Goal: Task Accomplishment & Management: Manage account settings

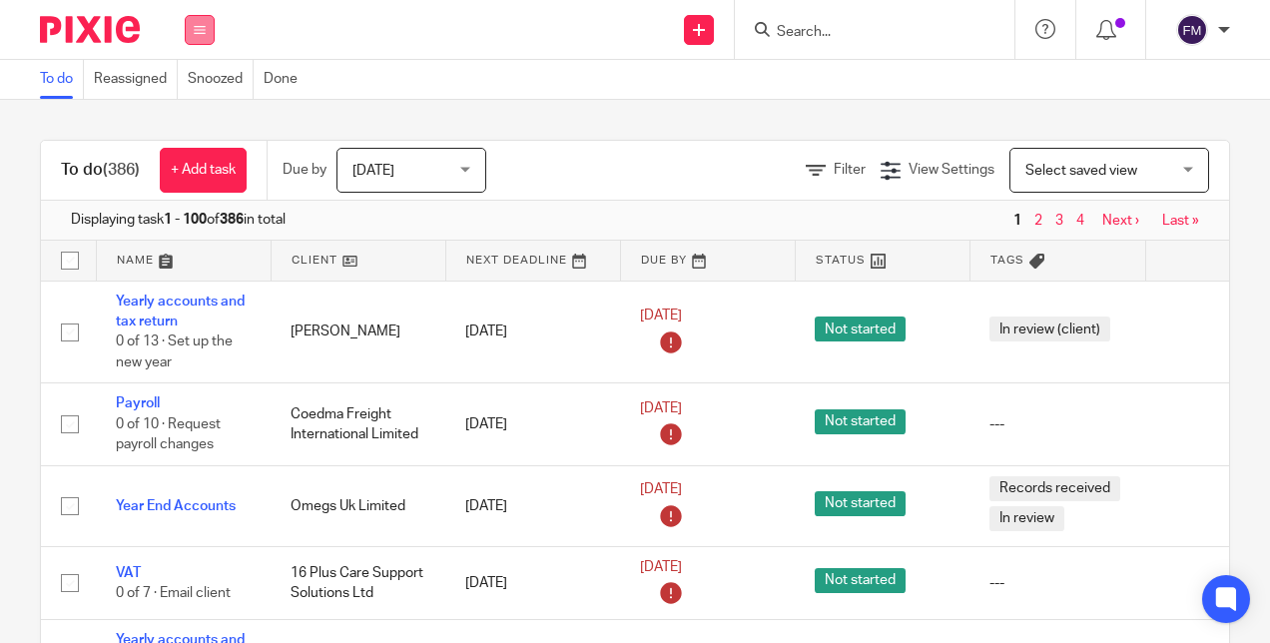
click at [203, 26] on icon at bounding box center [200, 30] width 12 height 12
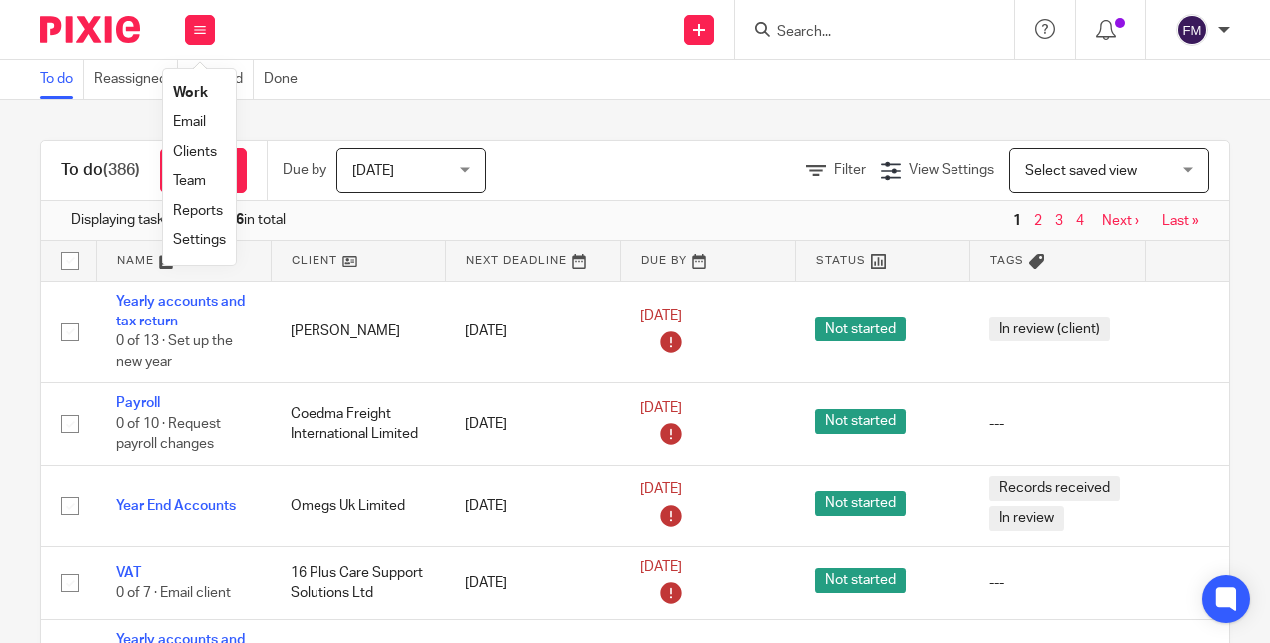
click at [198, 158] on link "Clients" at bounding box center [195, 152] width 44 height 14
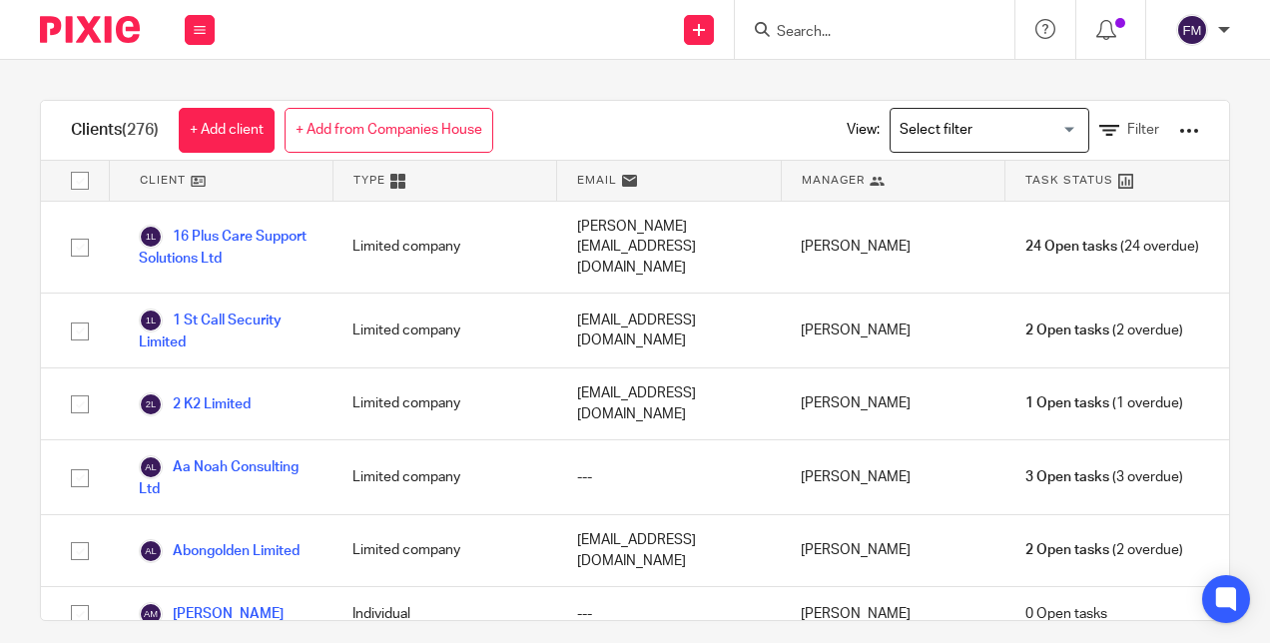
click at [74, 188] on input "checkbox" at bounding box center [80, 181] width 38 height 38
checkbox input "true"
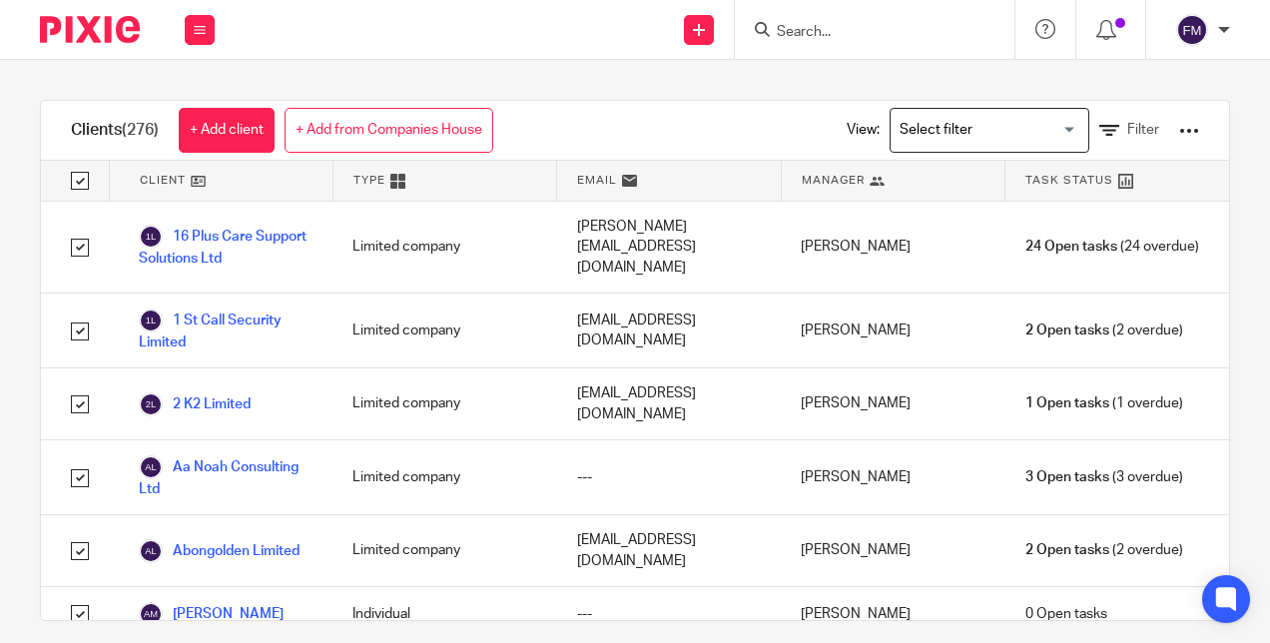
checkbox input "true"
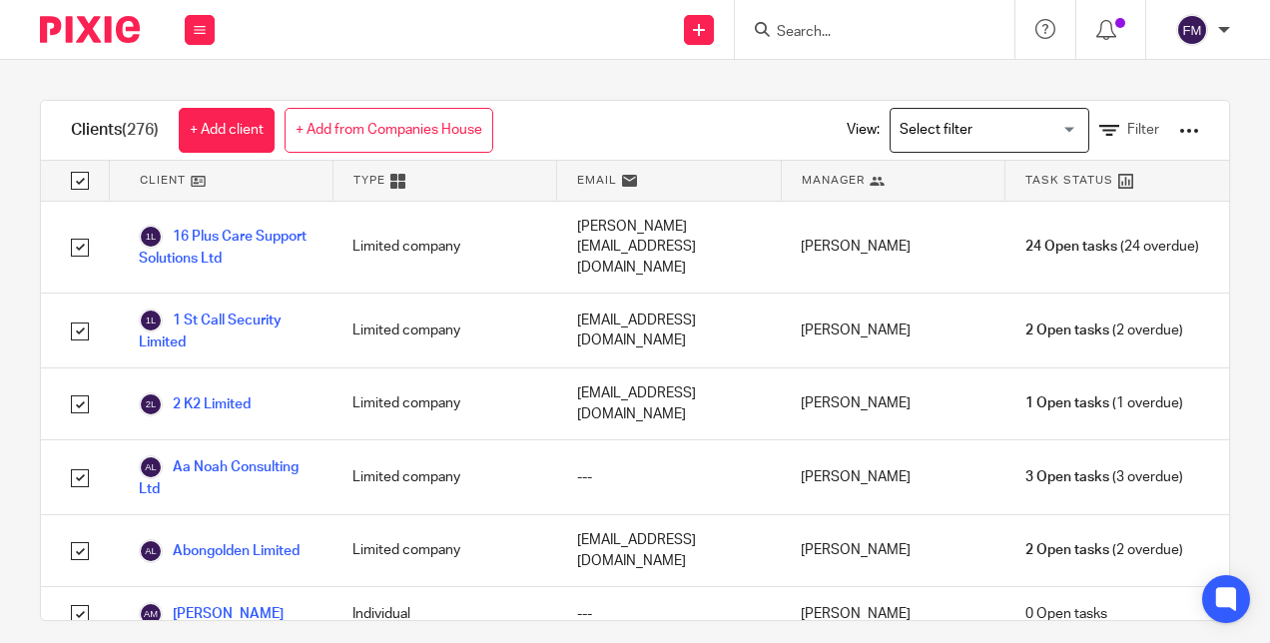
checkbox input "true"
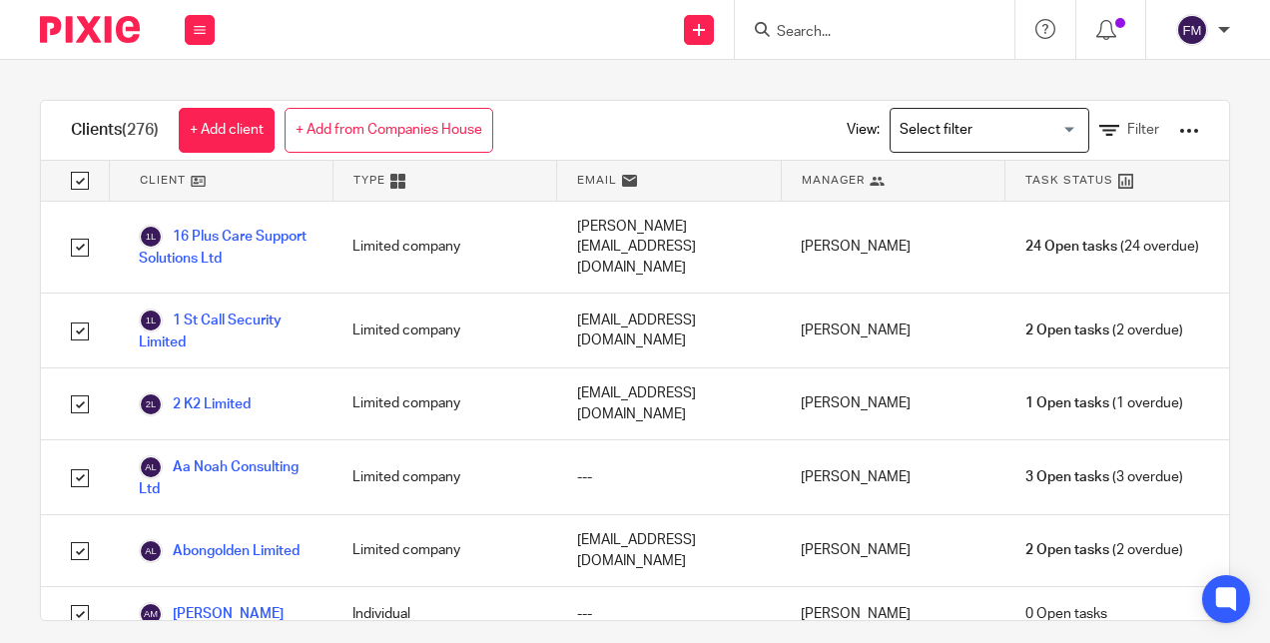
checkbox input "true"
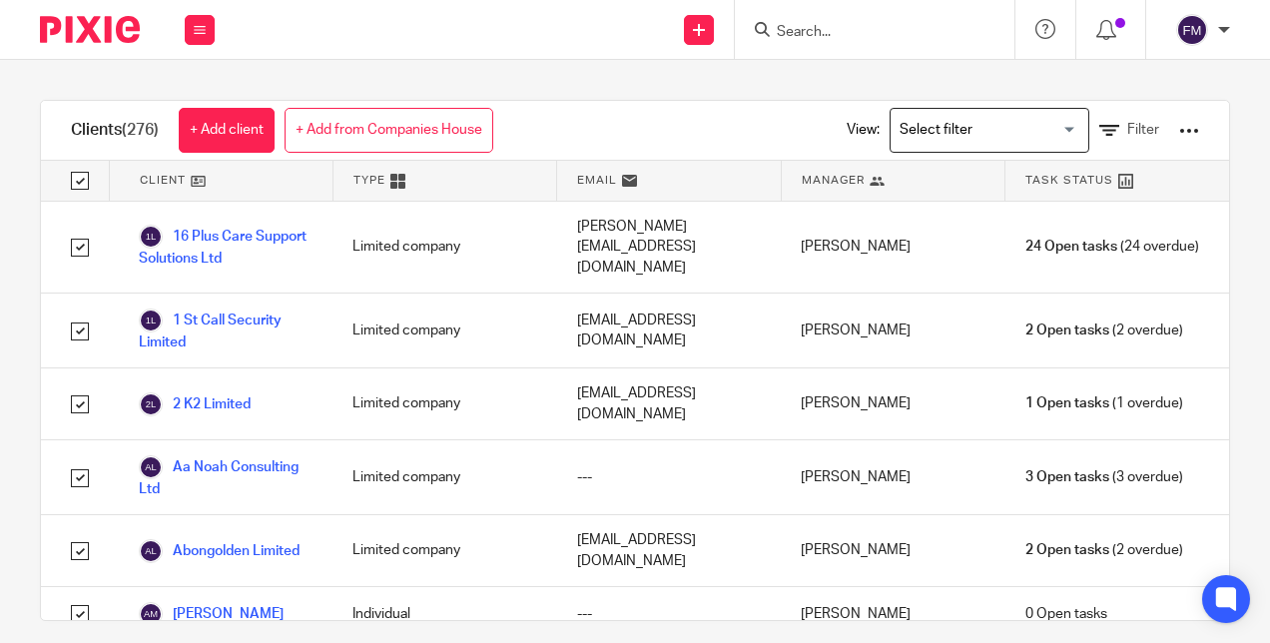
checkbox input "true"
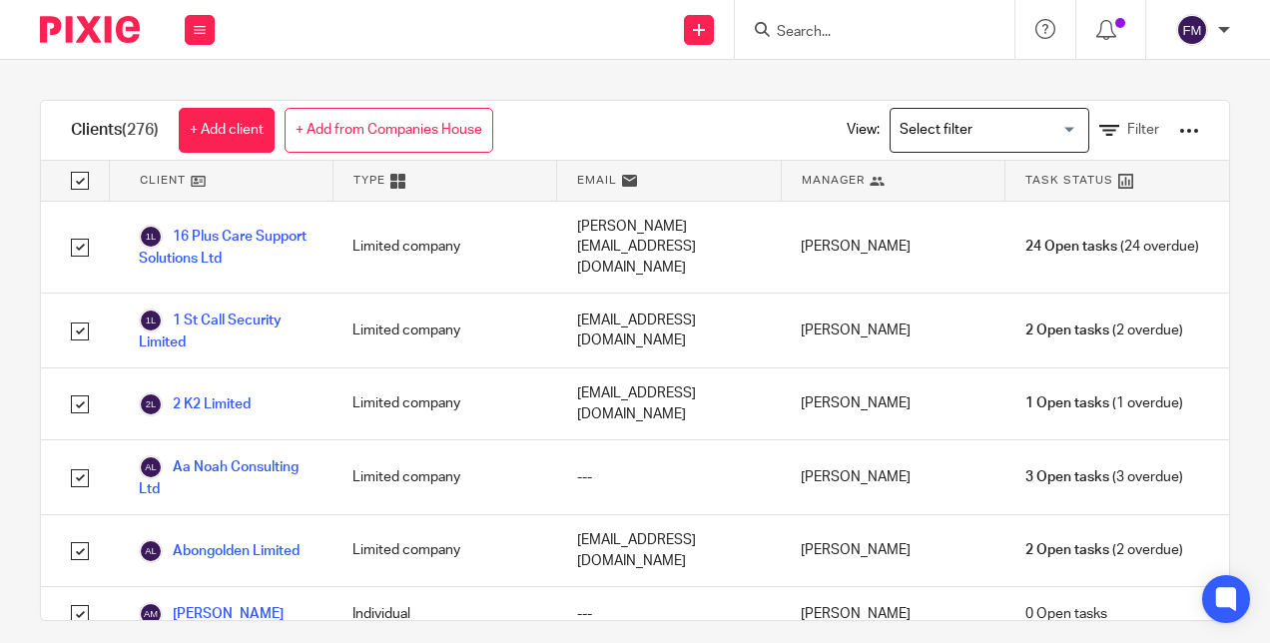
checkbox input "true"
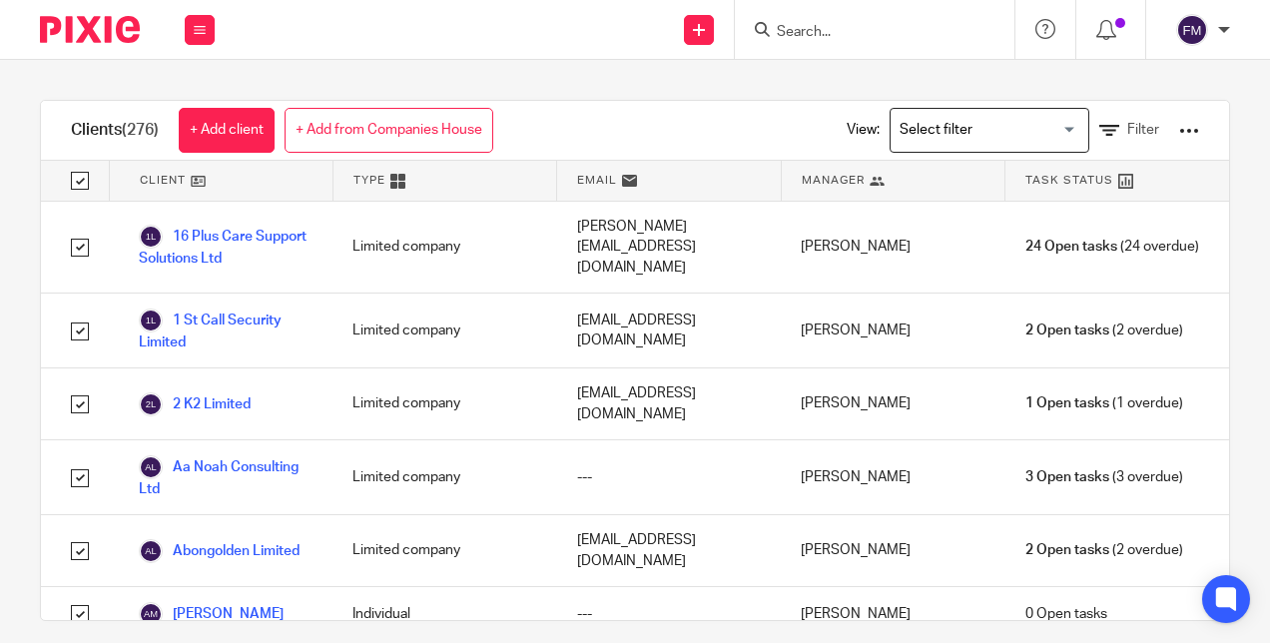
checkbox input "true"
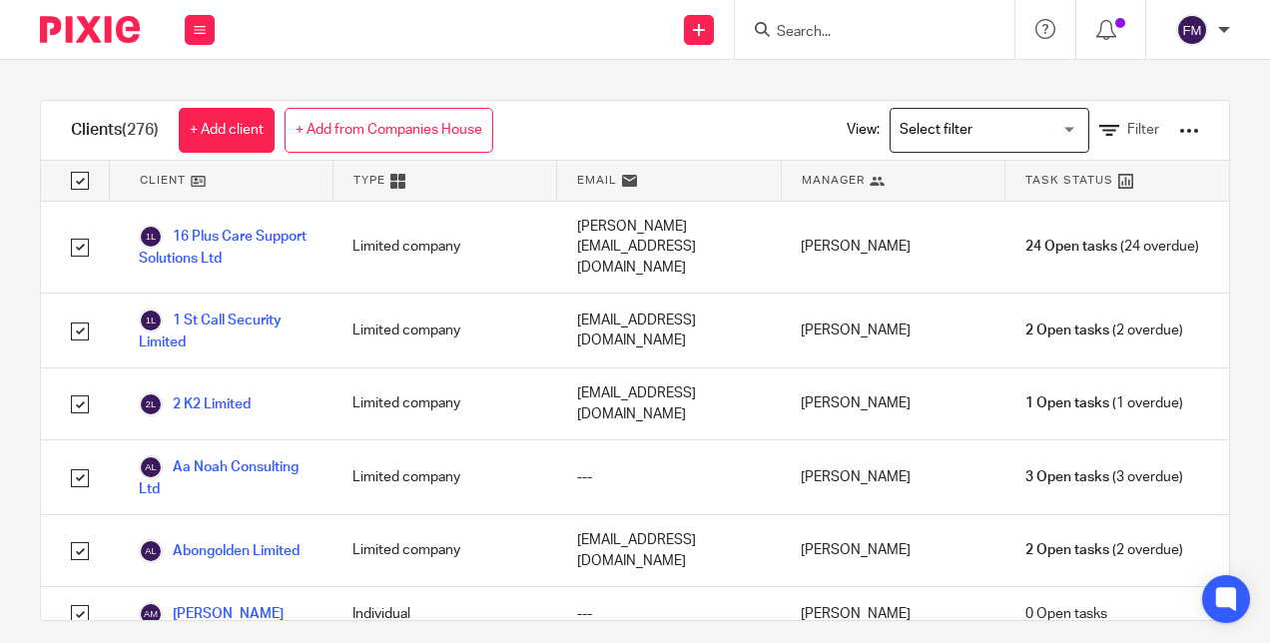
checkbox input "true"
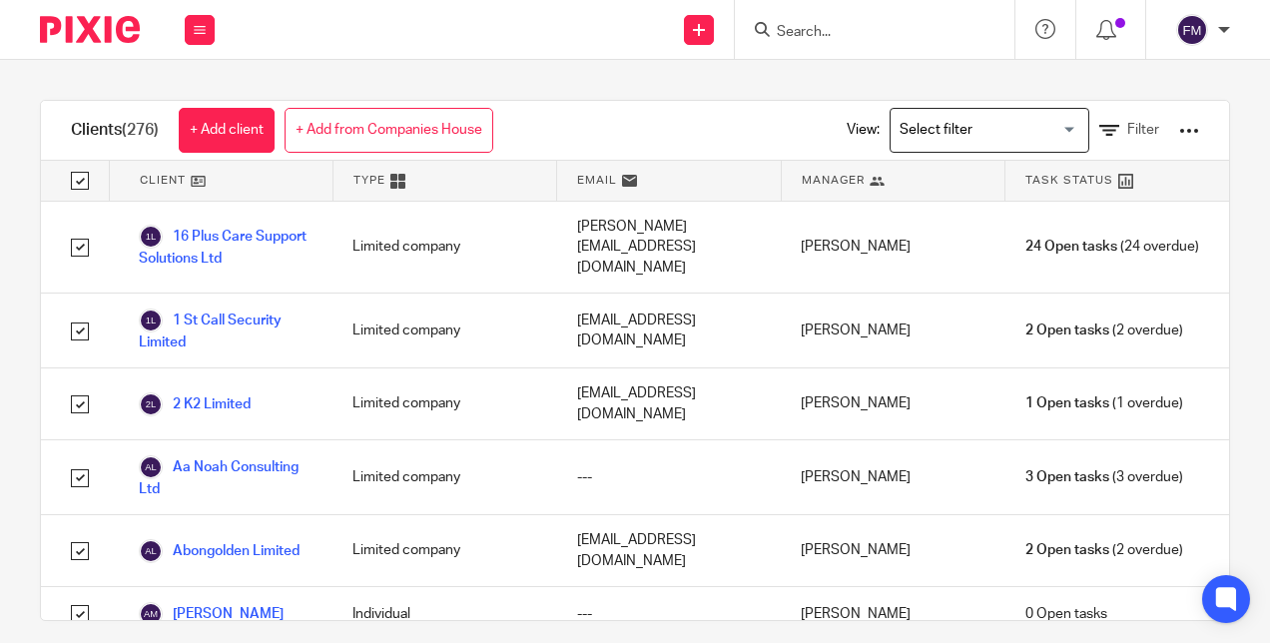
checkbox input "true"
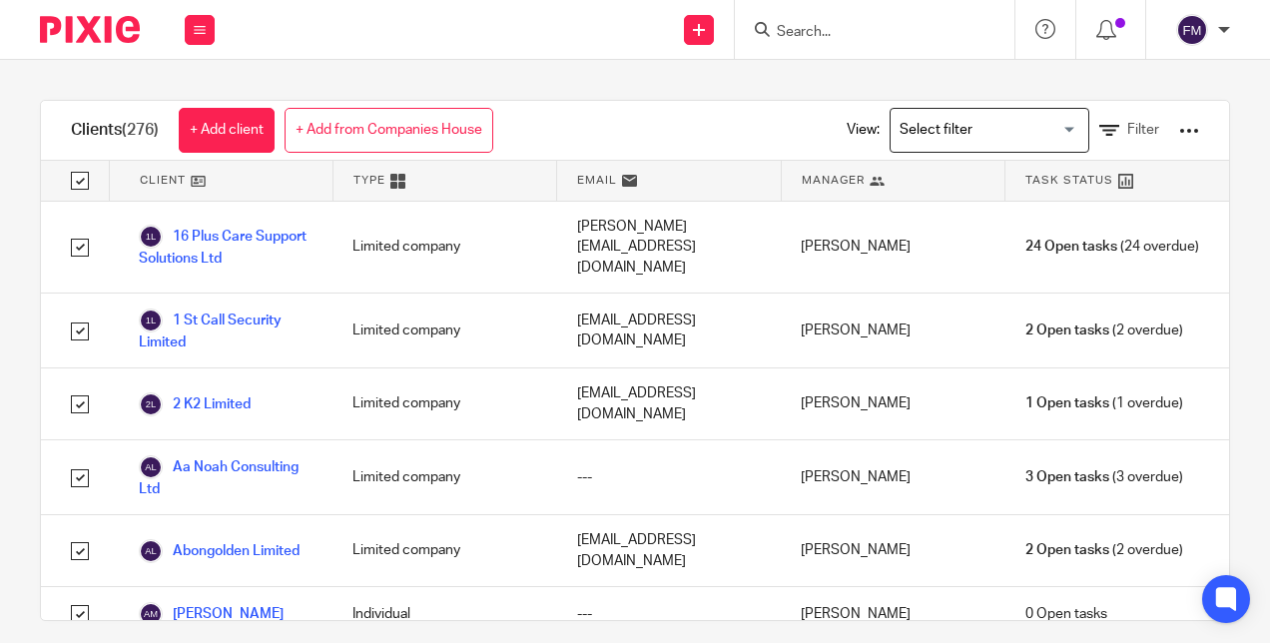
checkbox input "true"
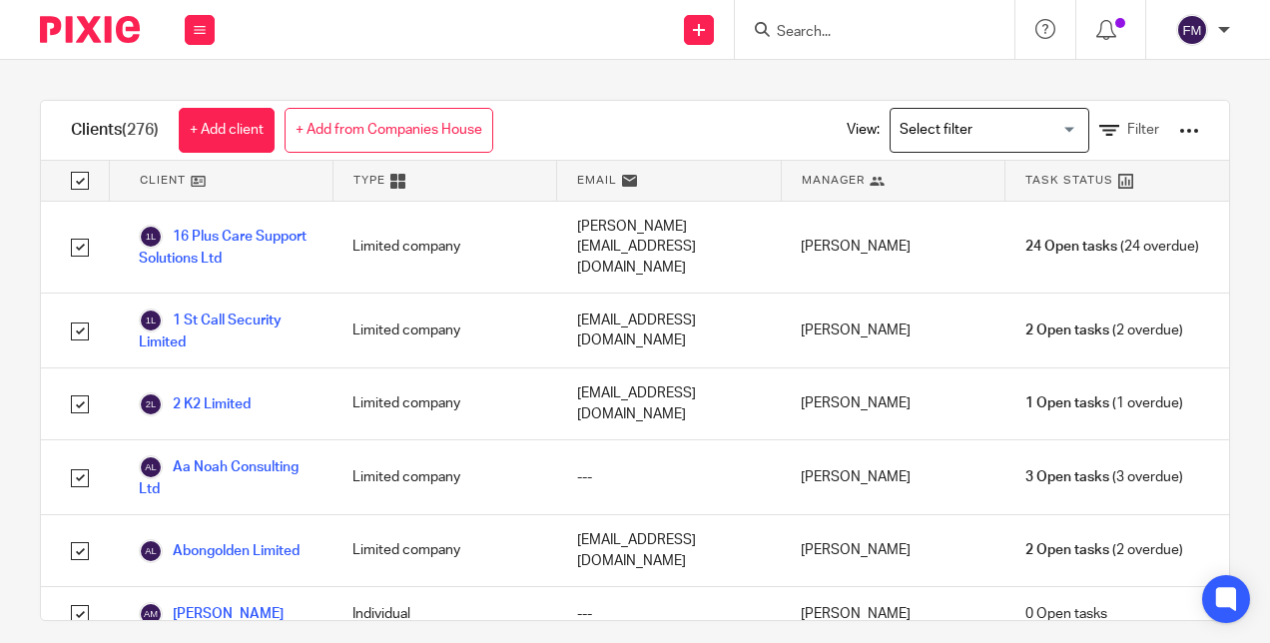
checkbox input "true"
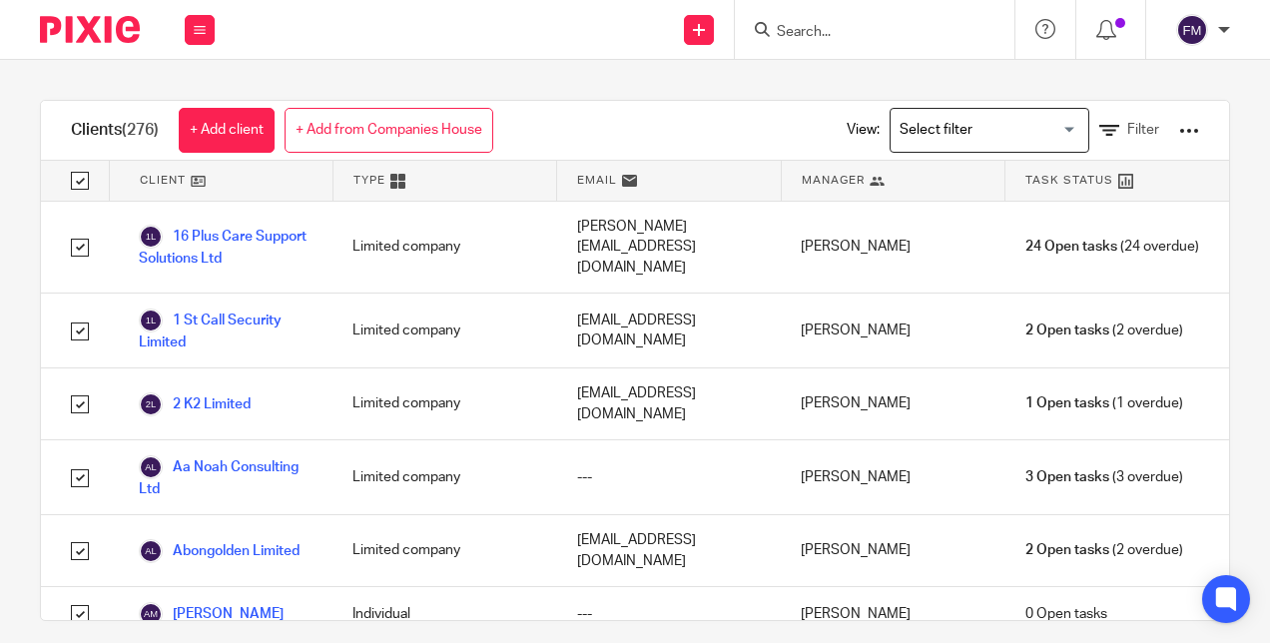
checkbox input "true"
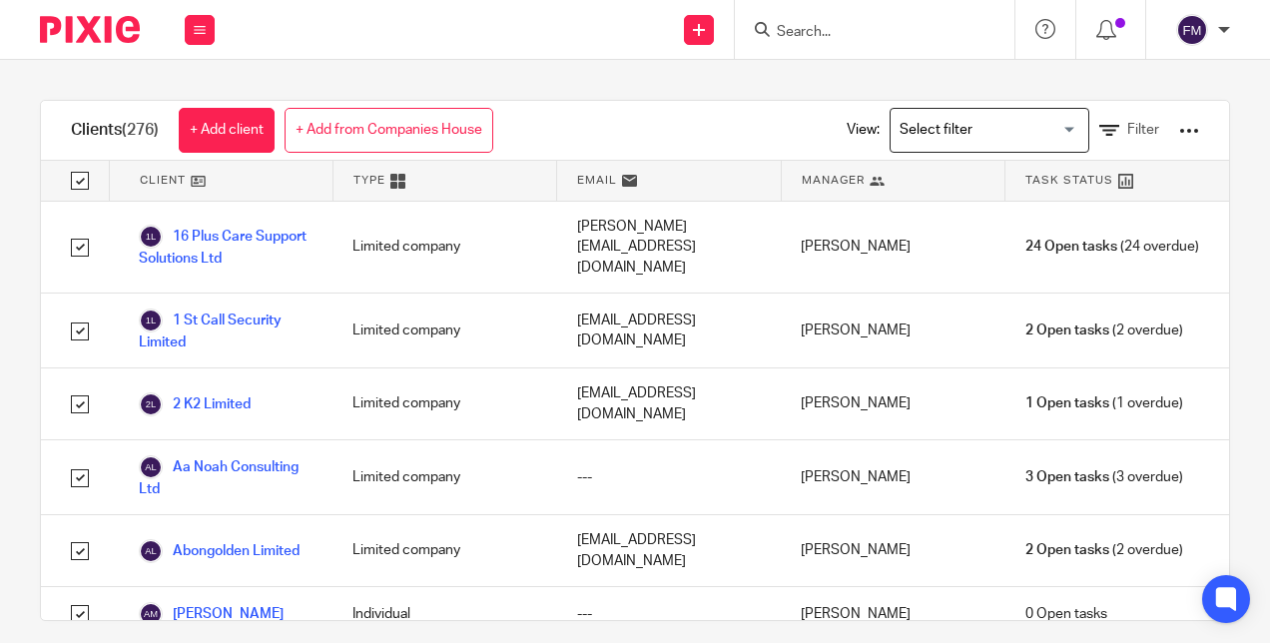
checkbox input "true"
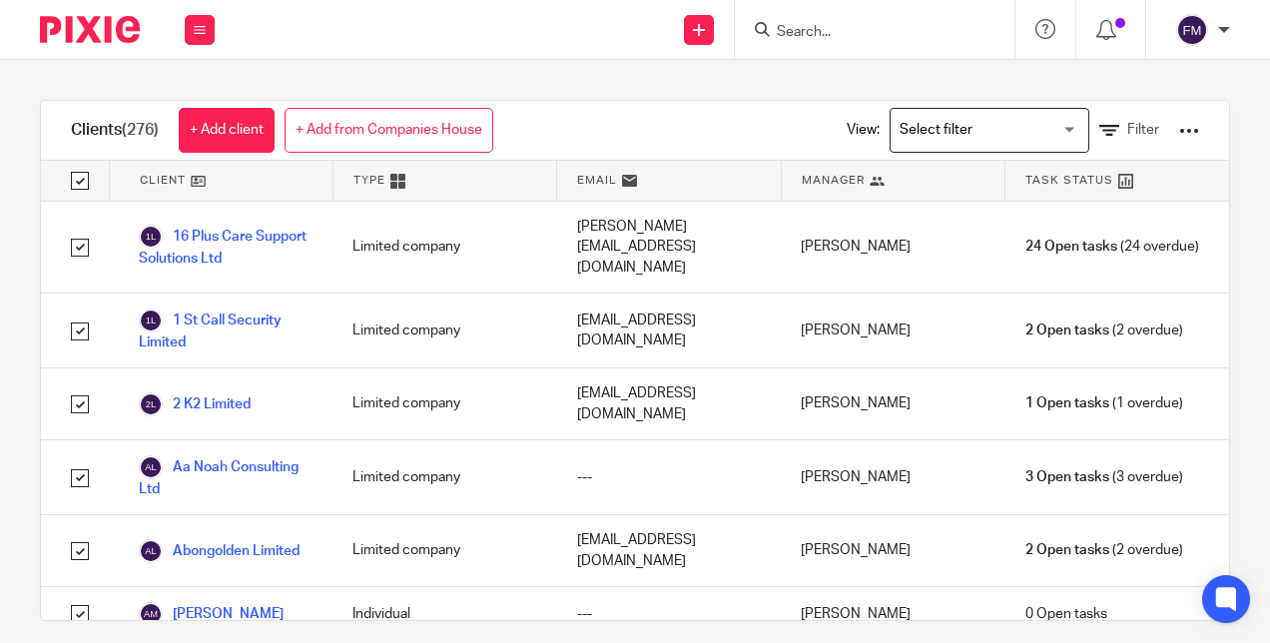
checkbox input "true"
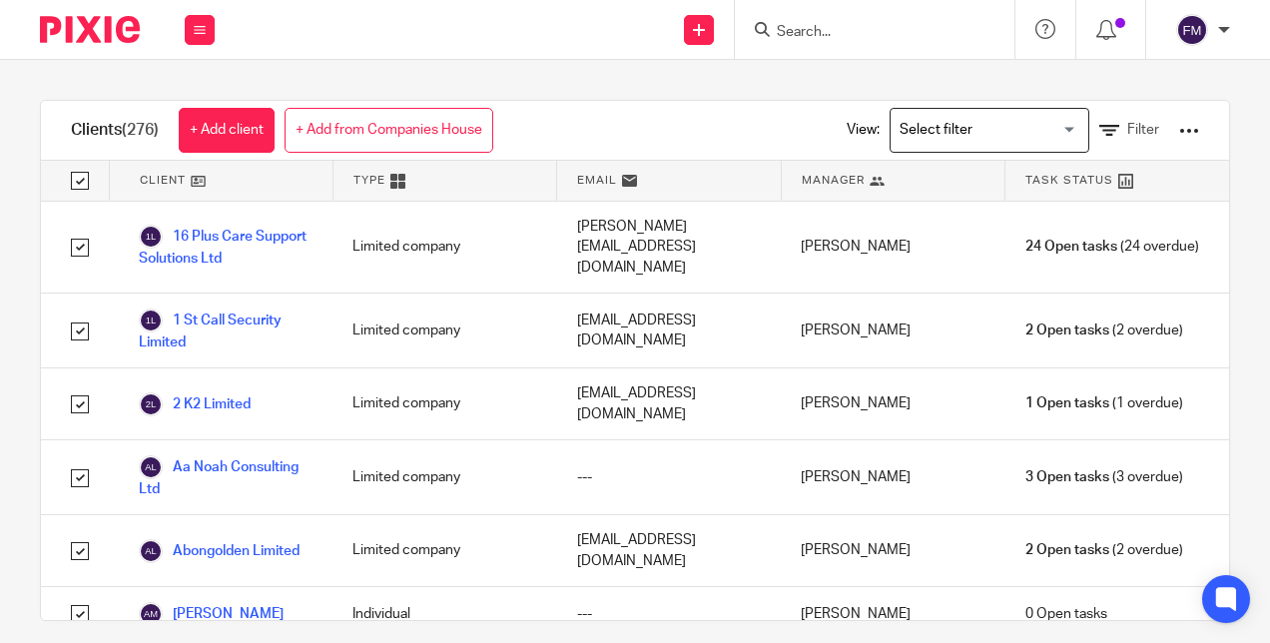
checkbox input "true"
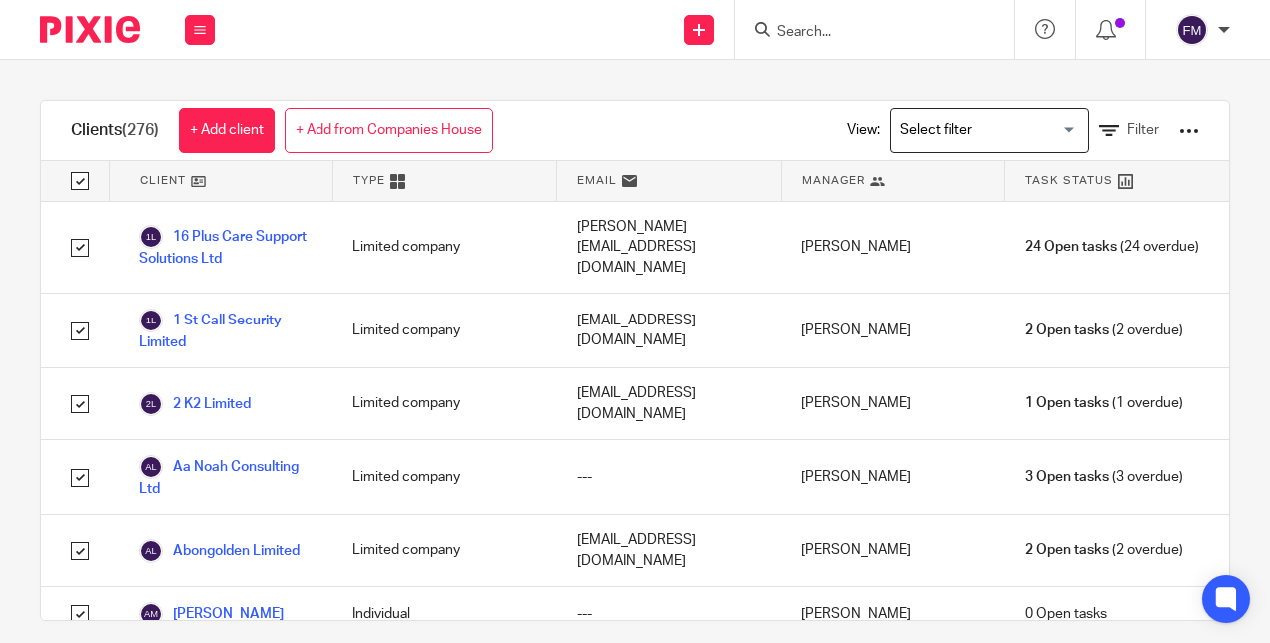
checkbox input "true"
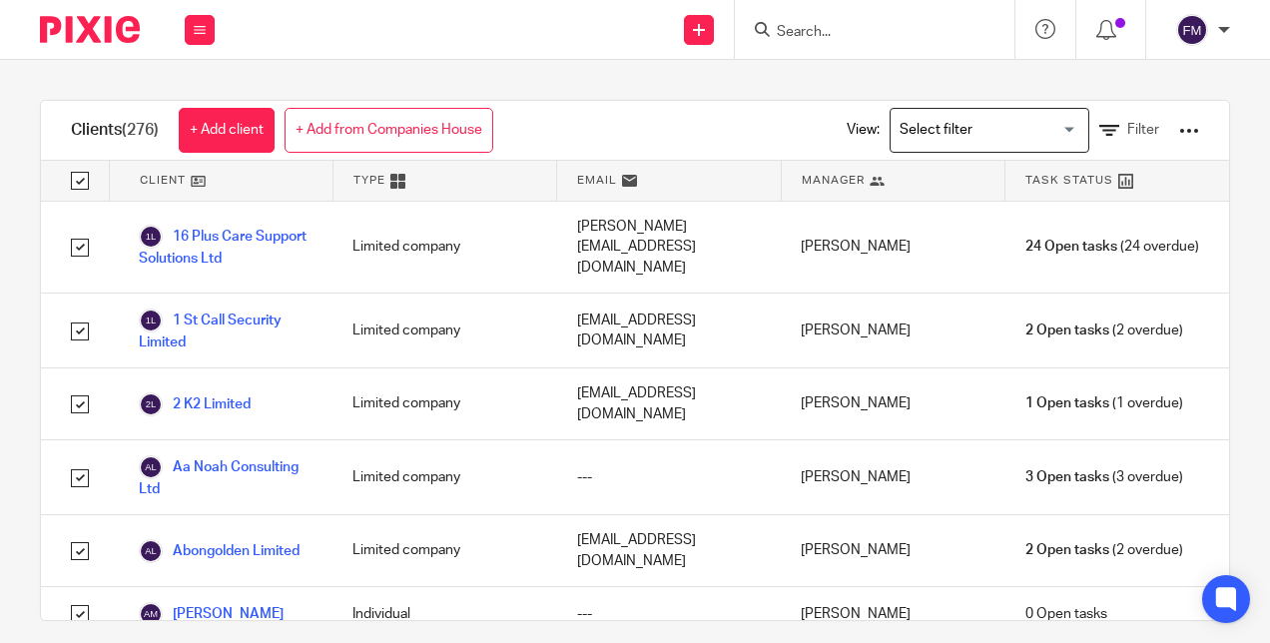
checkbox input "true"
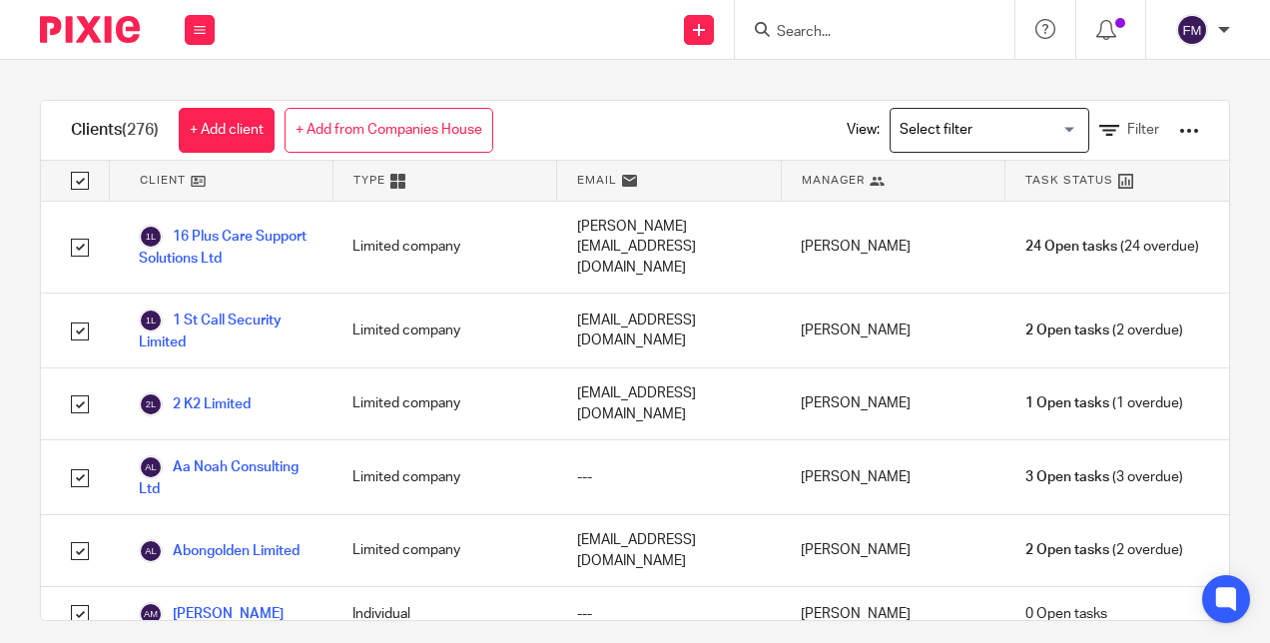
checkbox input "true"
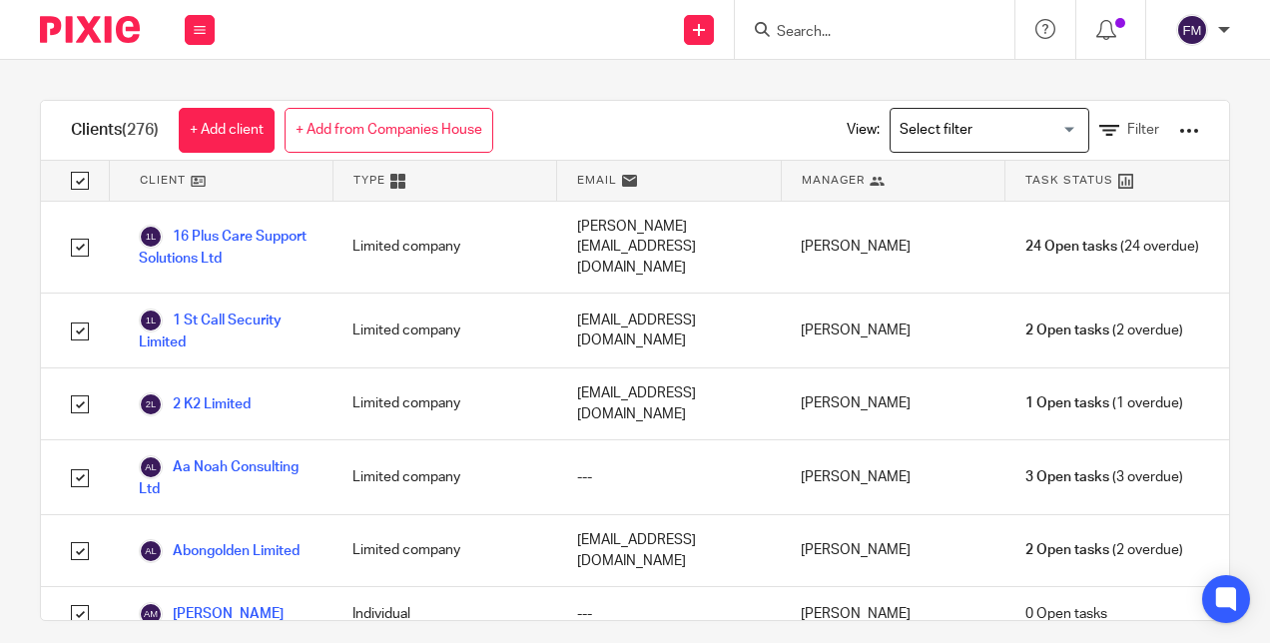
checkbox input "true"
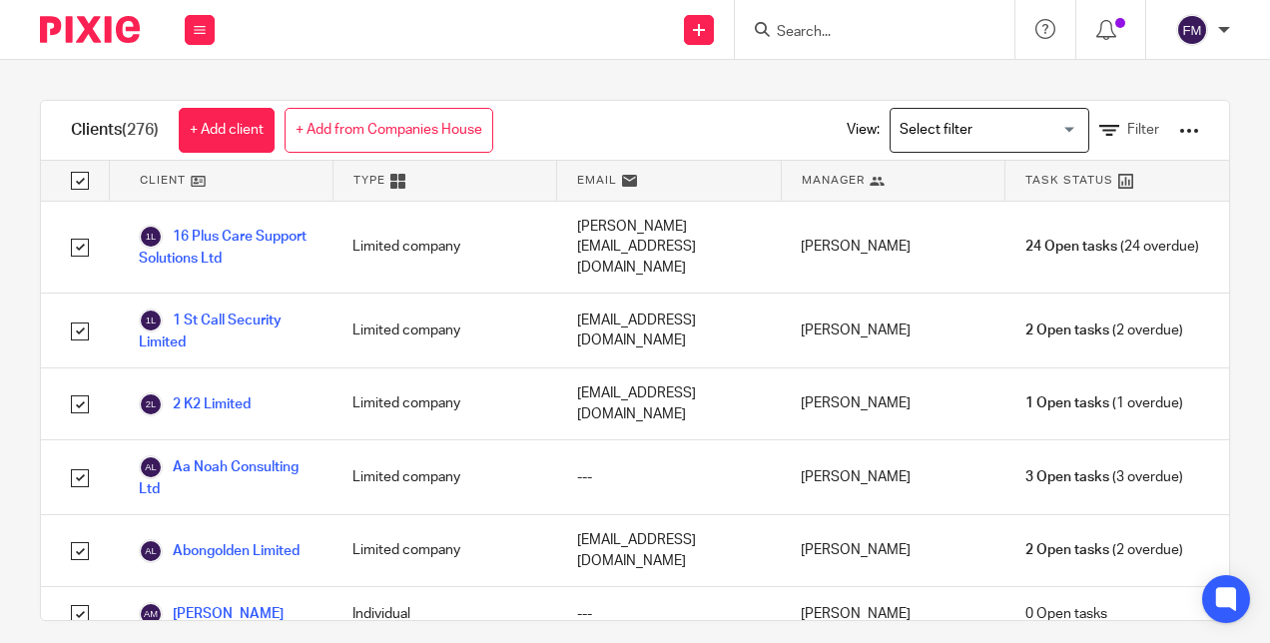
checkbox input "true"
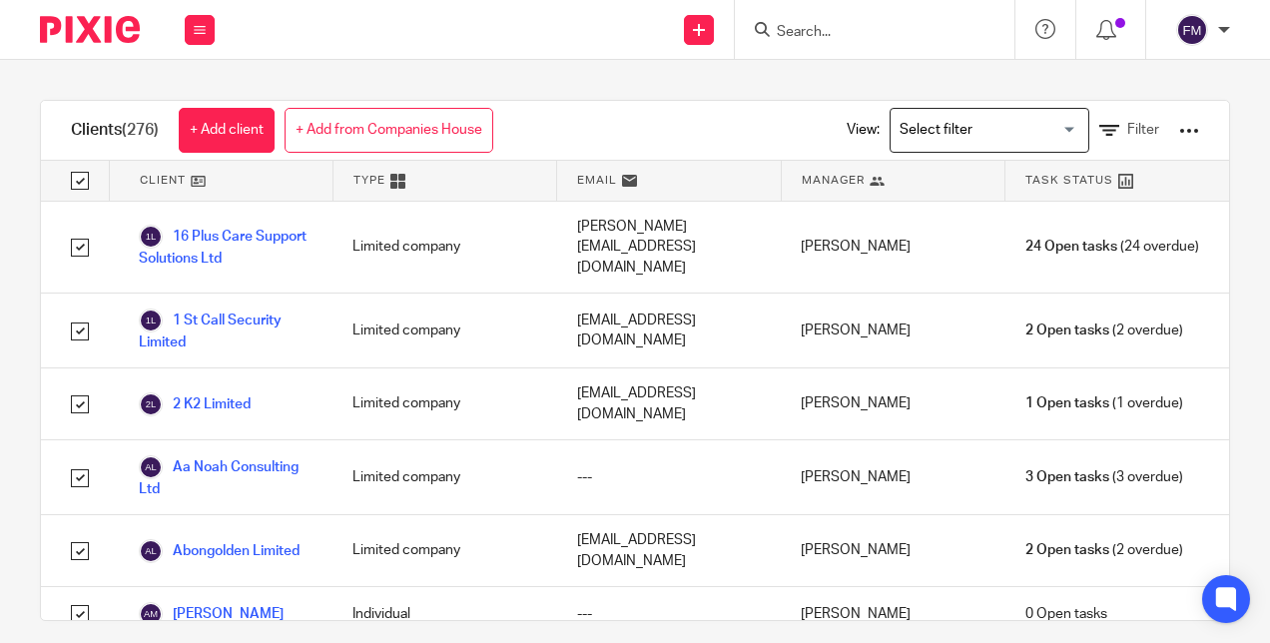
checkbox input "true"
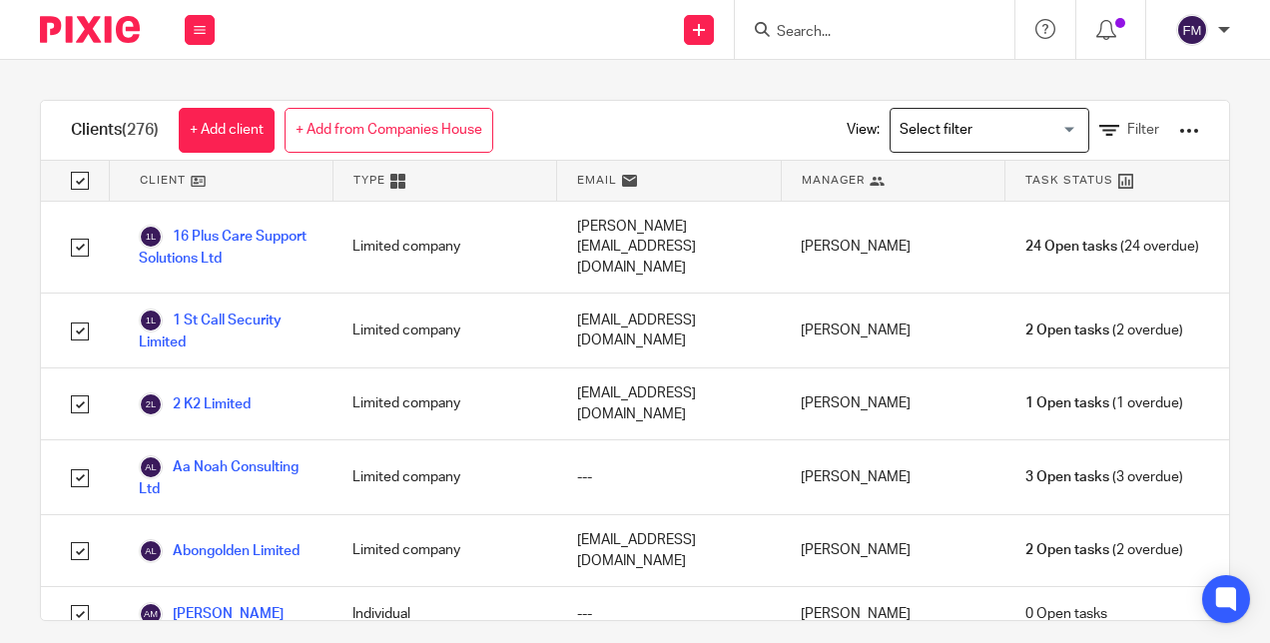
checkbox input "true"
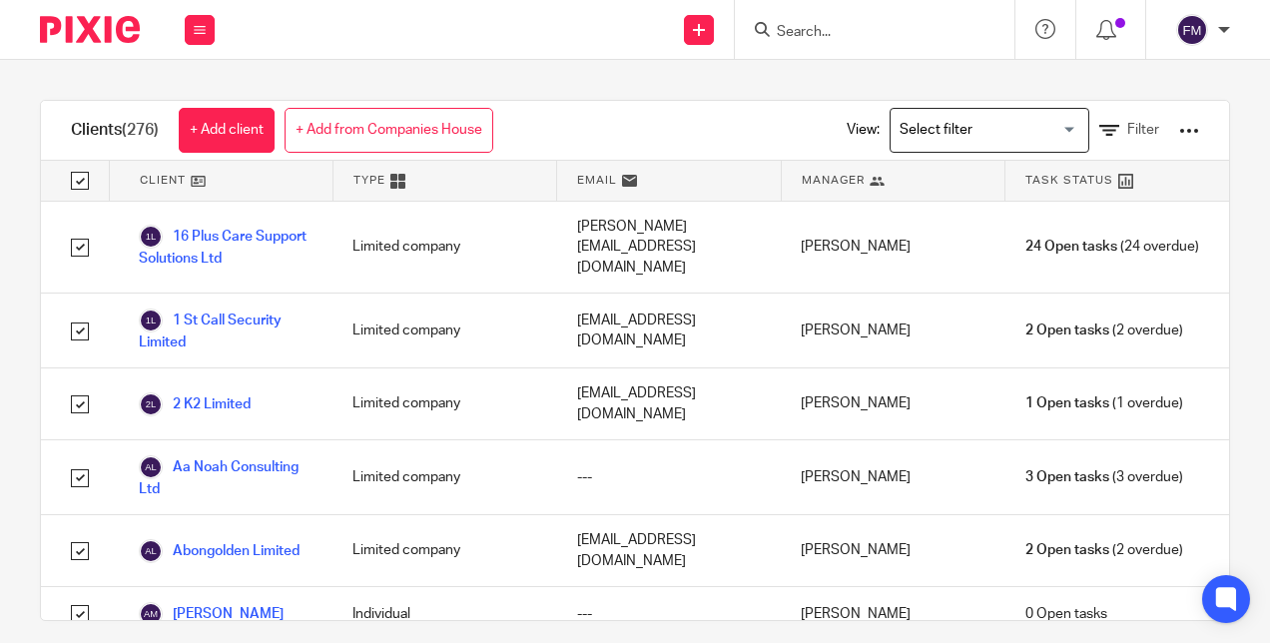
checkbox input "true"
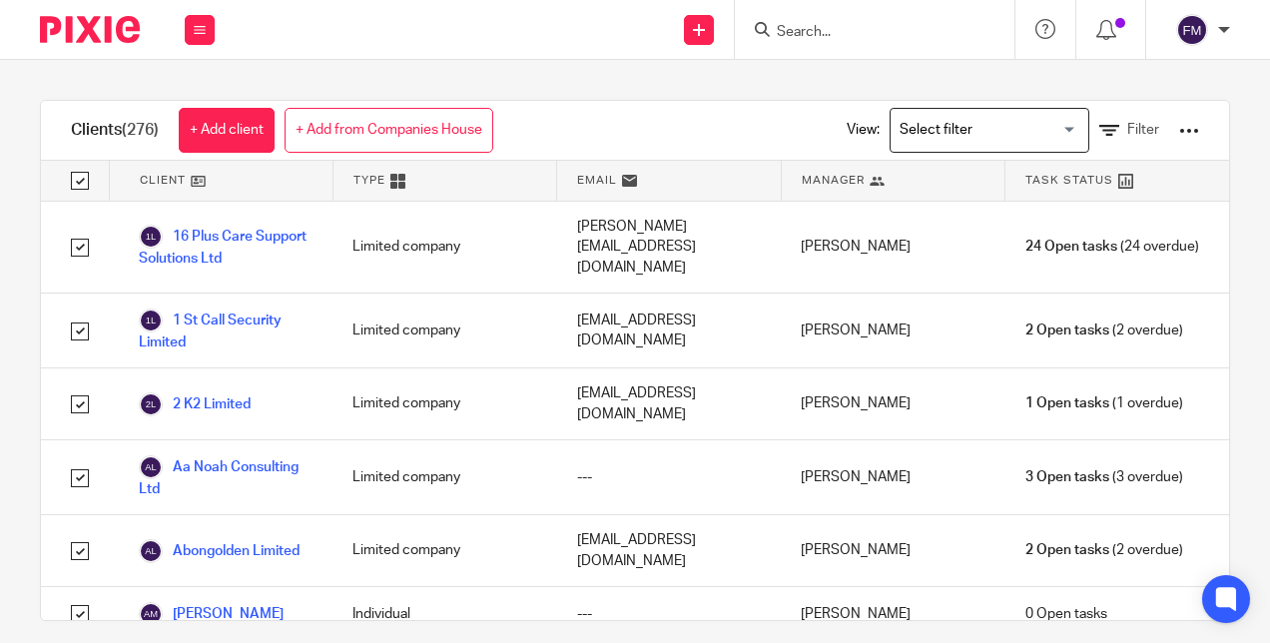
checkbox input "true"
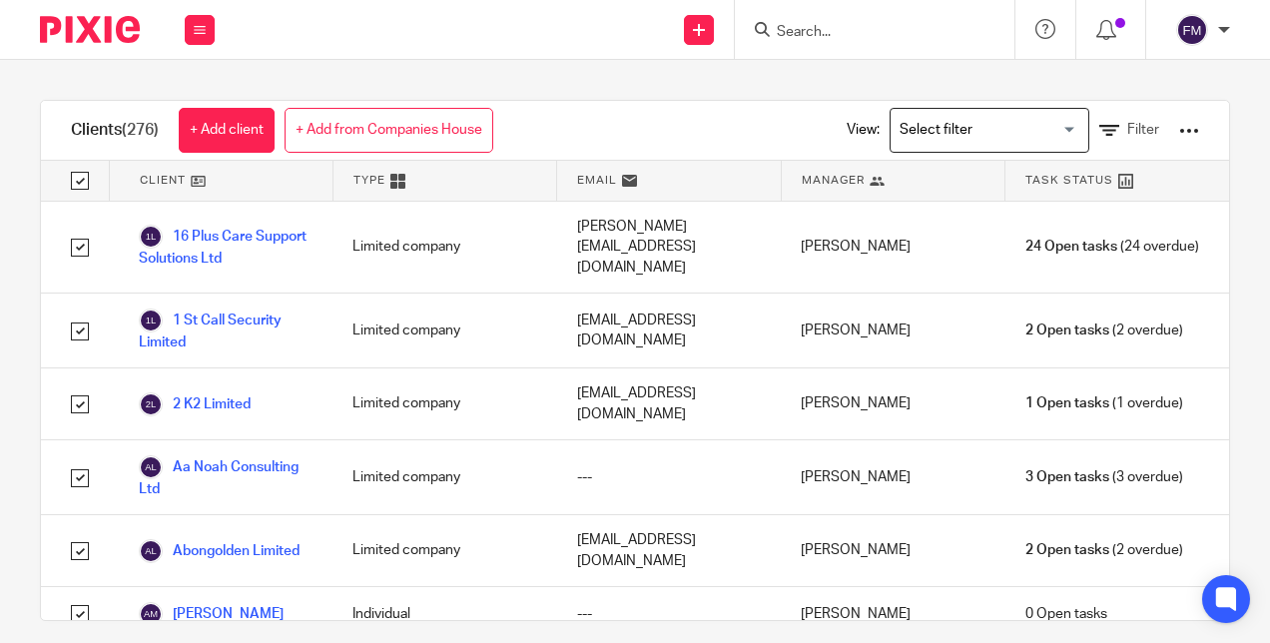
checkbox input "true"
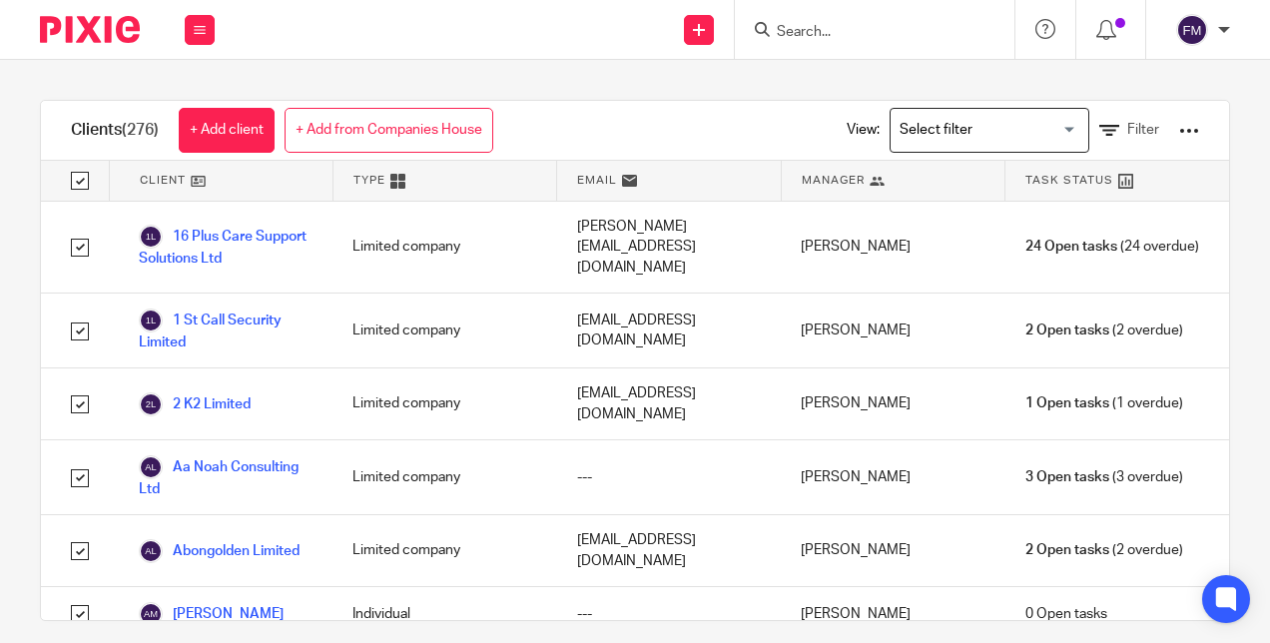
checkbox input "true"
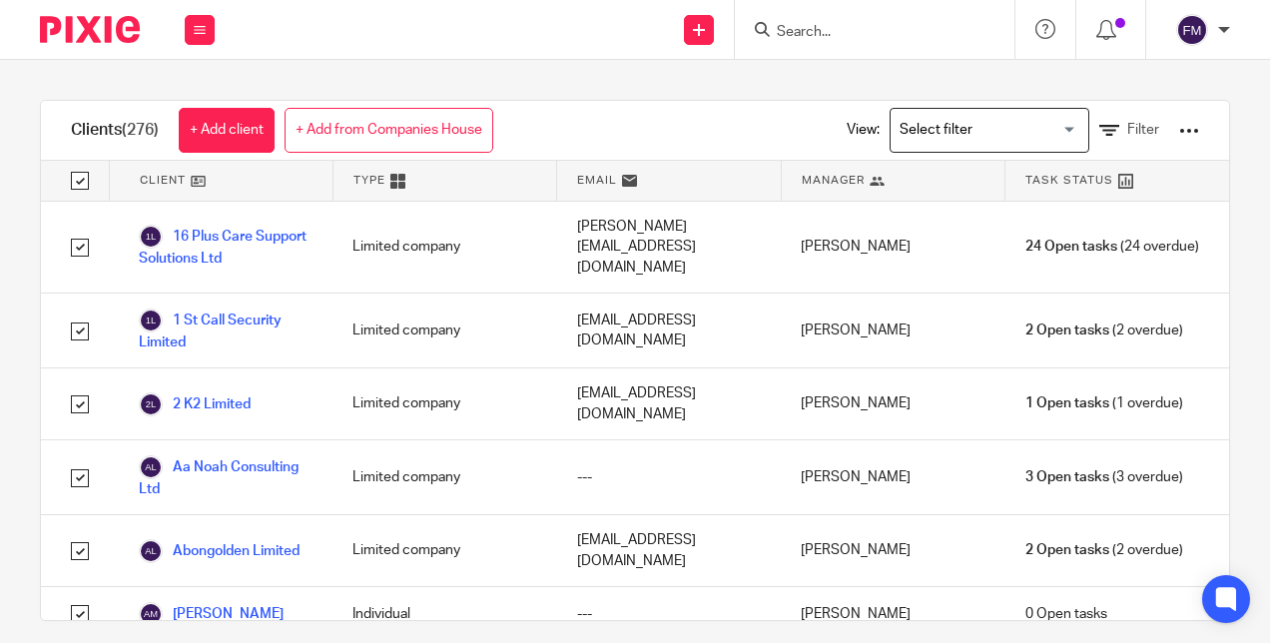
checkbox input "true"
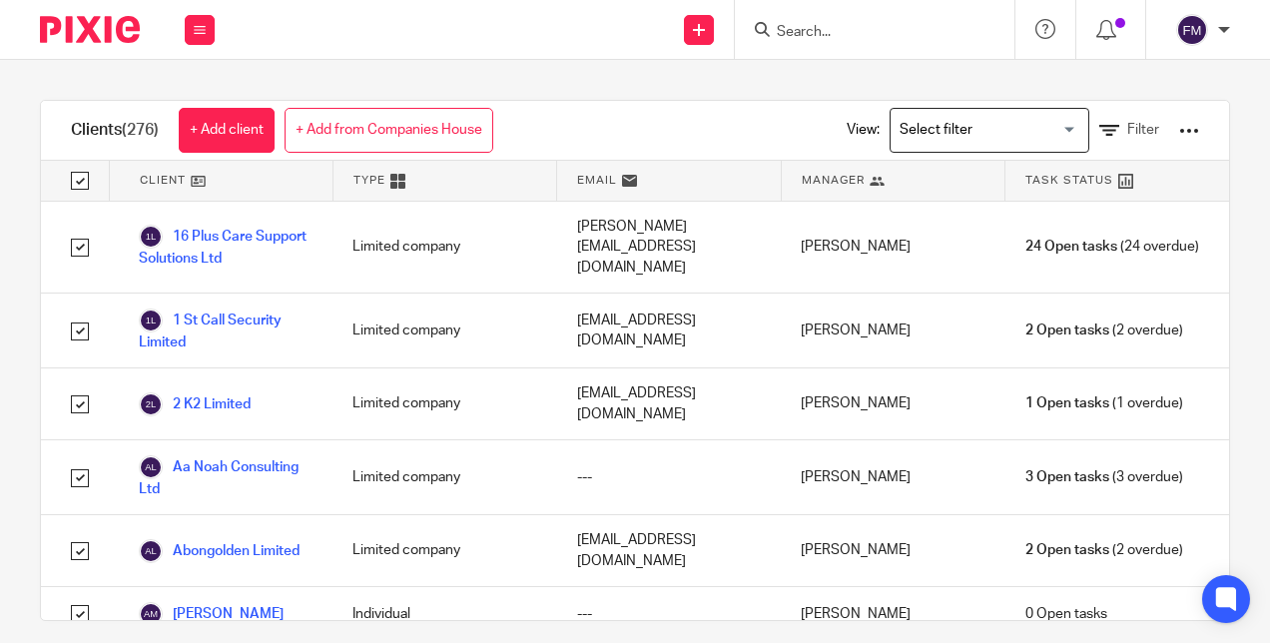
checkbox input "true"
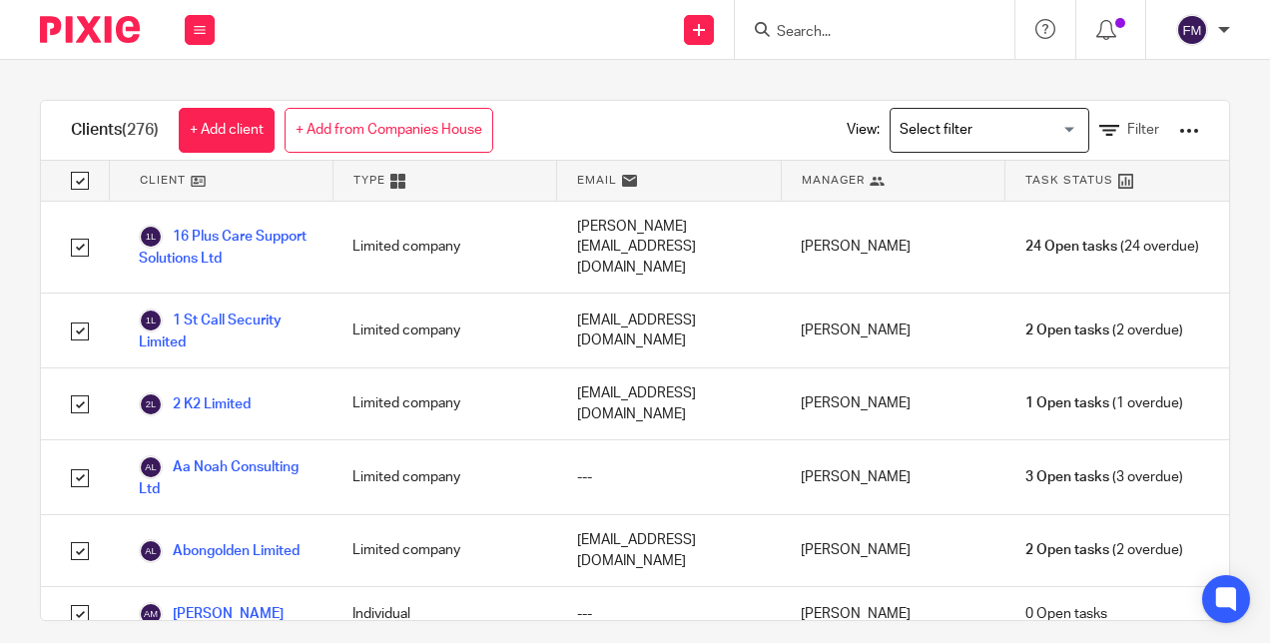
checkbox input "true"
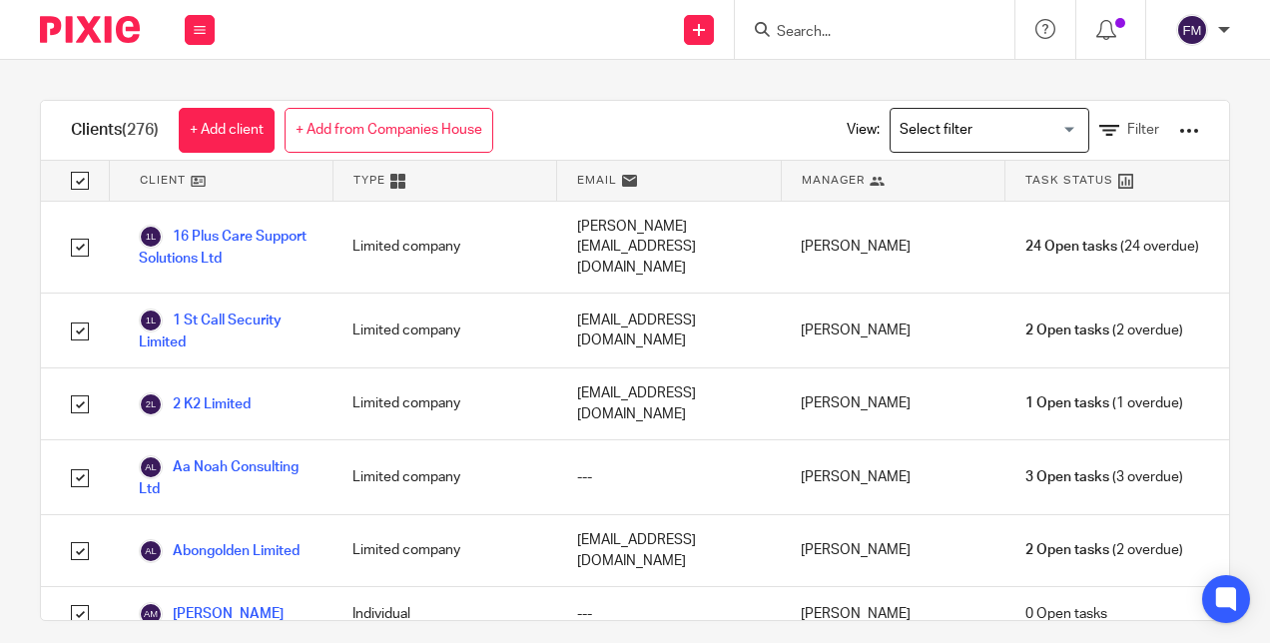
checkbox input "true"
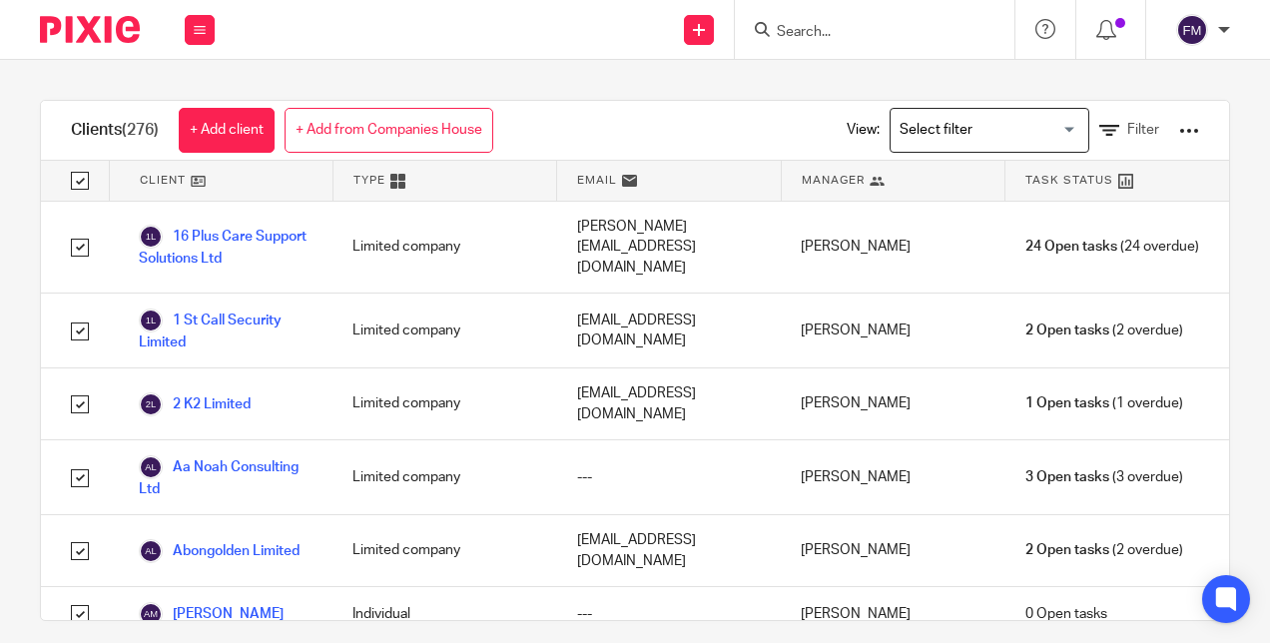
checkbox input "true"
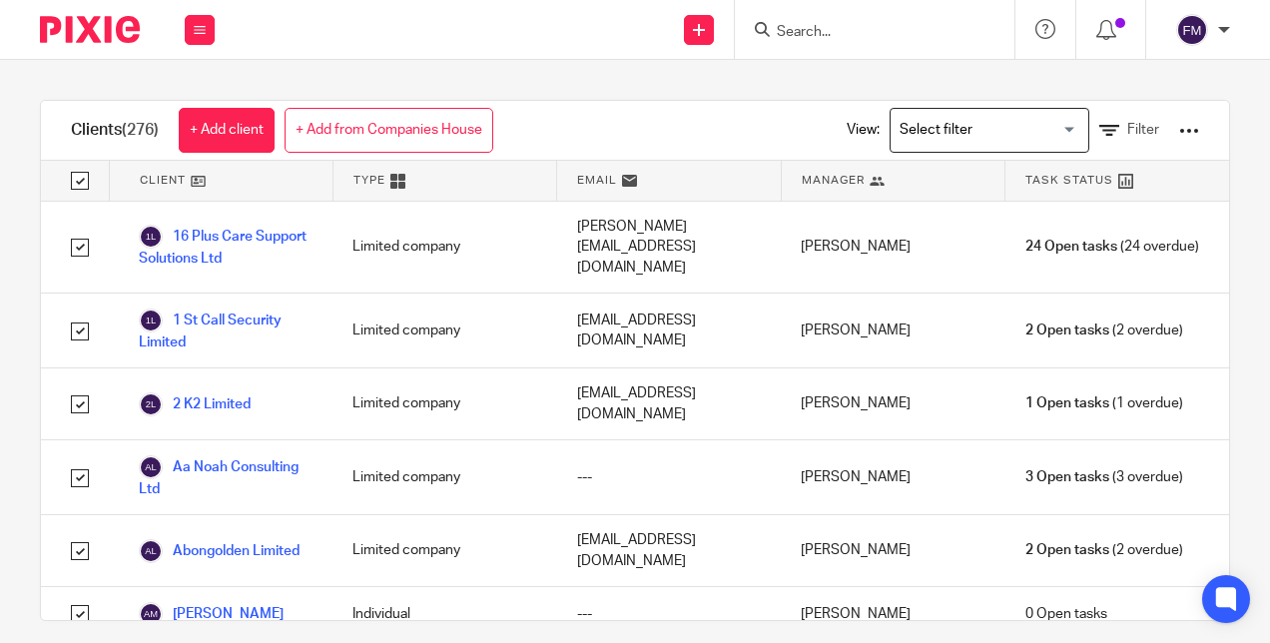
checkbox input "true"
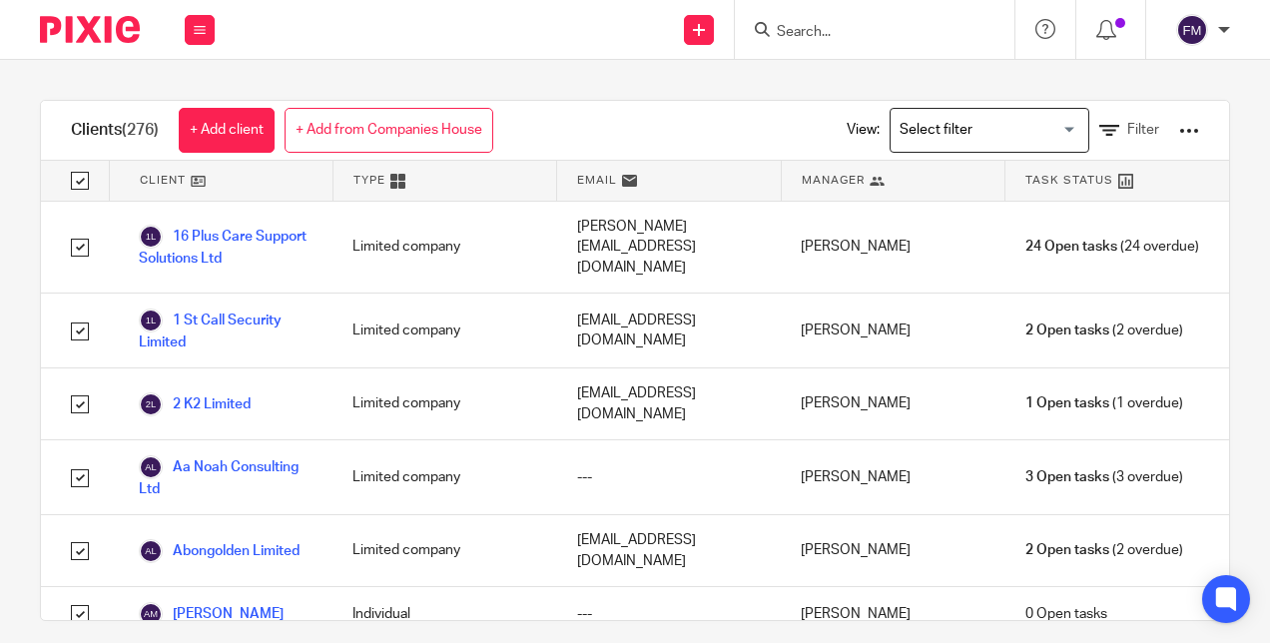
checkbox input "true"
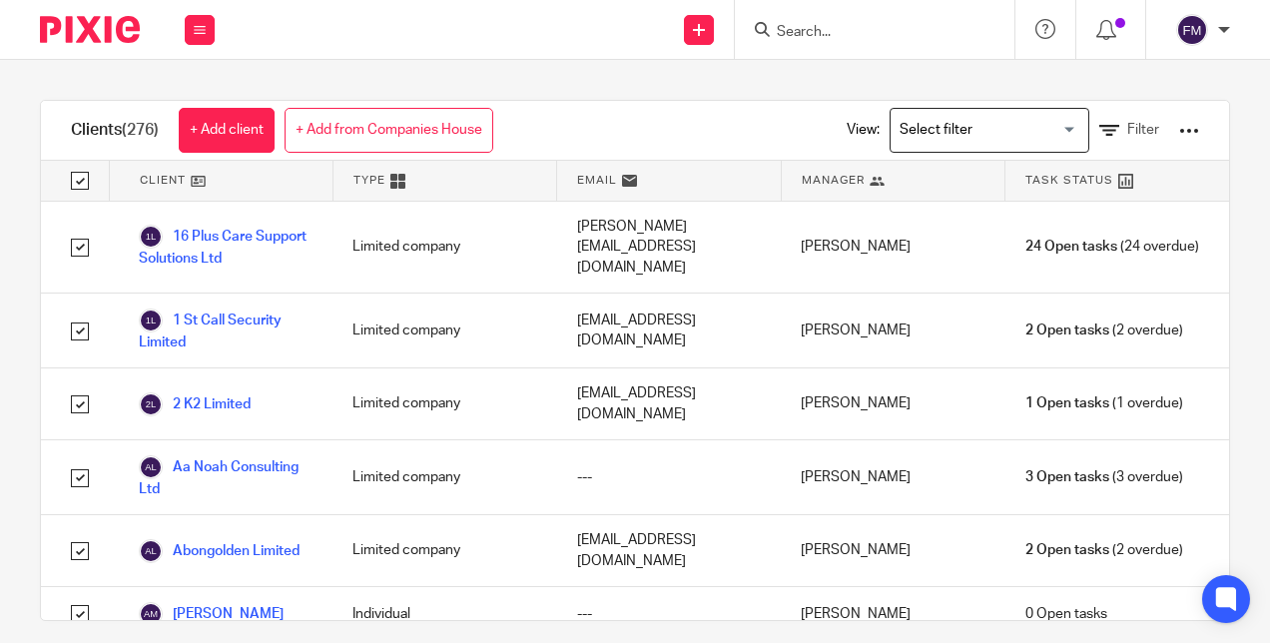
checkbox input "true"
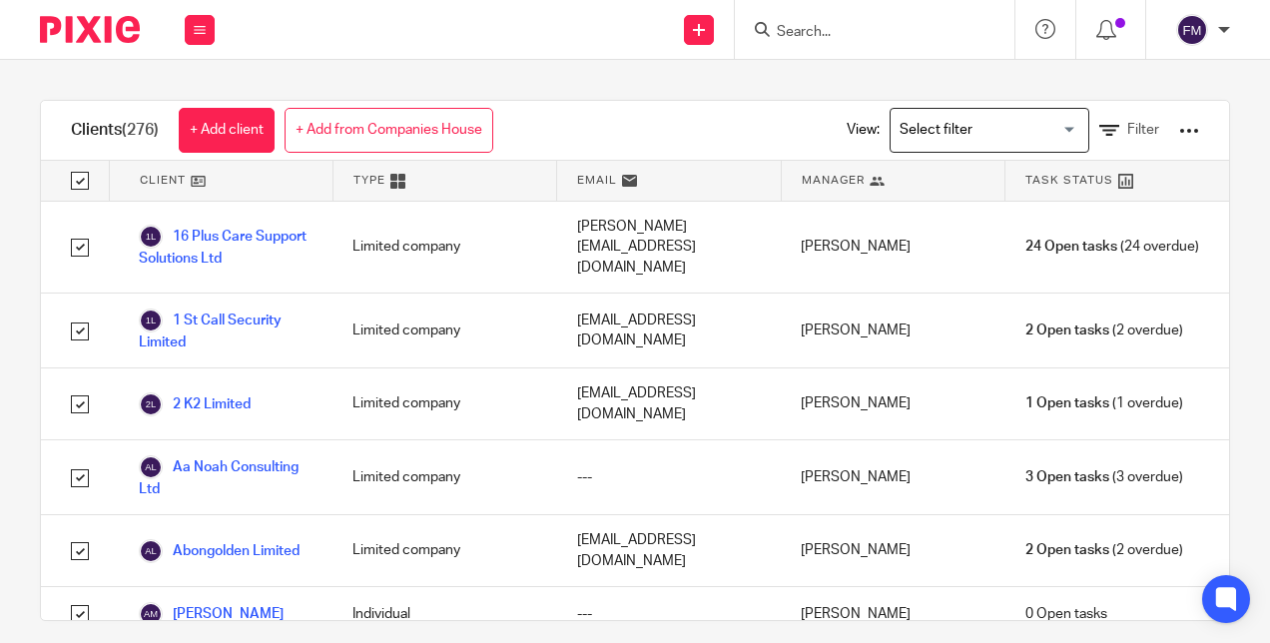
checkbox input "true"
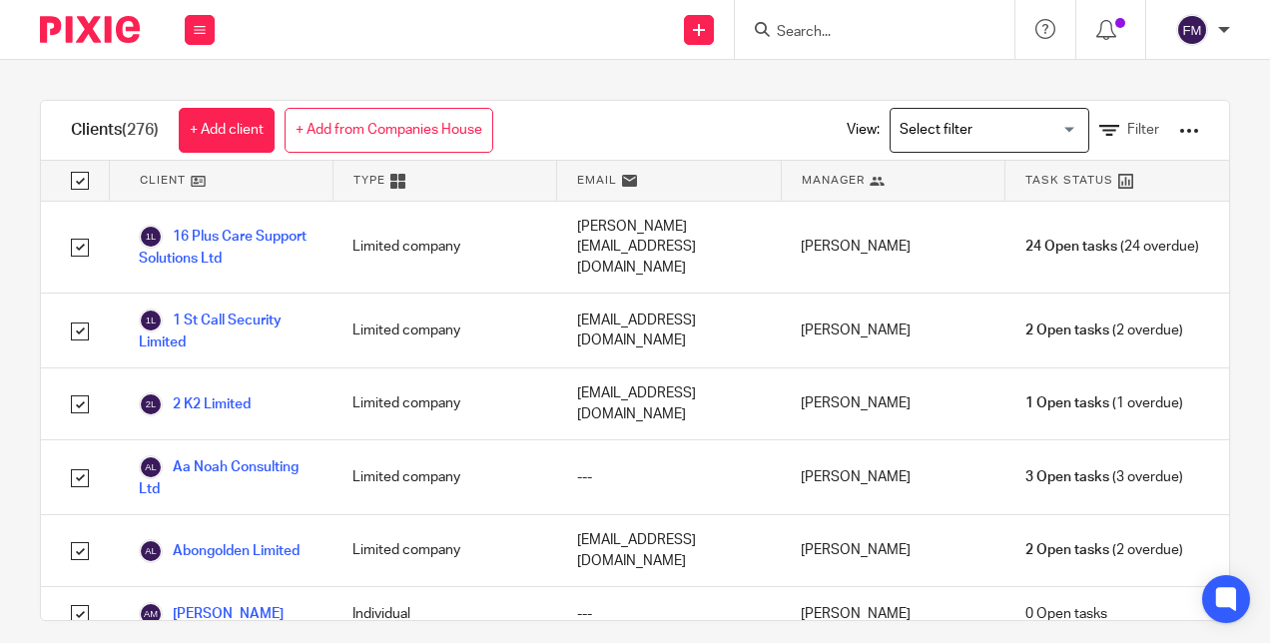
checkbox input "true"
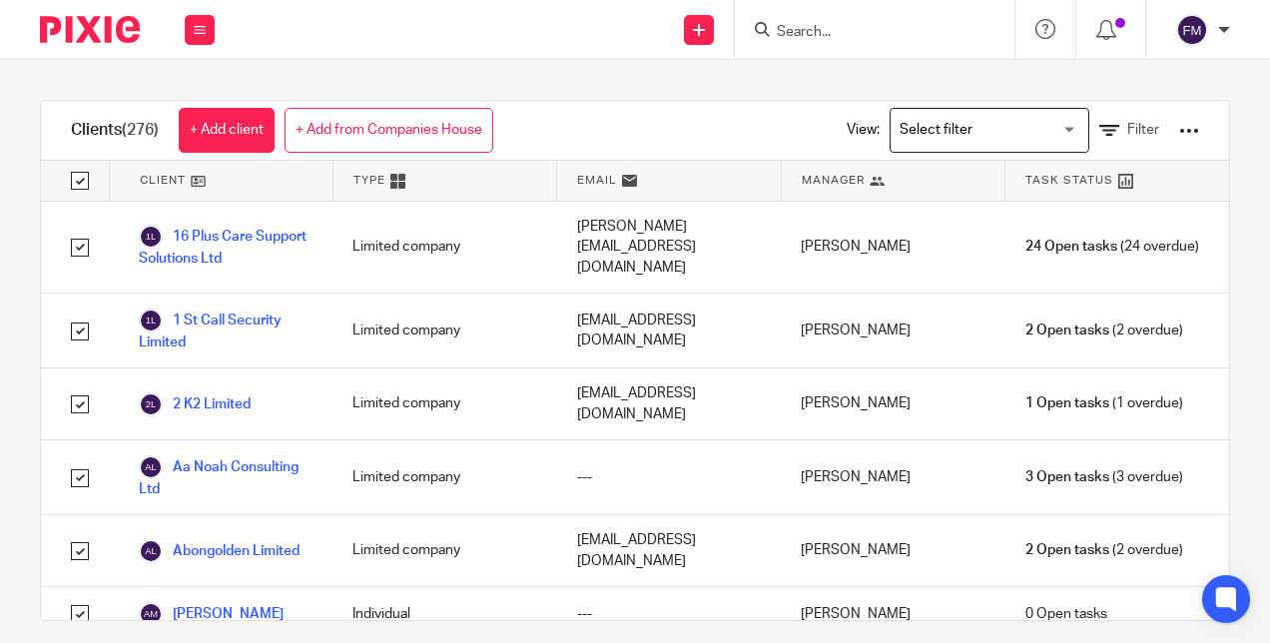
checkbox input "true"
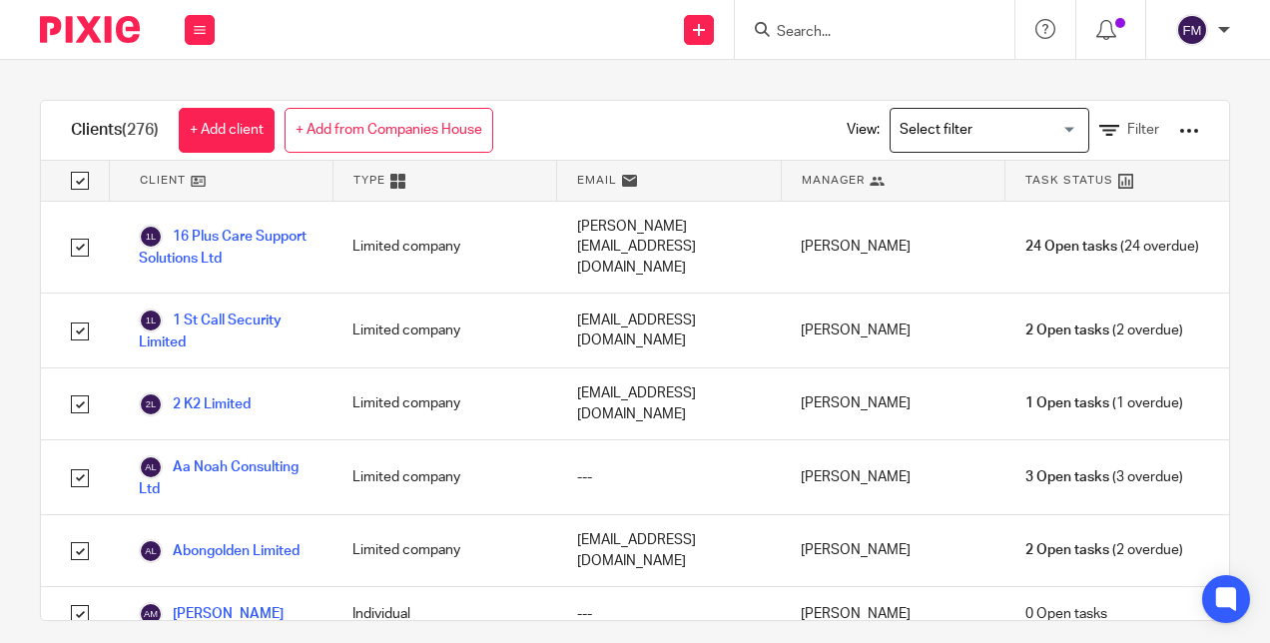
checkbox input "true"
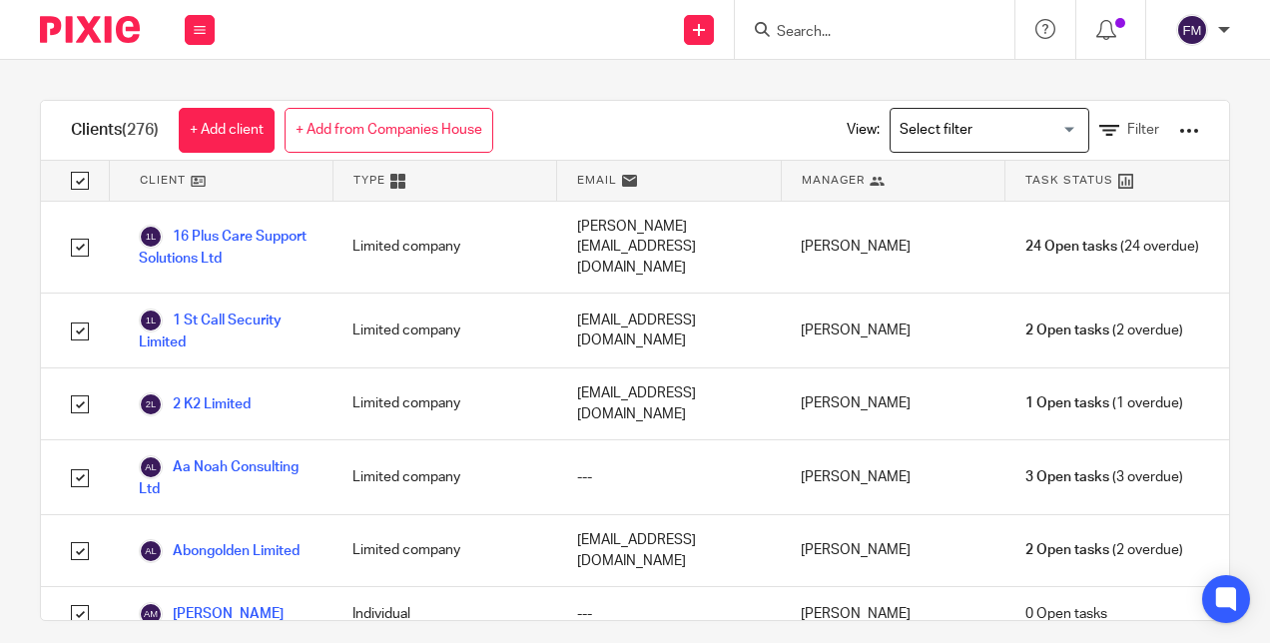
checkbox input "true"
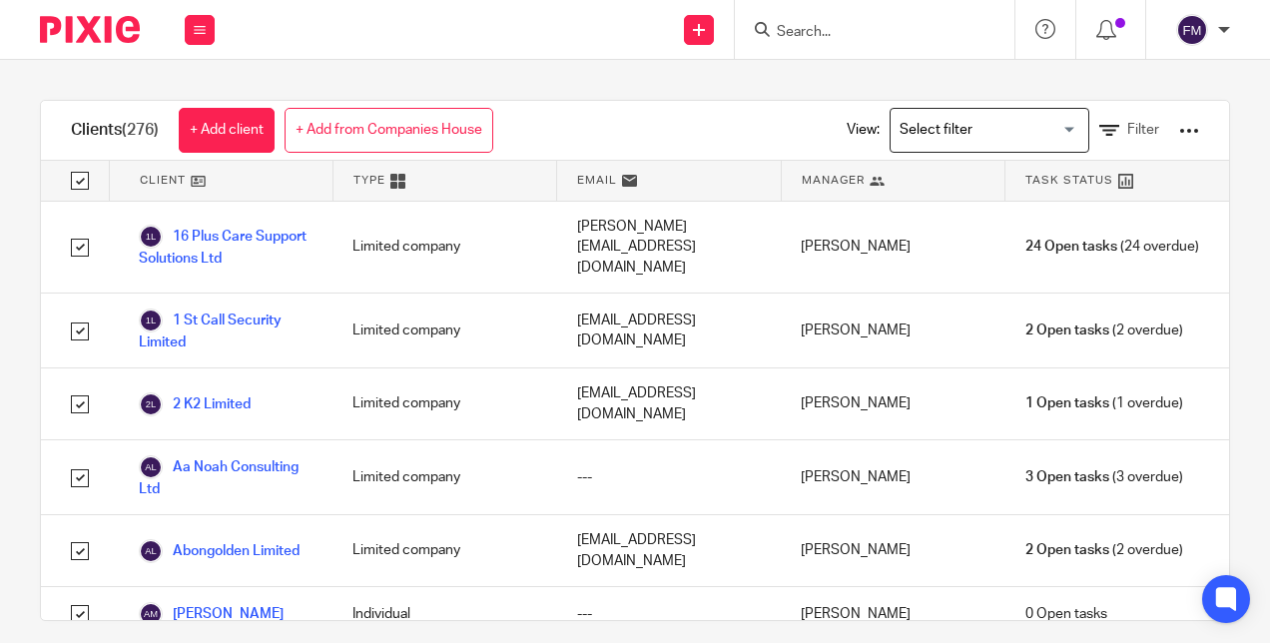
checkbox input "true"
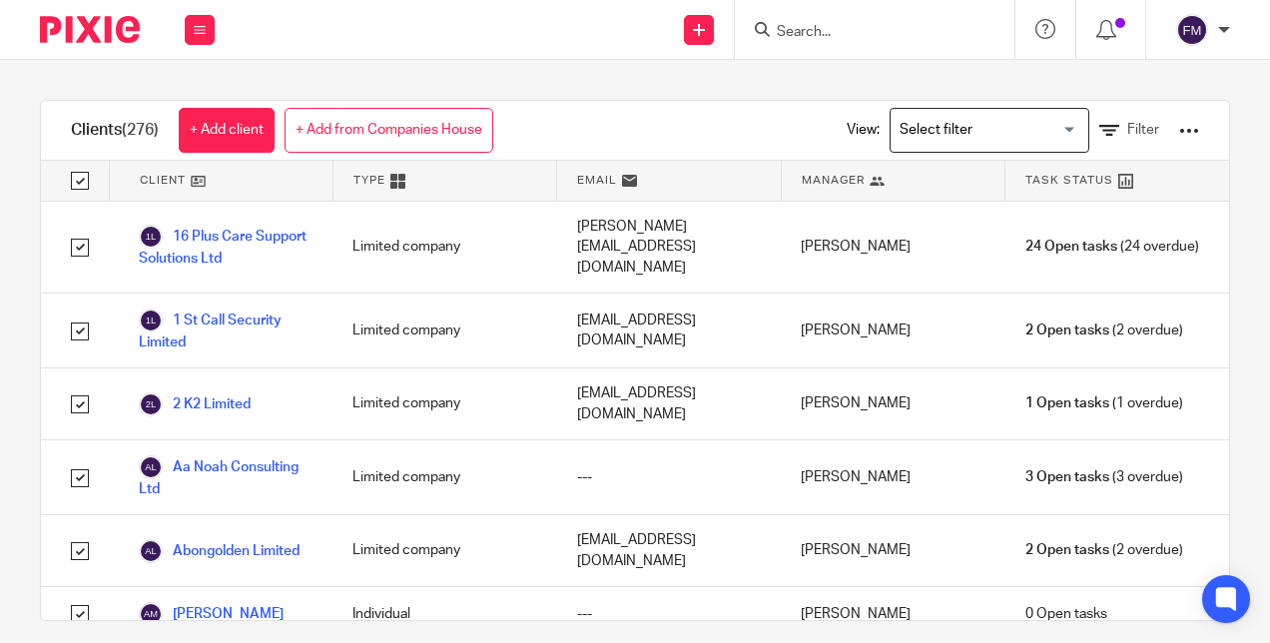
checkbox input "true"
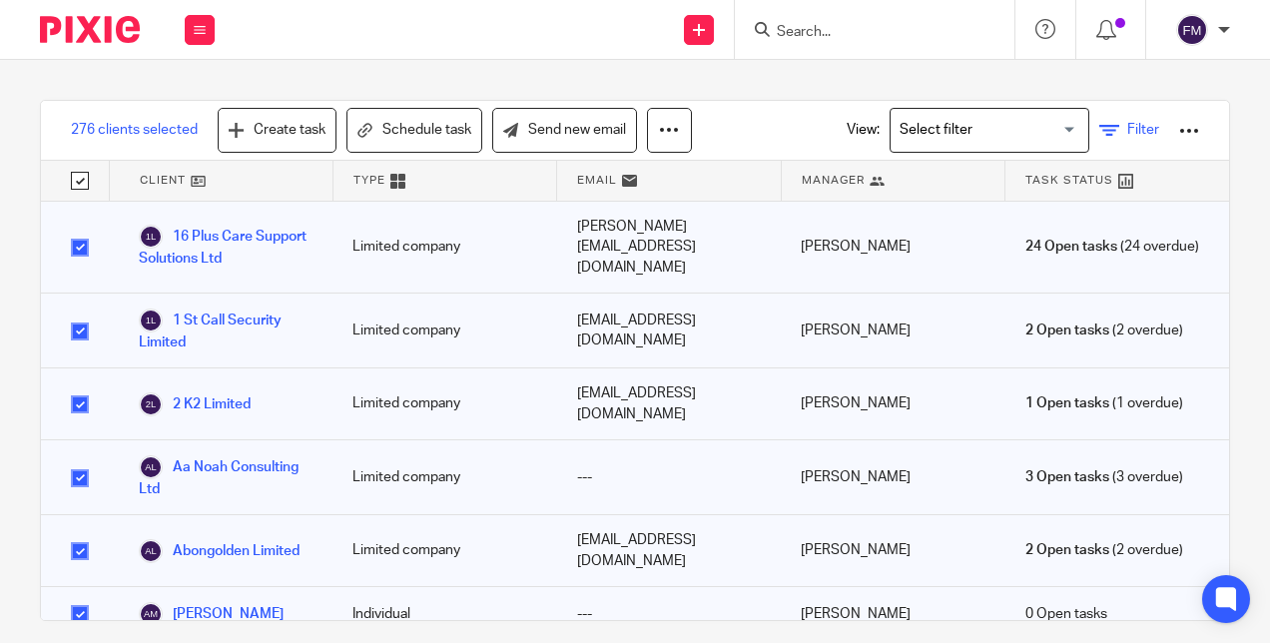
click at [1099, 134] on icon at bounding box center [1109, 131] width 20 height 20
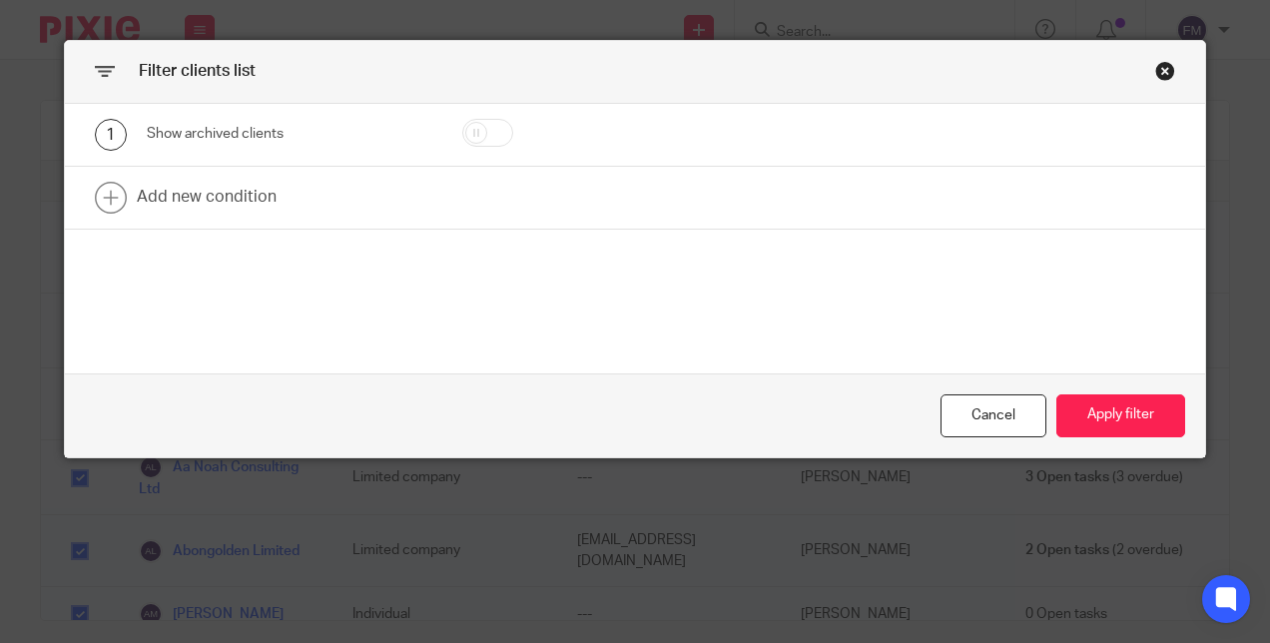
click at [1157, 68] on div "Close this dialog window" at bounding box center [1165, 71] width 20 height 20
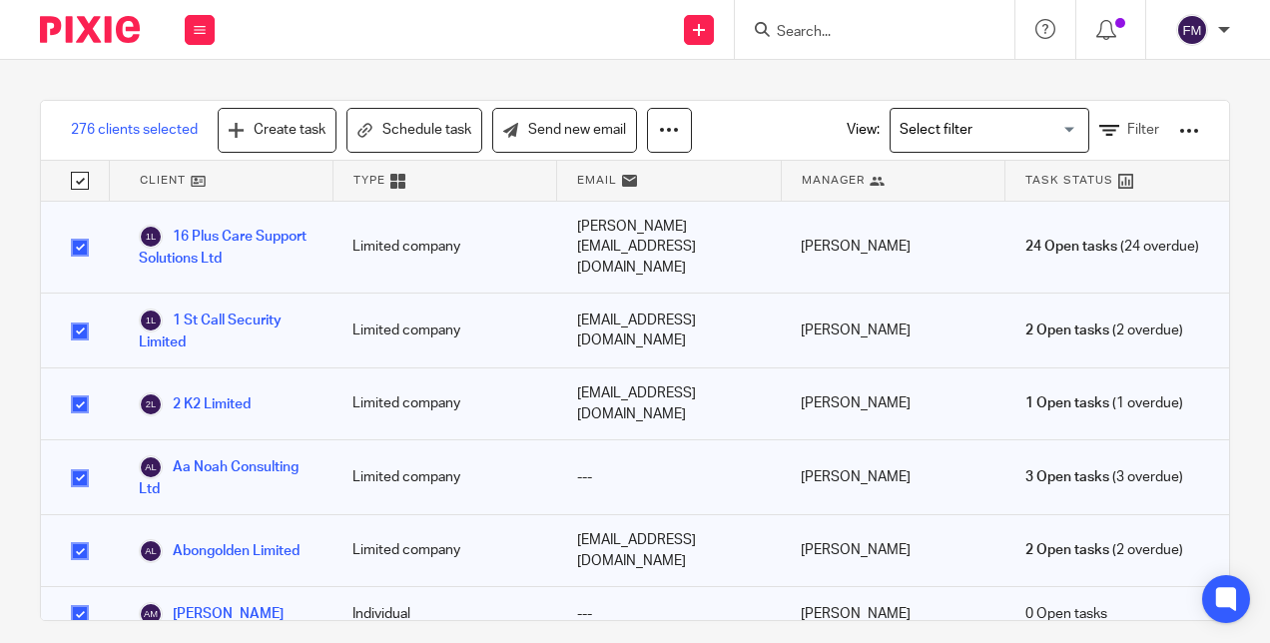
click at [1179, 122] on div at bounding box center [1189, 131] width 20 height 20
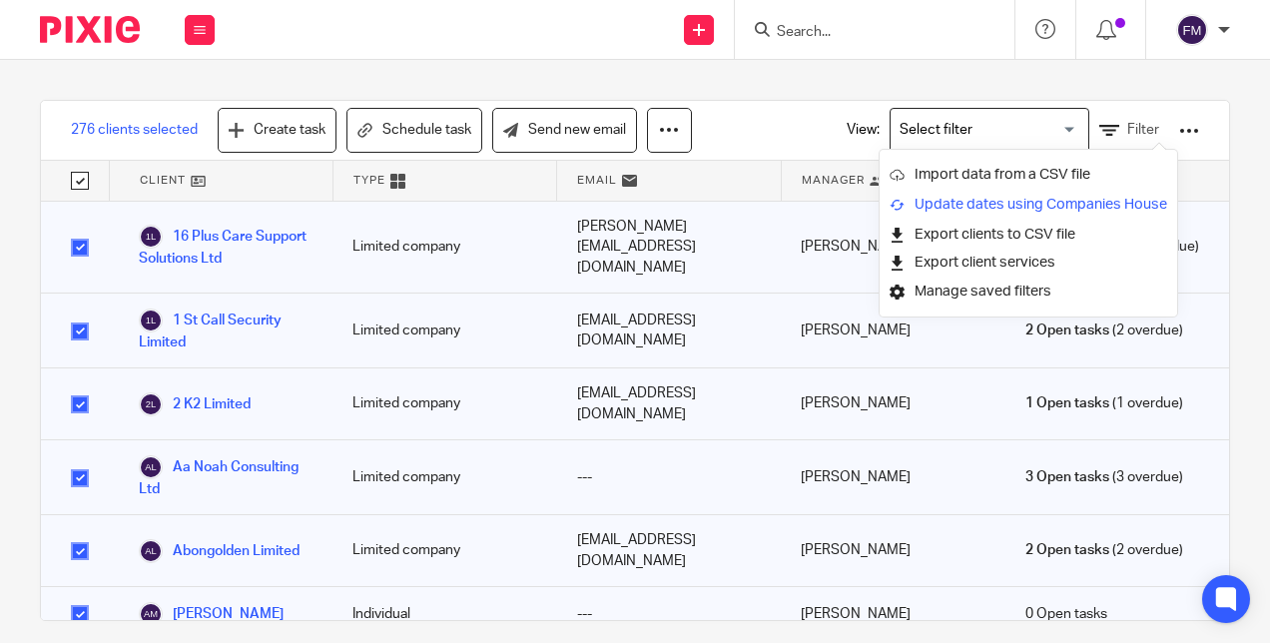
click at [1049, 200] on link "Update dates using Companies House" at bounding box center [1029, 205] width 278 height 30
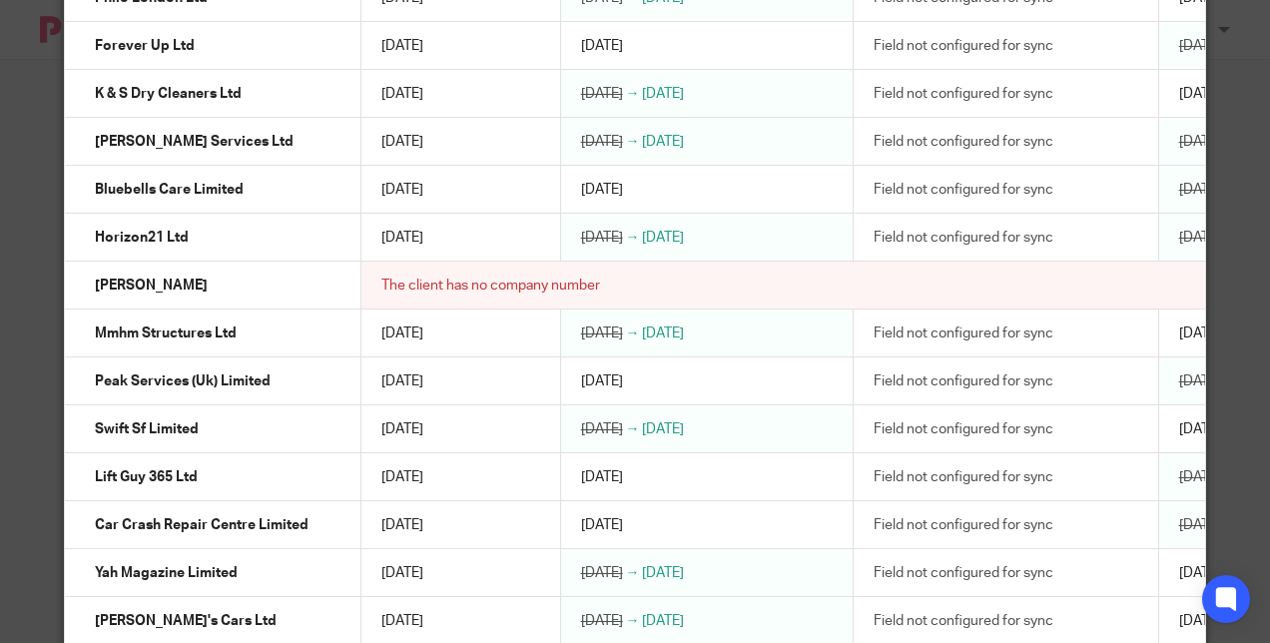
scroll to position [755, 0]
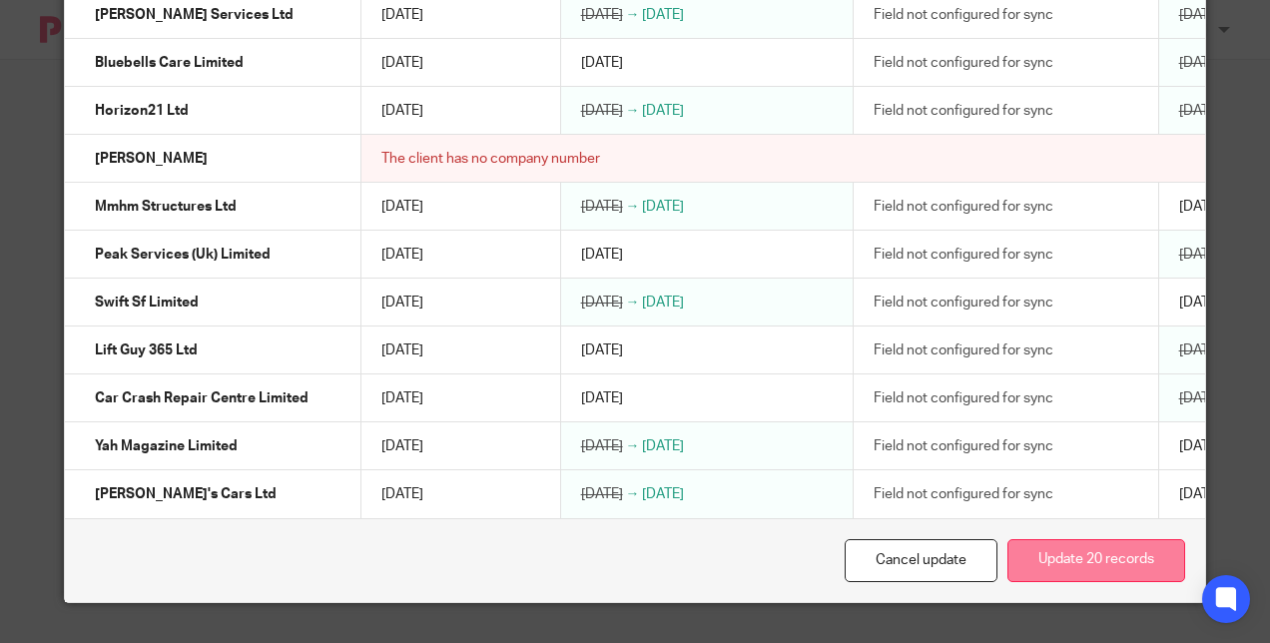
click at [1080, 561] on button "Update 20 records" at bounding box center [1097, 560] width 178 height 43
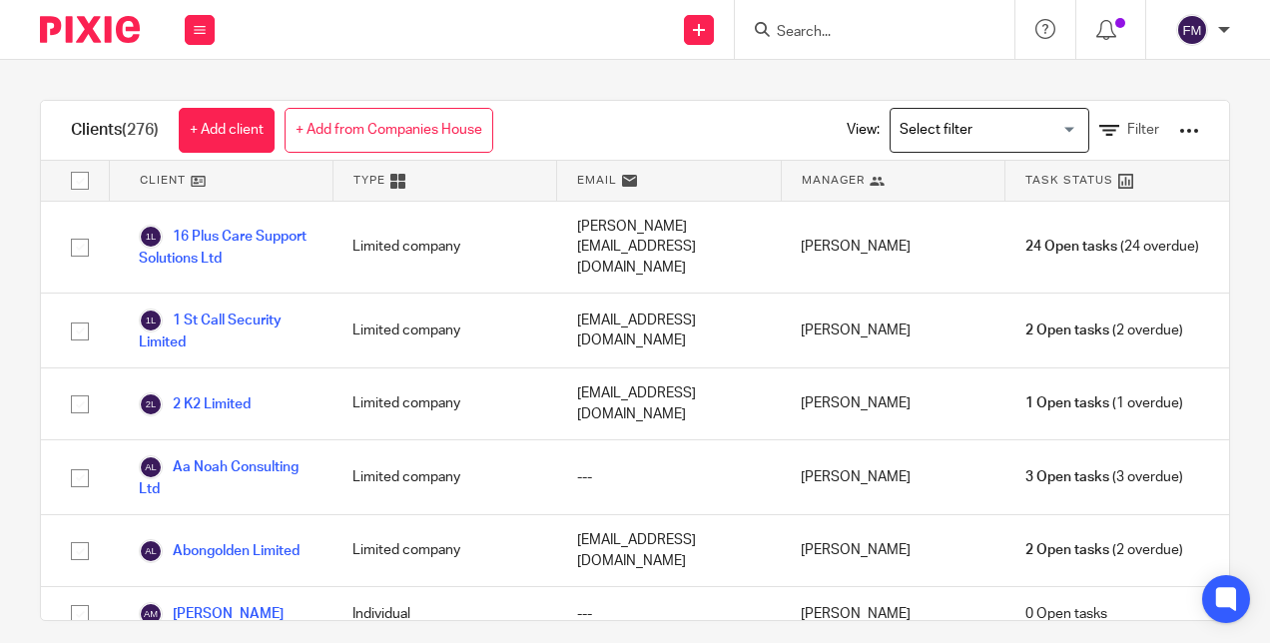
click at [88, 150] on div "Clients (276) + Add client + Add from Companies House" at bounding box center [282, 130] width 482 height 59
click at [88, 176] on input "checkbox" at bounding box center [80, 181] width 38 height 38
checkbox input "true"
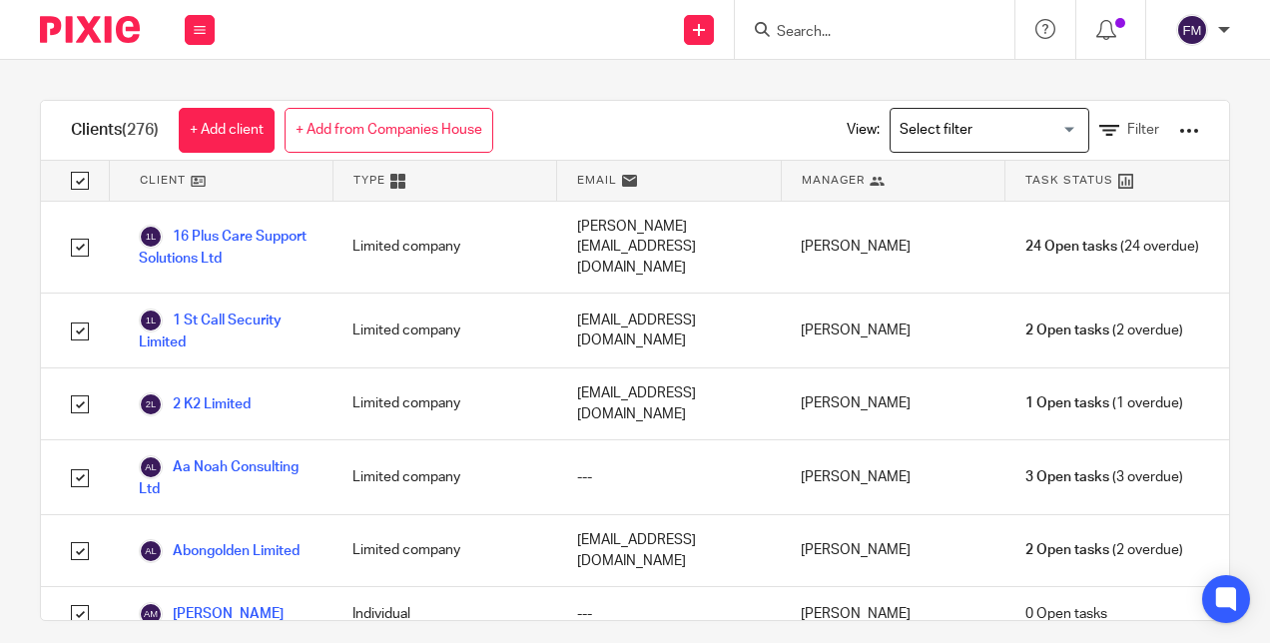
checkbox input "true"
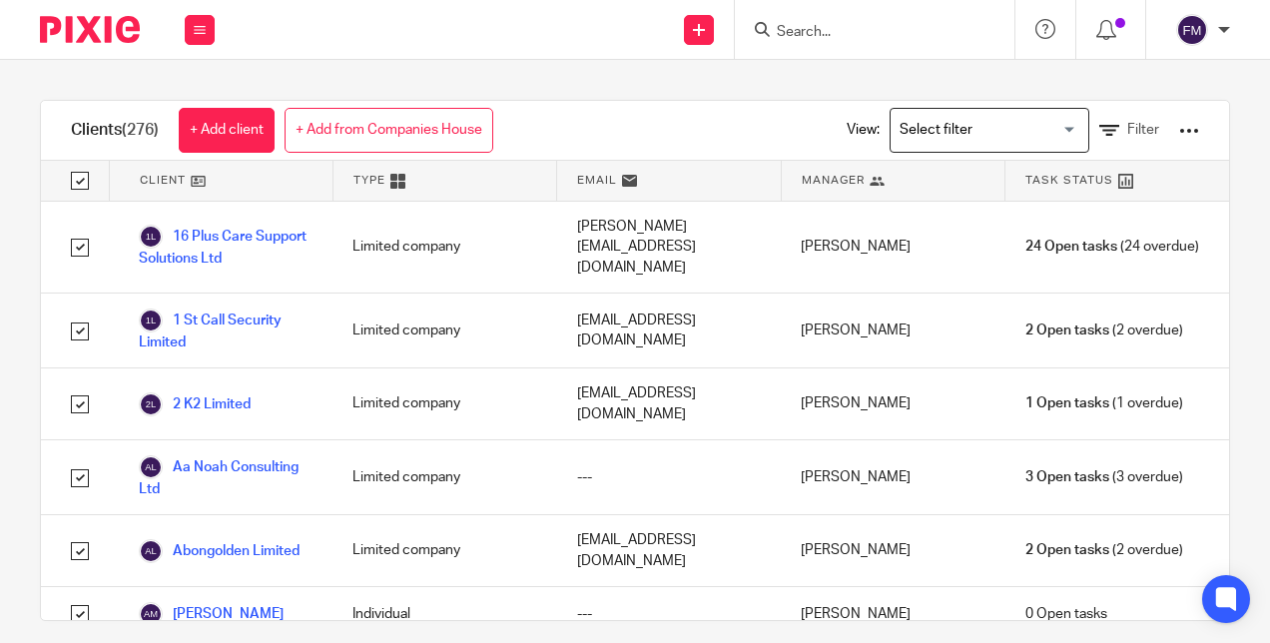
checkbox input "true"
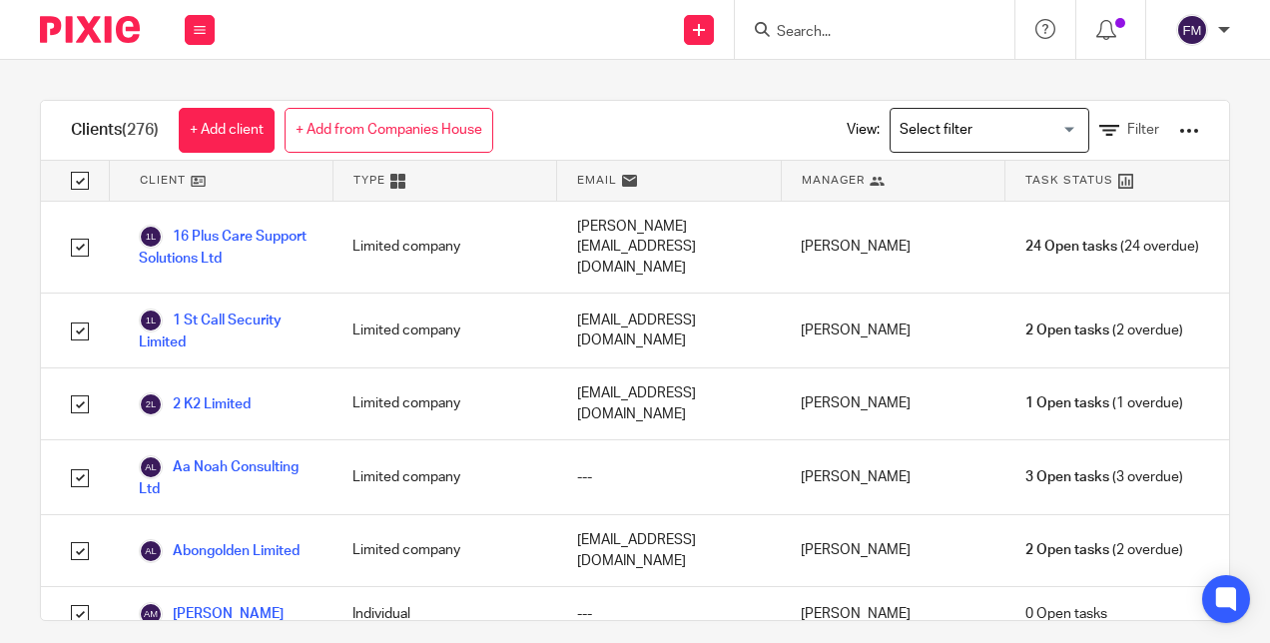
checkbox input "true"
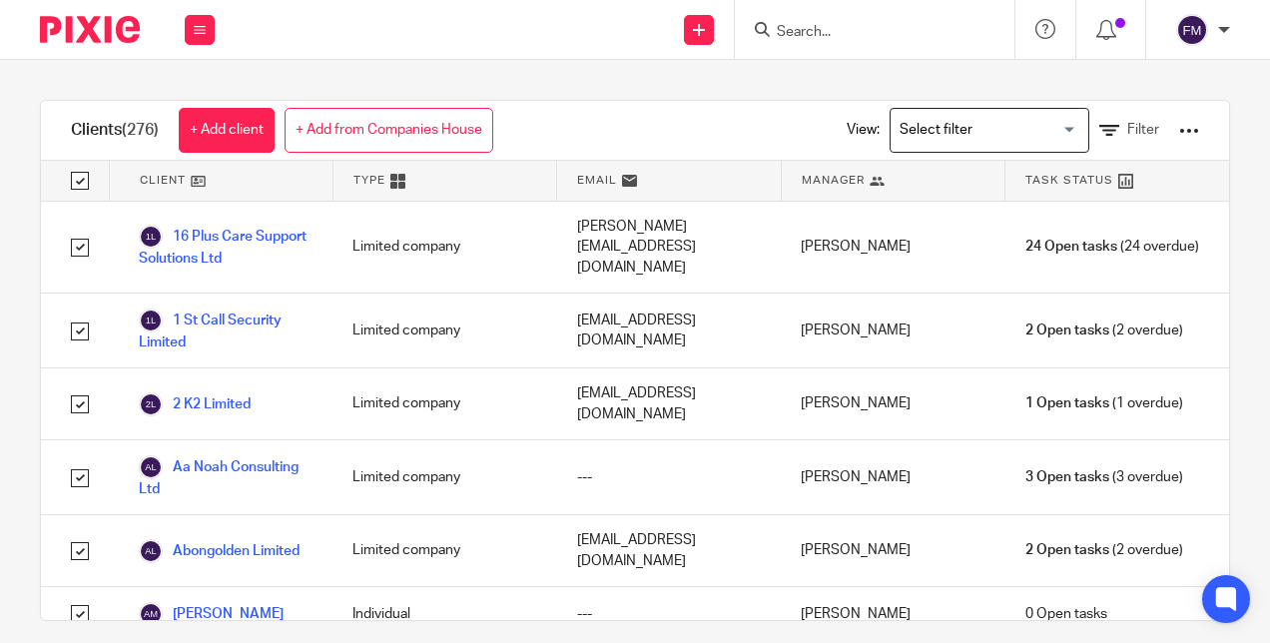
checkbox input "true"
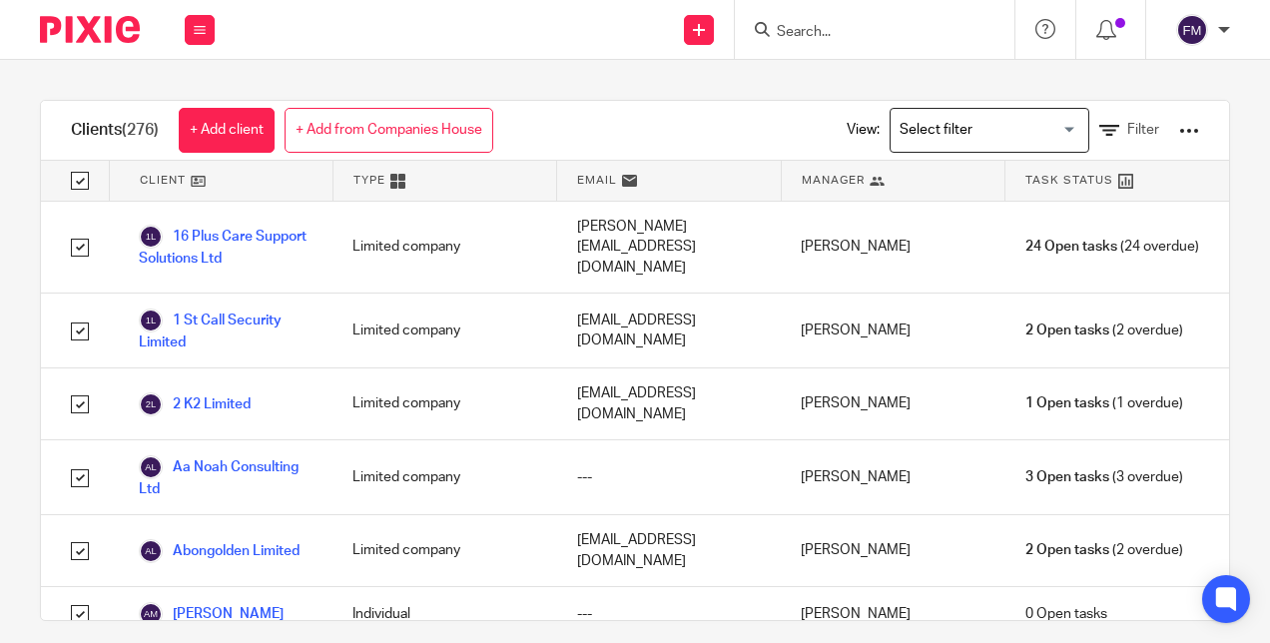
checkbox input "true"
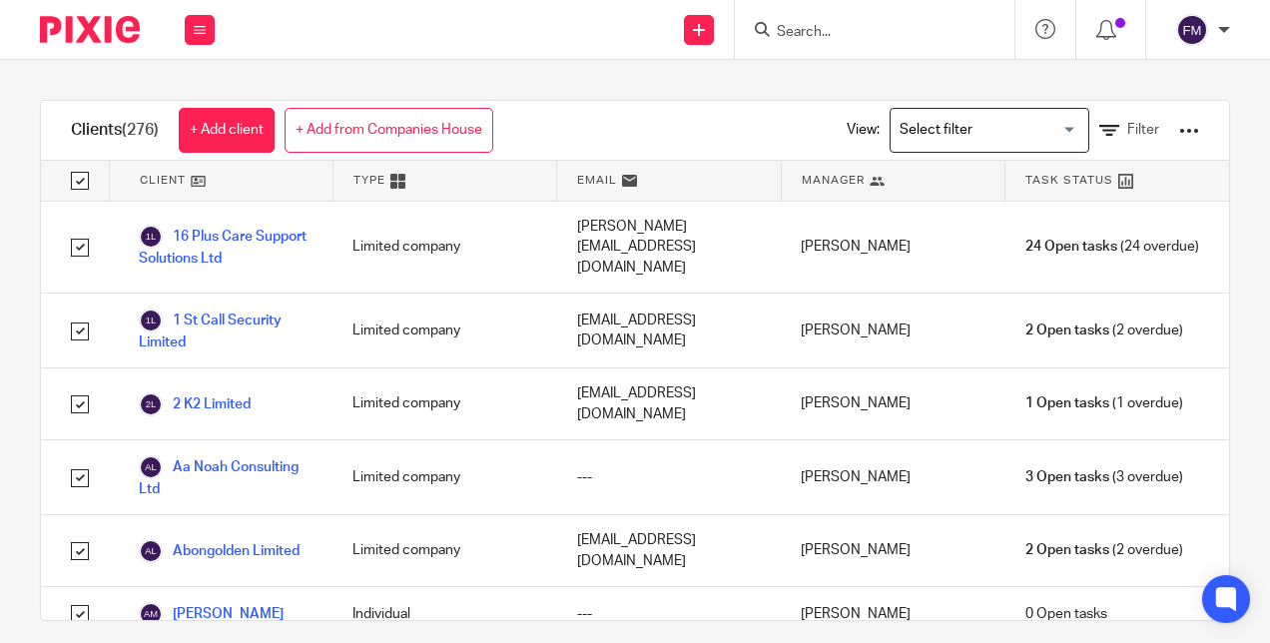
checkbox input "true"
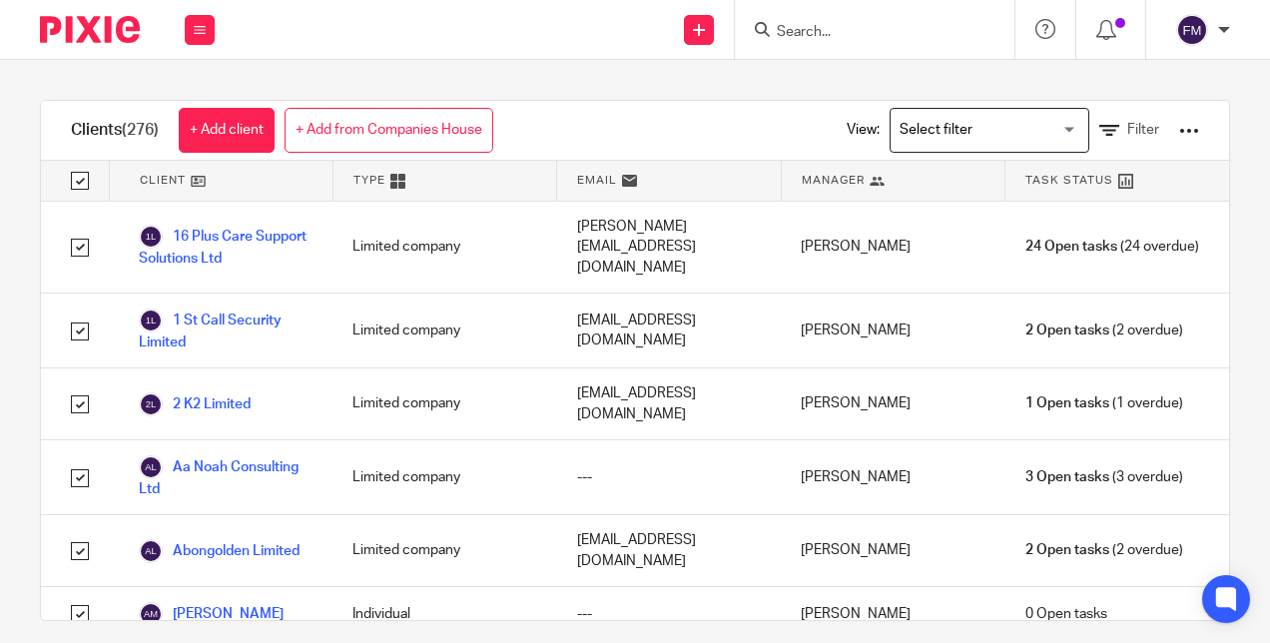
checkbox input "true"
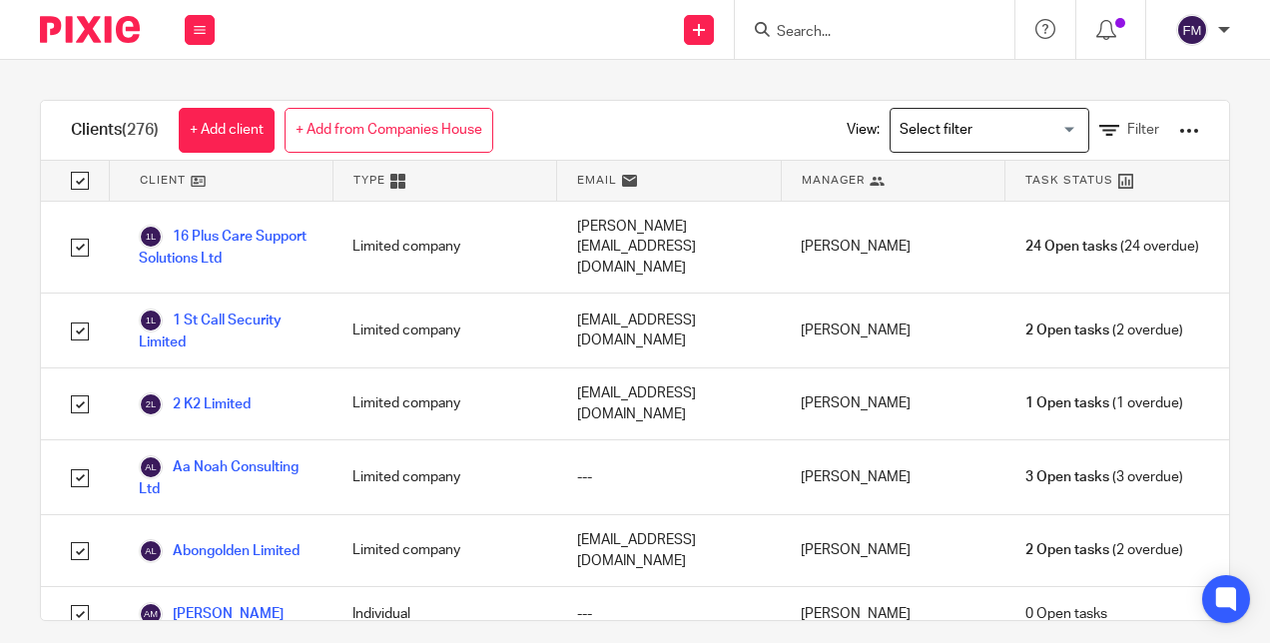
checkbox input "true"
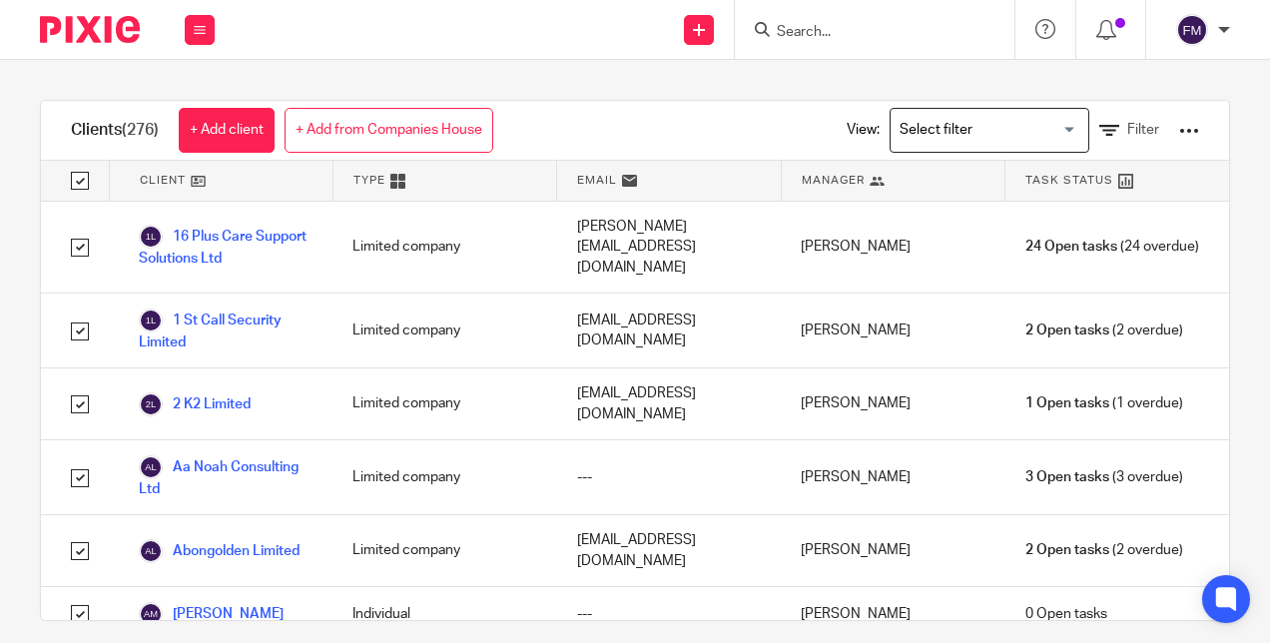
checkbox input "true"
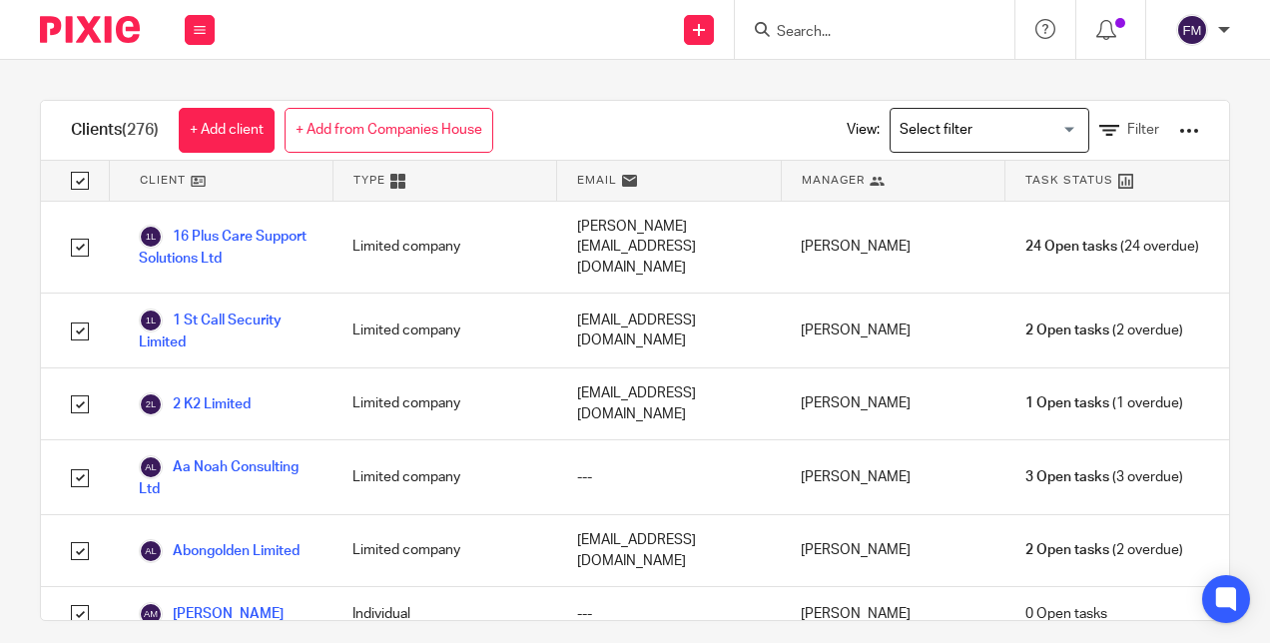
checkbox input "true"
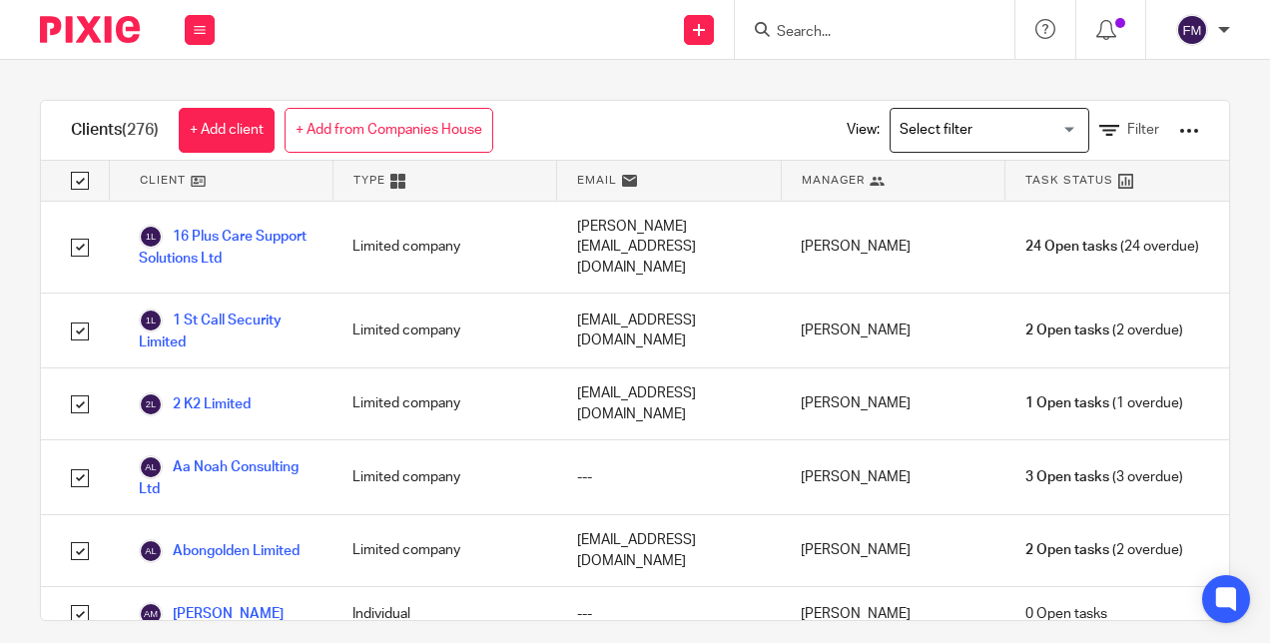
checkbox input "true"
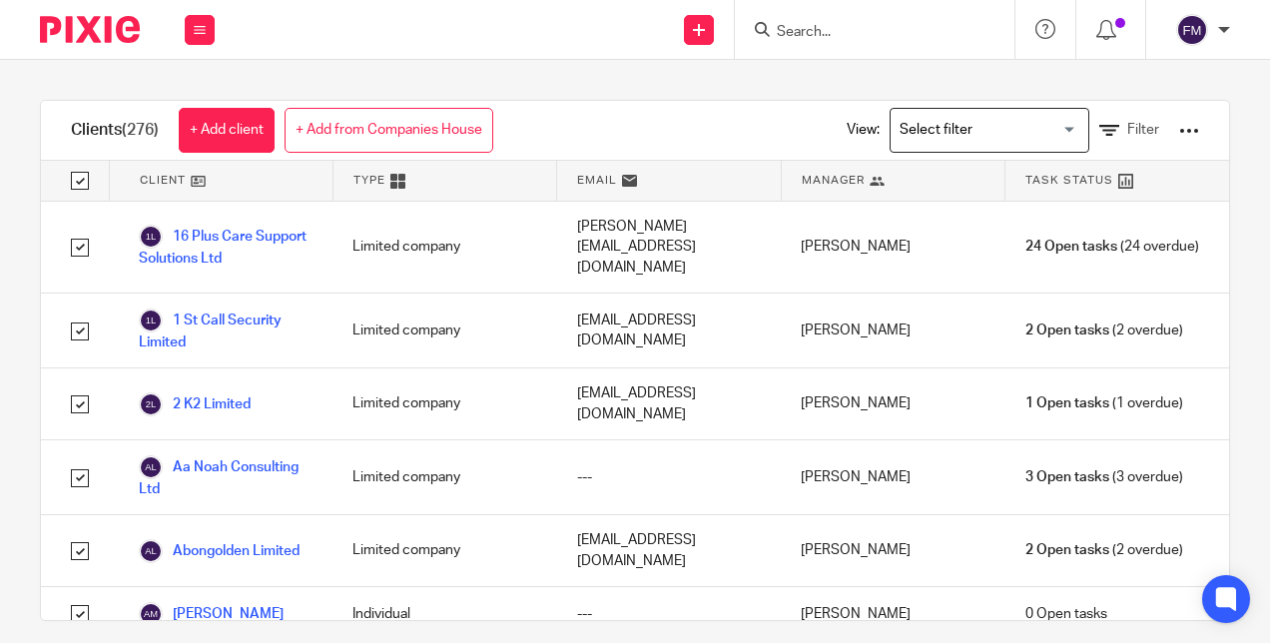
checkbox input "true"
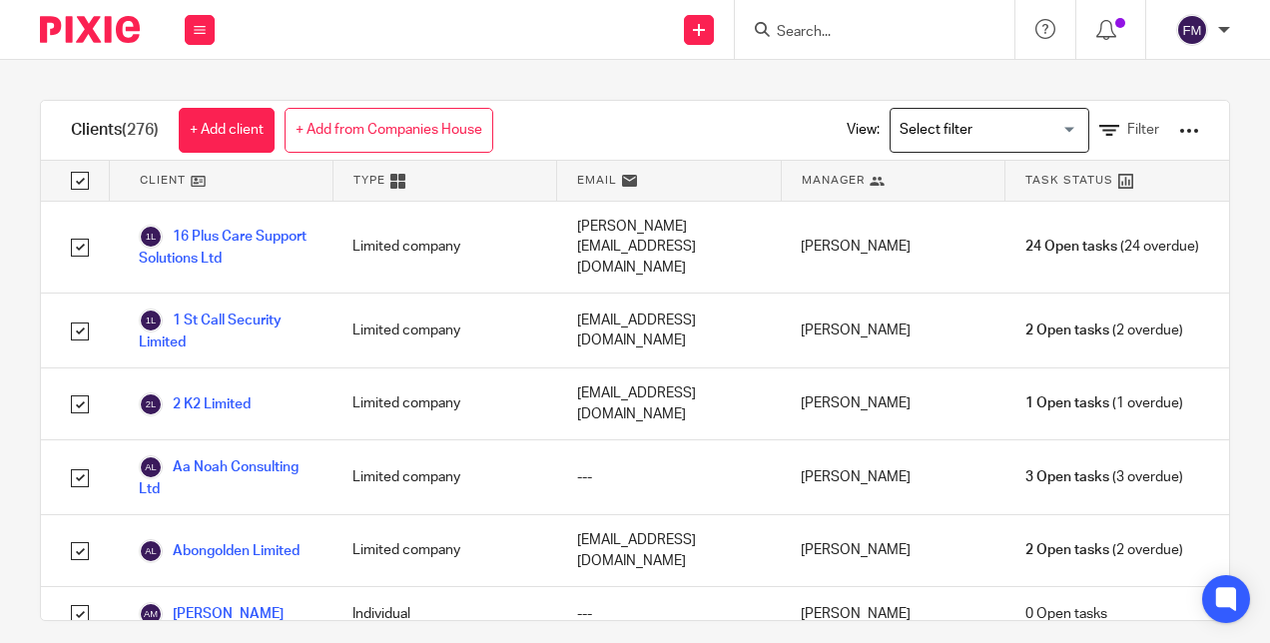
checkbox input "true"
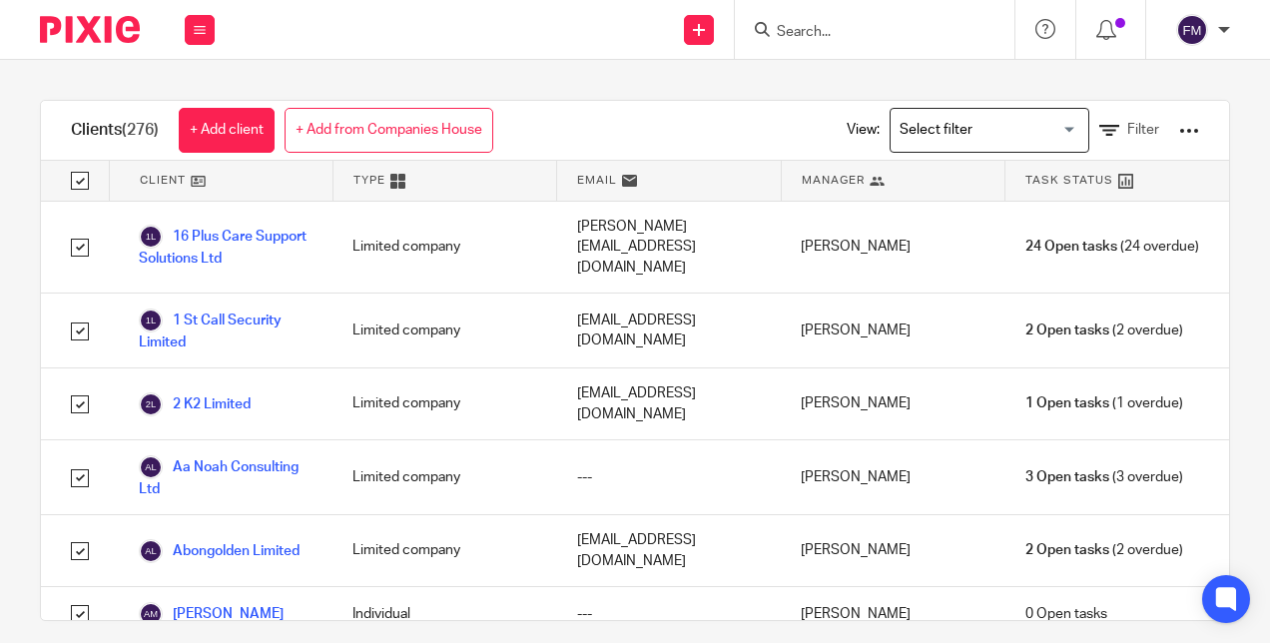
checkbox input "true"
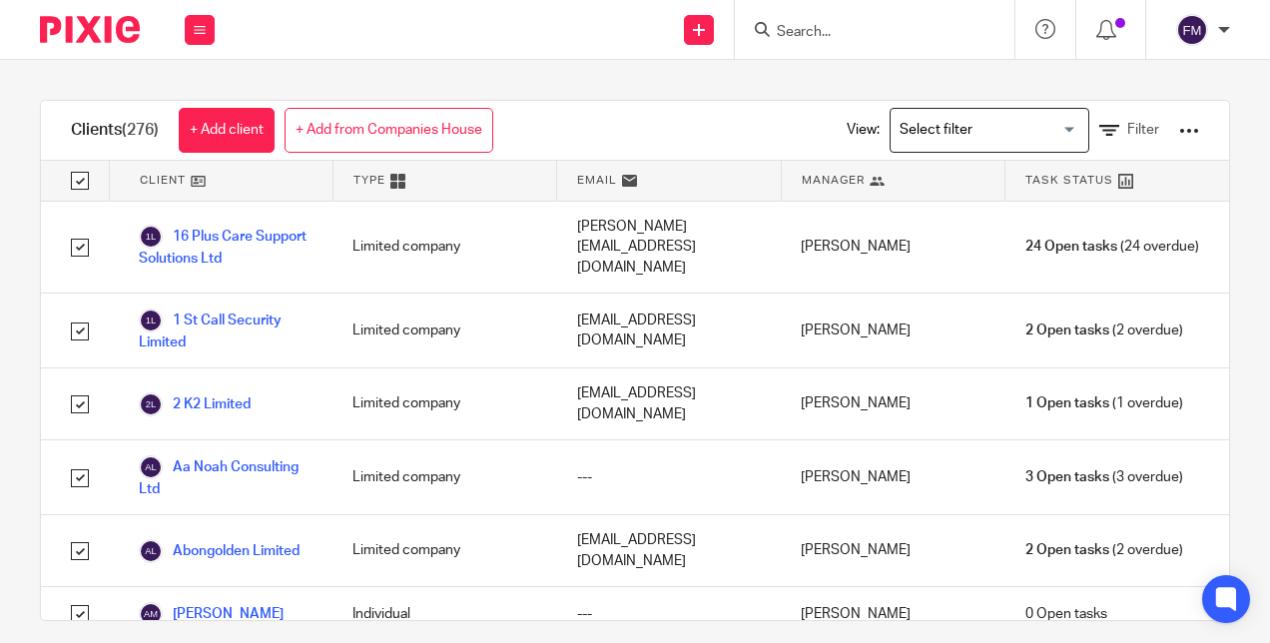
checkbox input "true"
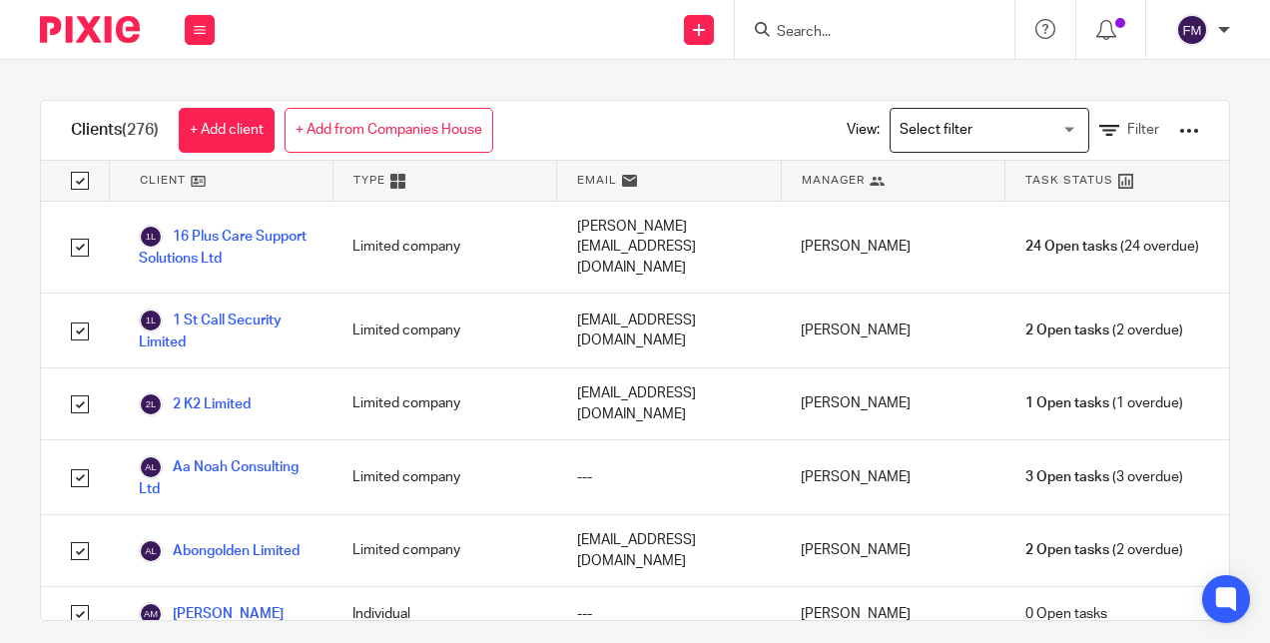
checkbox input "true"
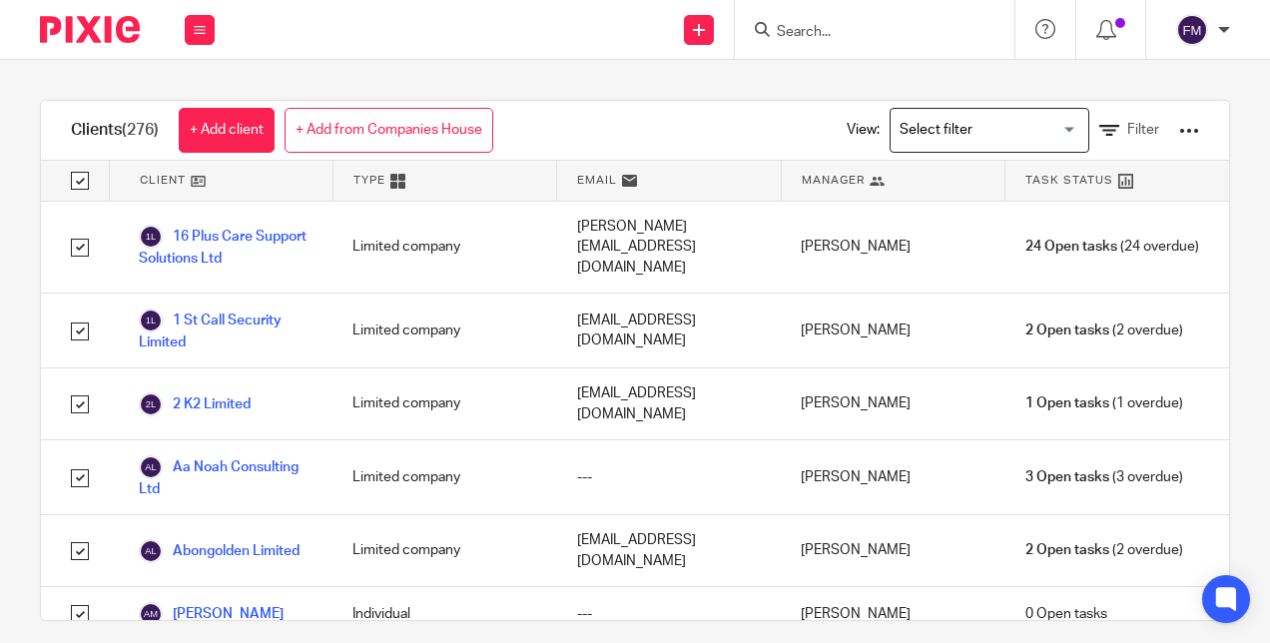
checkbox input "true"
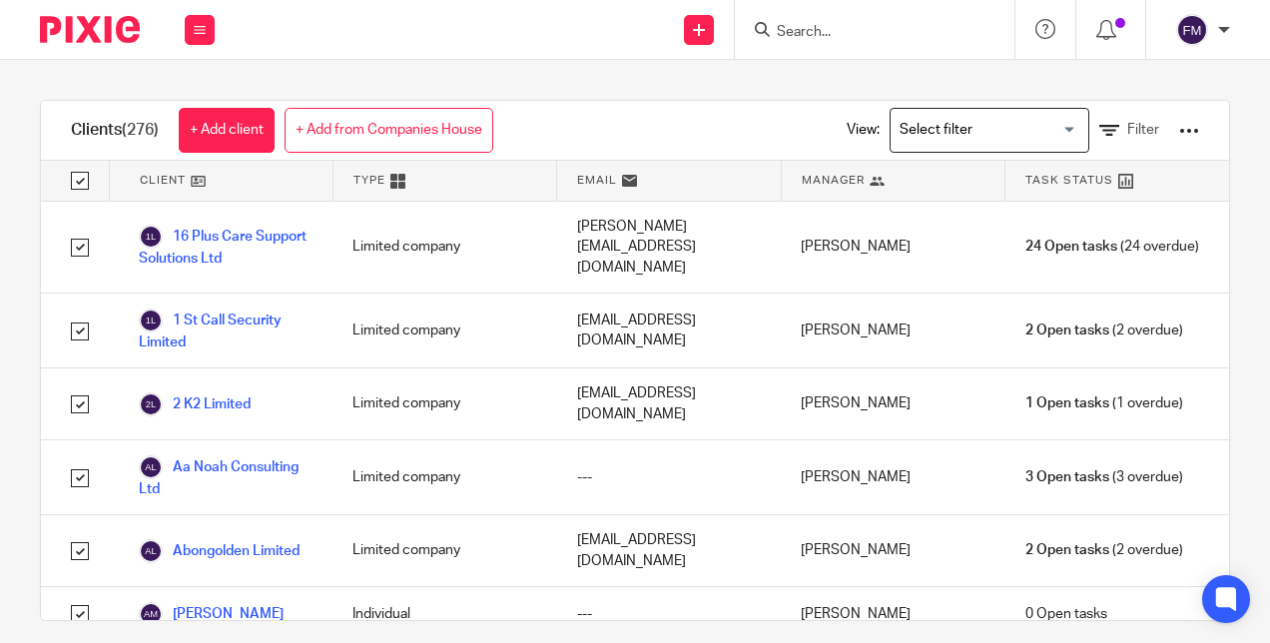
checkbox input "true"
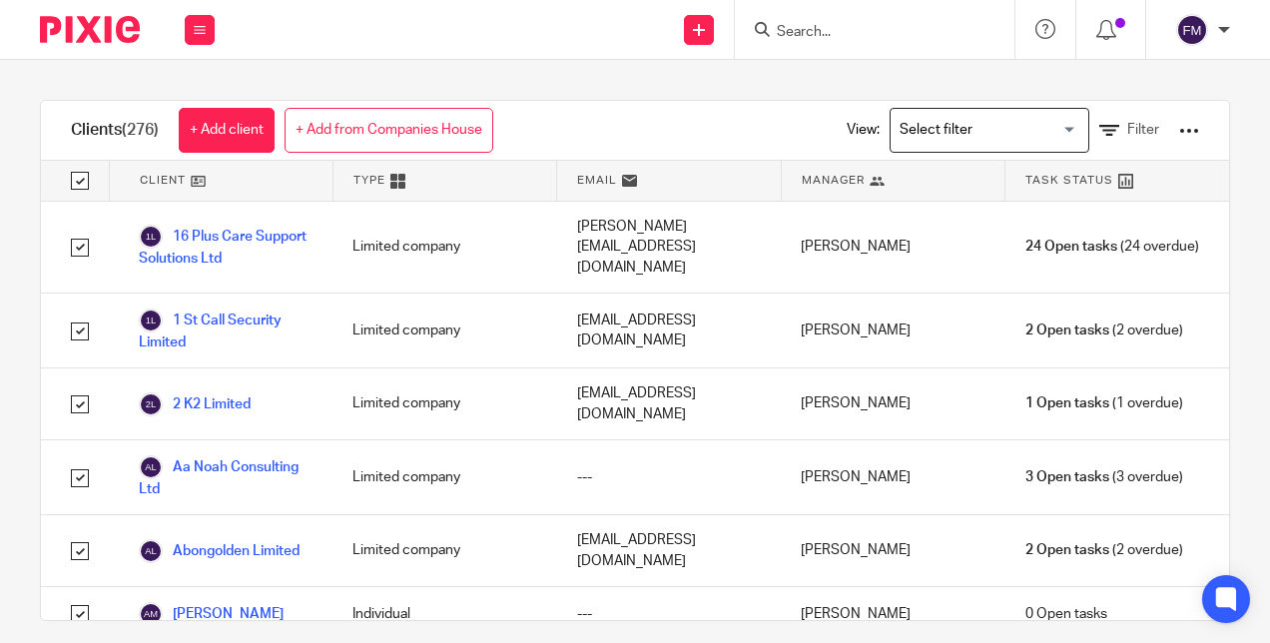
checkbox input "true"
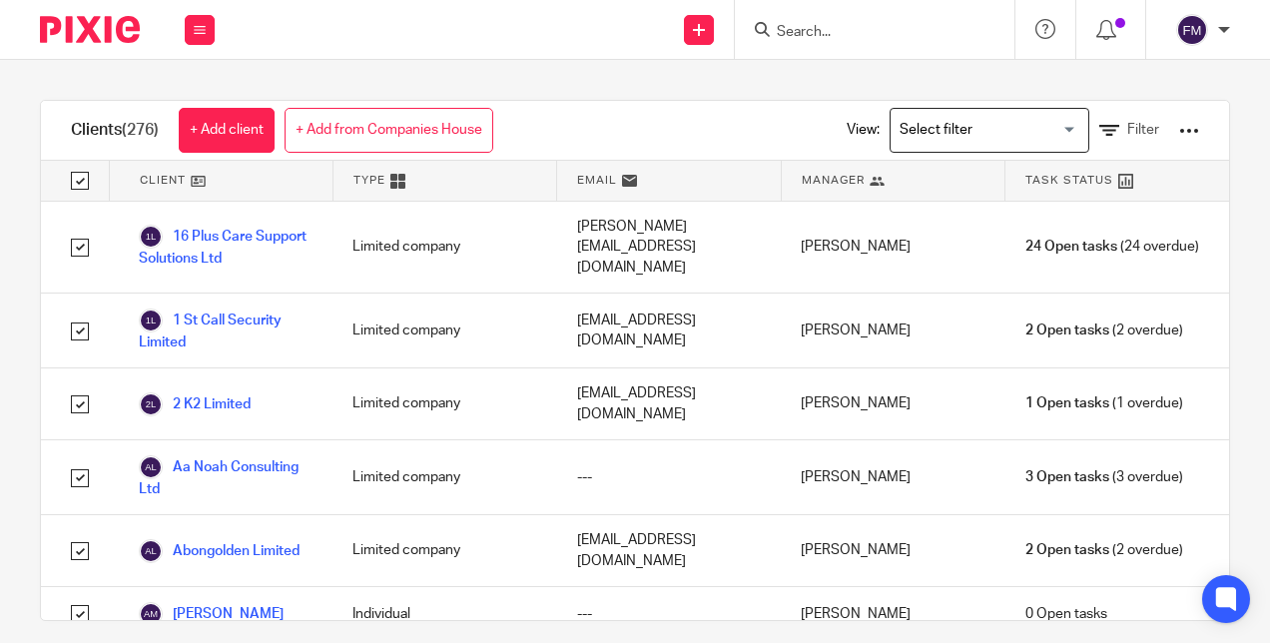
checkbox input "true"
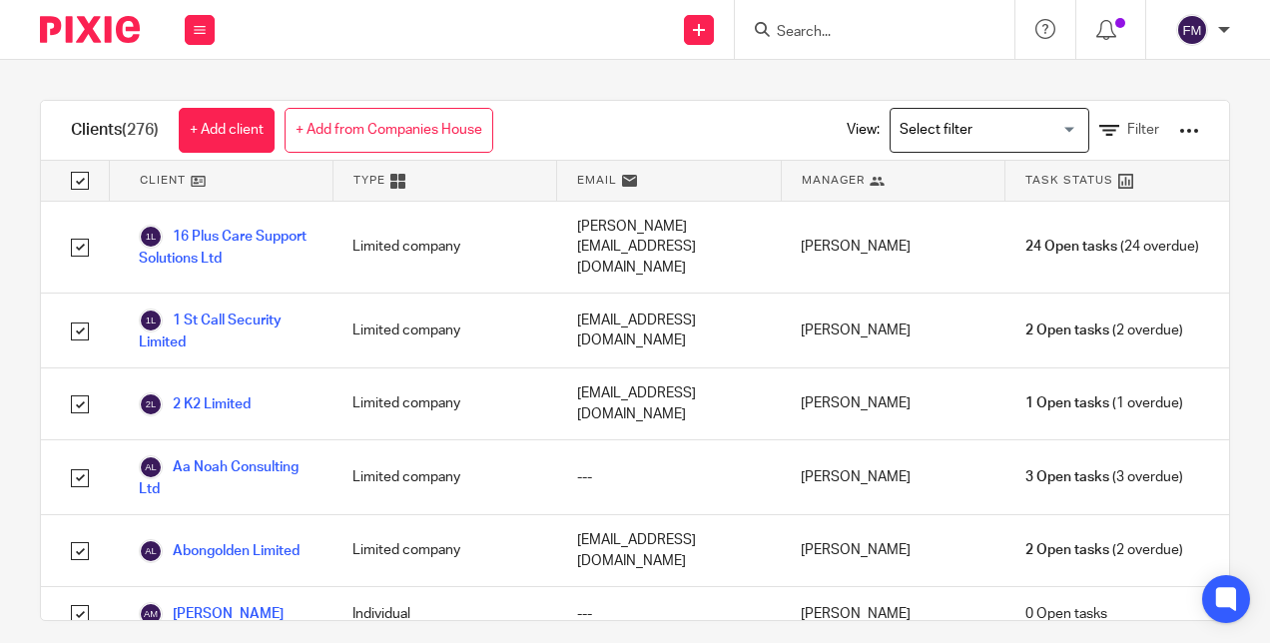
checkbox input "true"
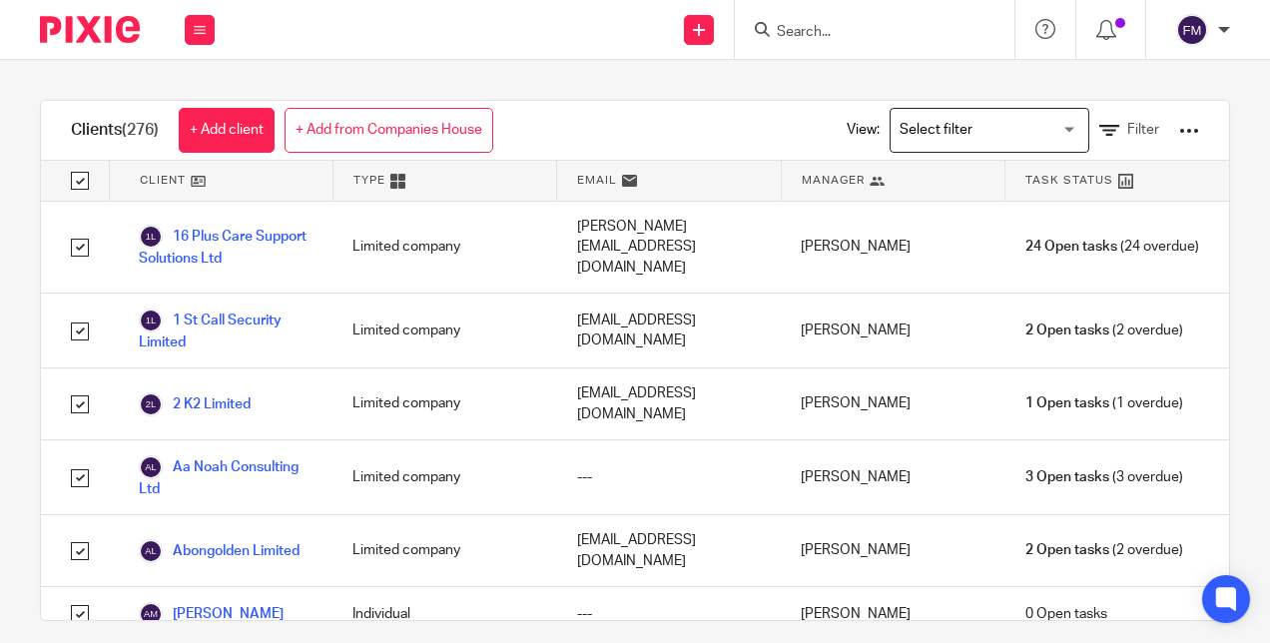
checkbox input "true"
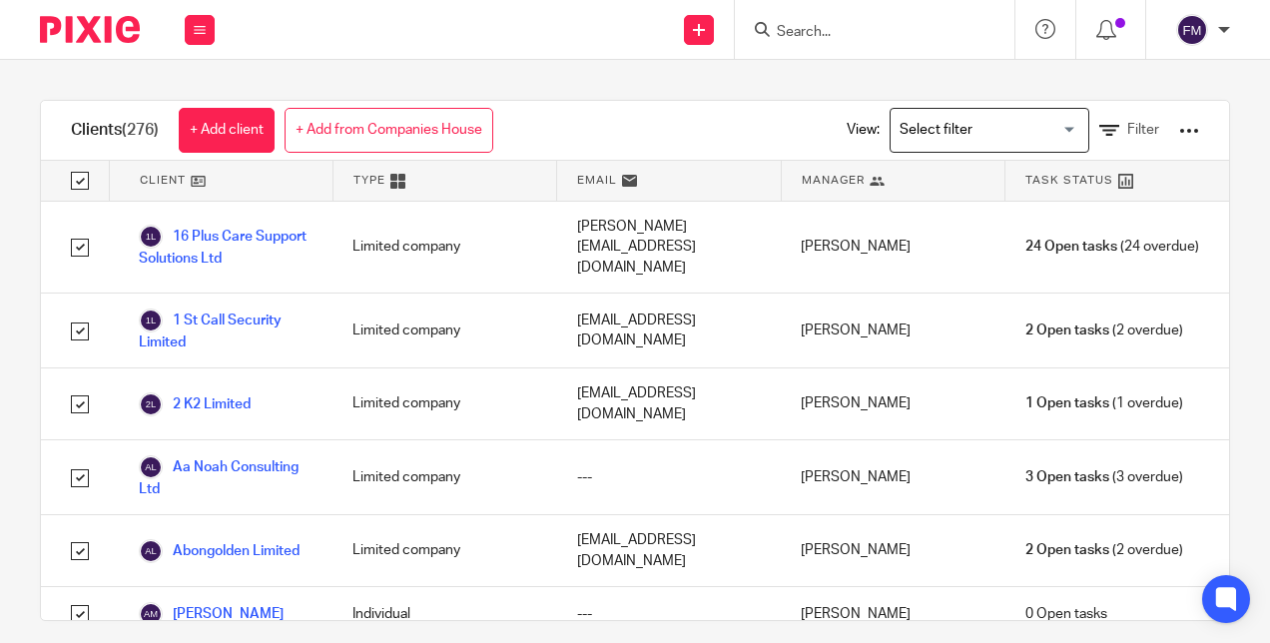
checkbox input "true"
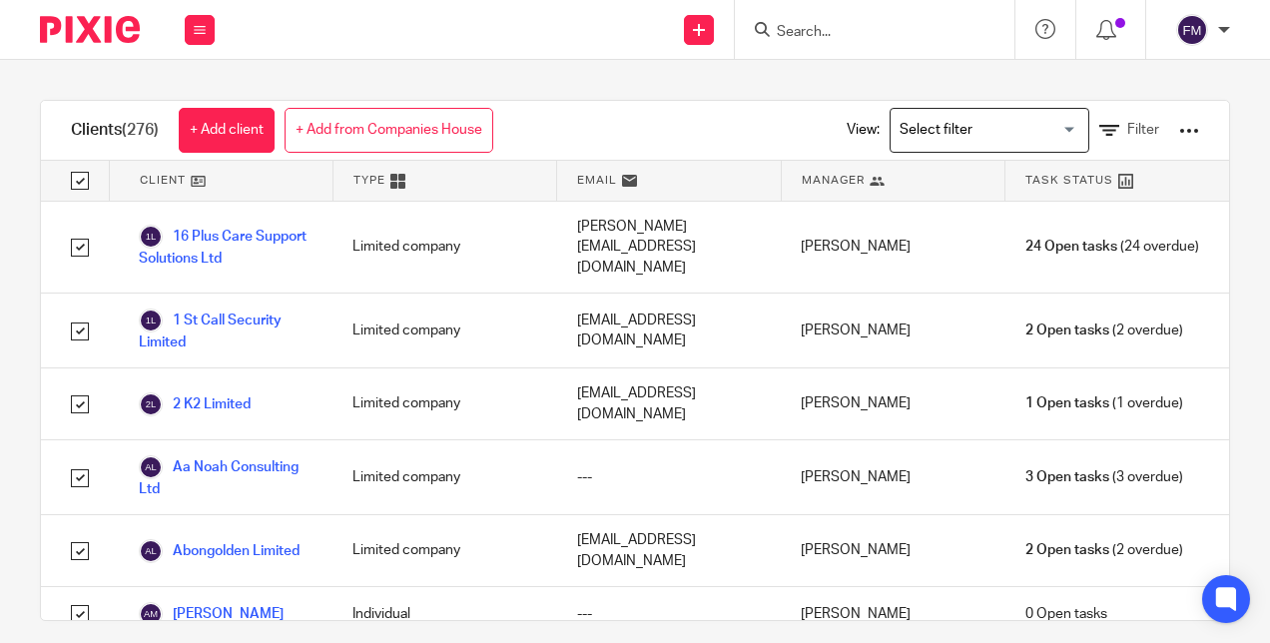
checkbox input "true"
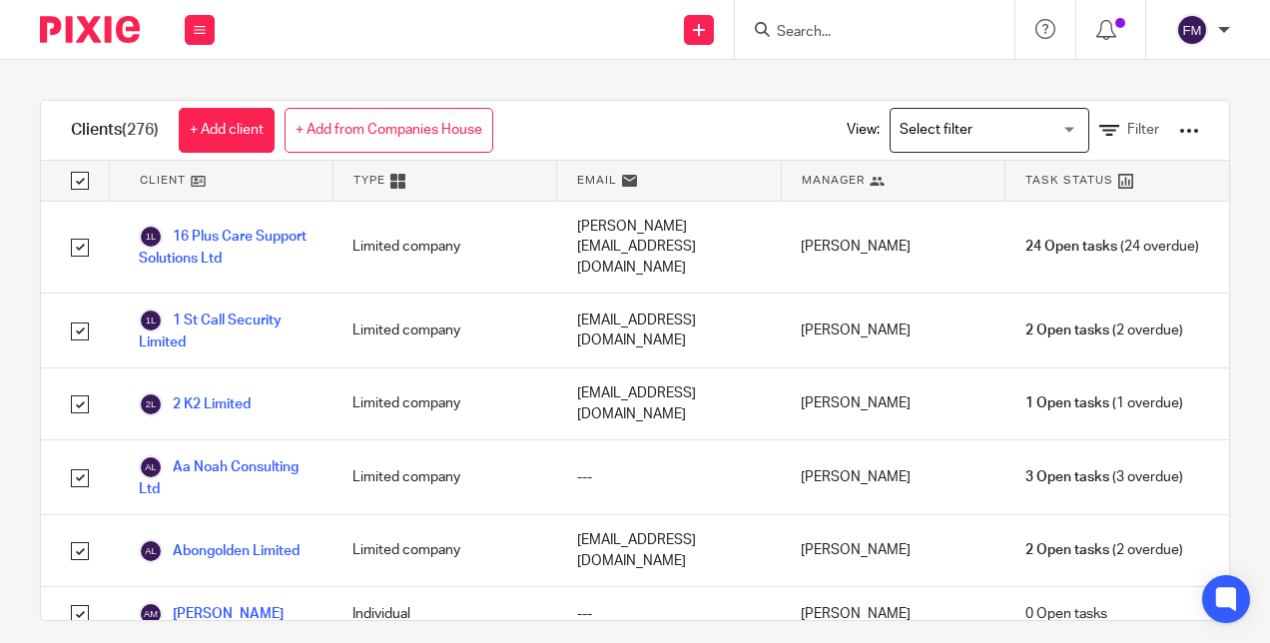
checkbox input "true"
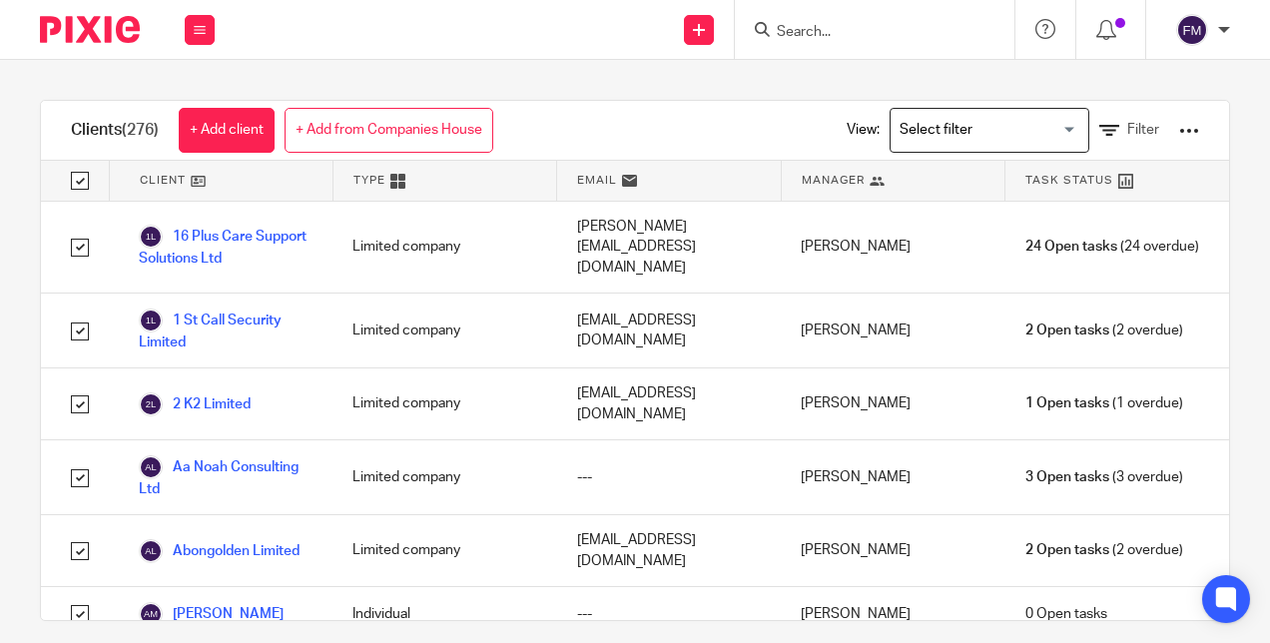
checkbox input "true"
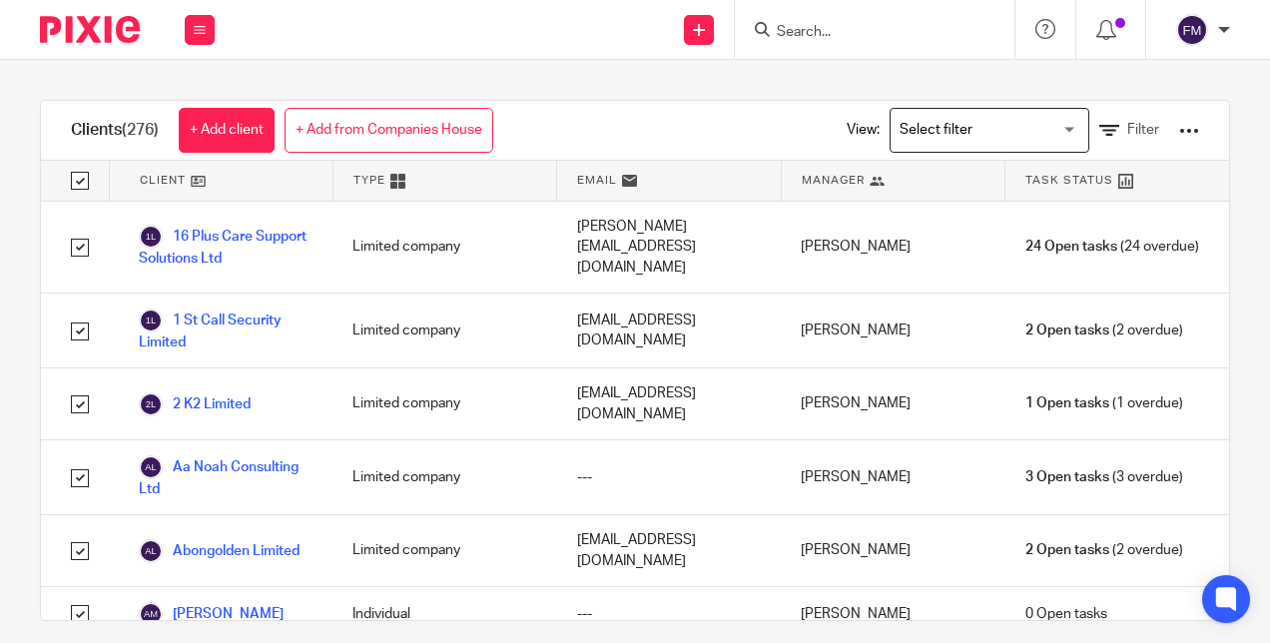
checkbox input "true"
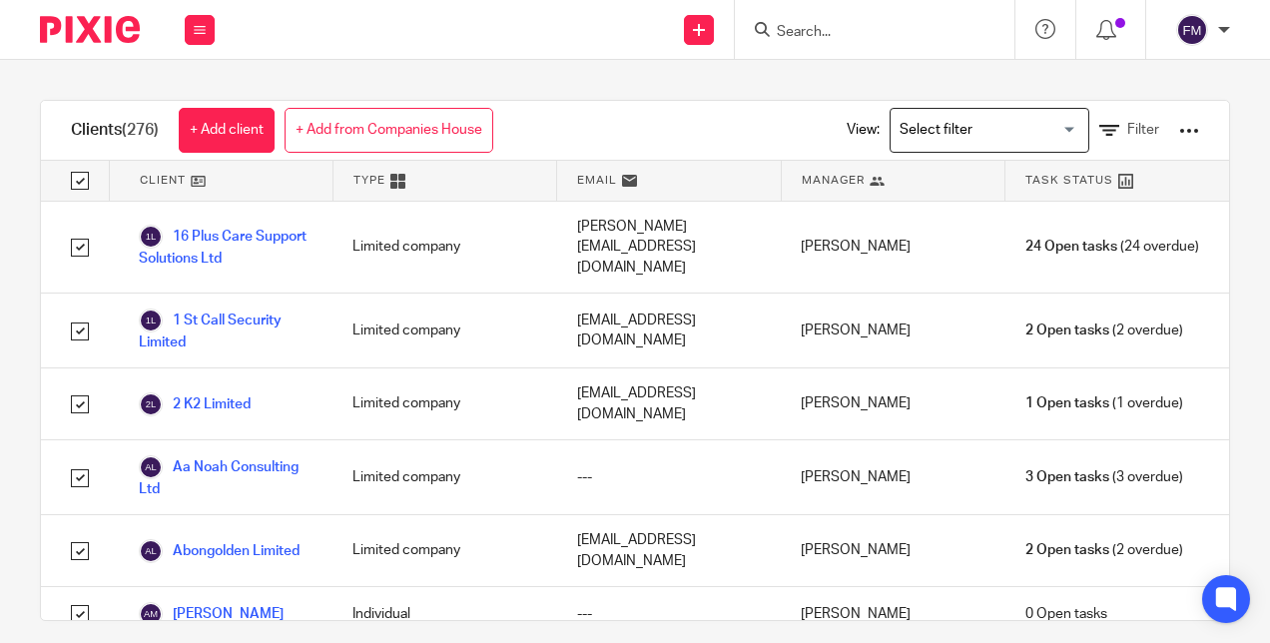
checkbox input "true"
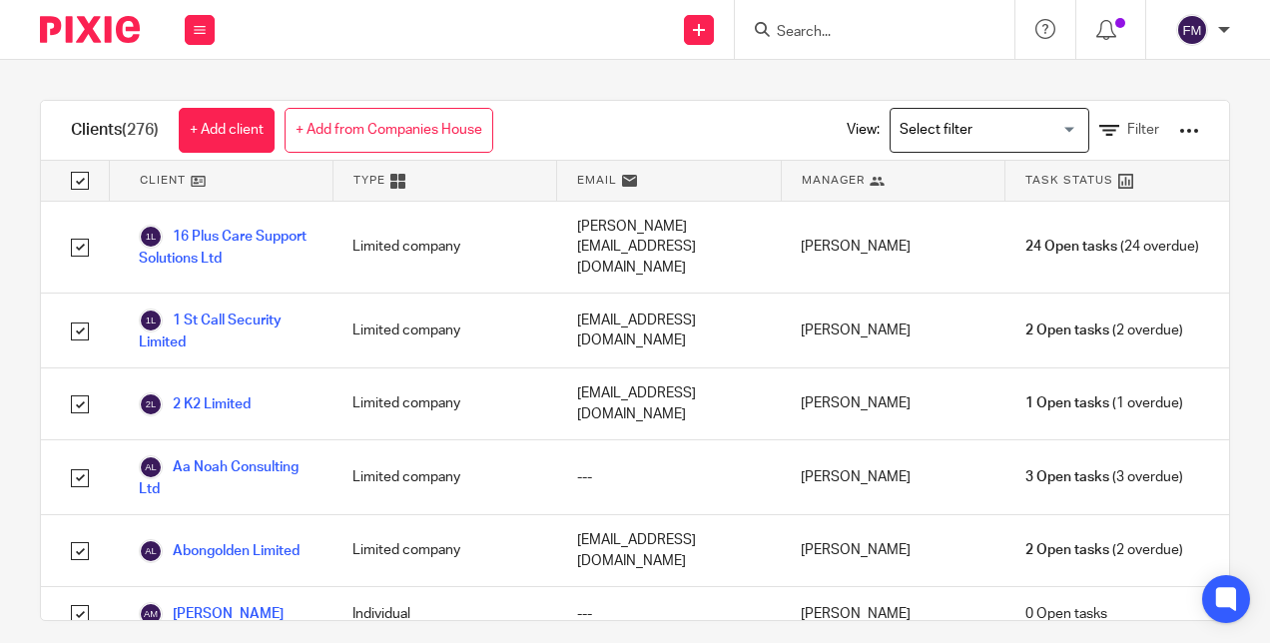
checkbox input "true"
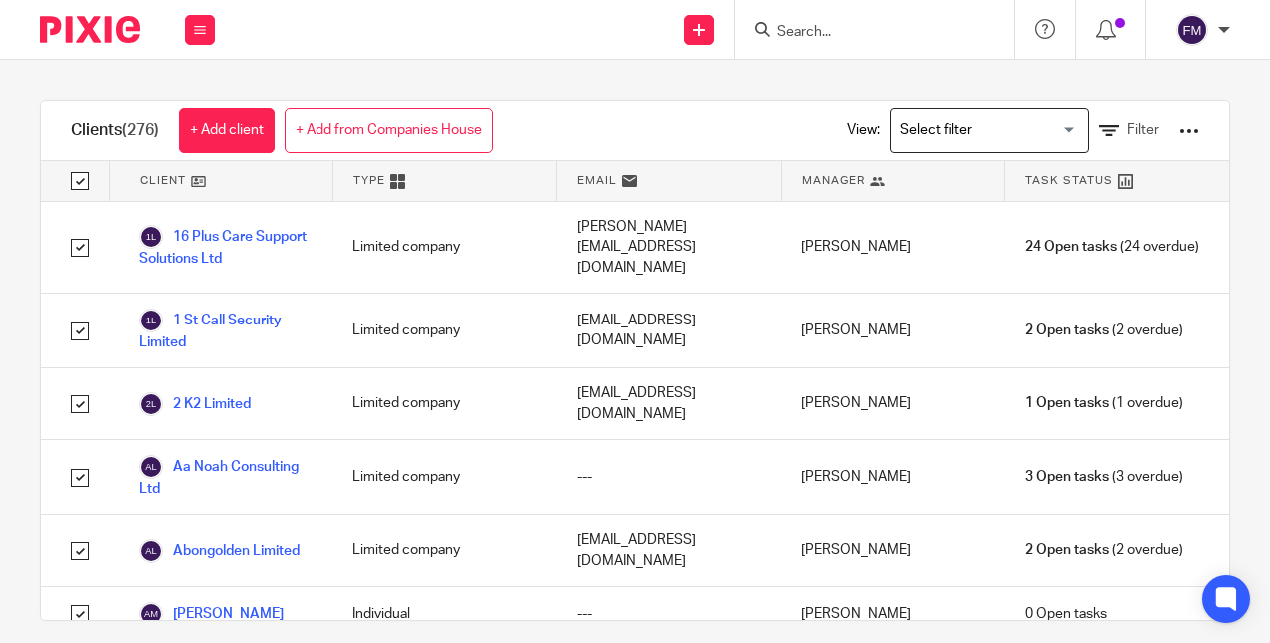
checkbox input "true"
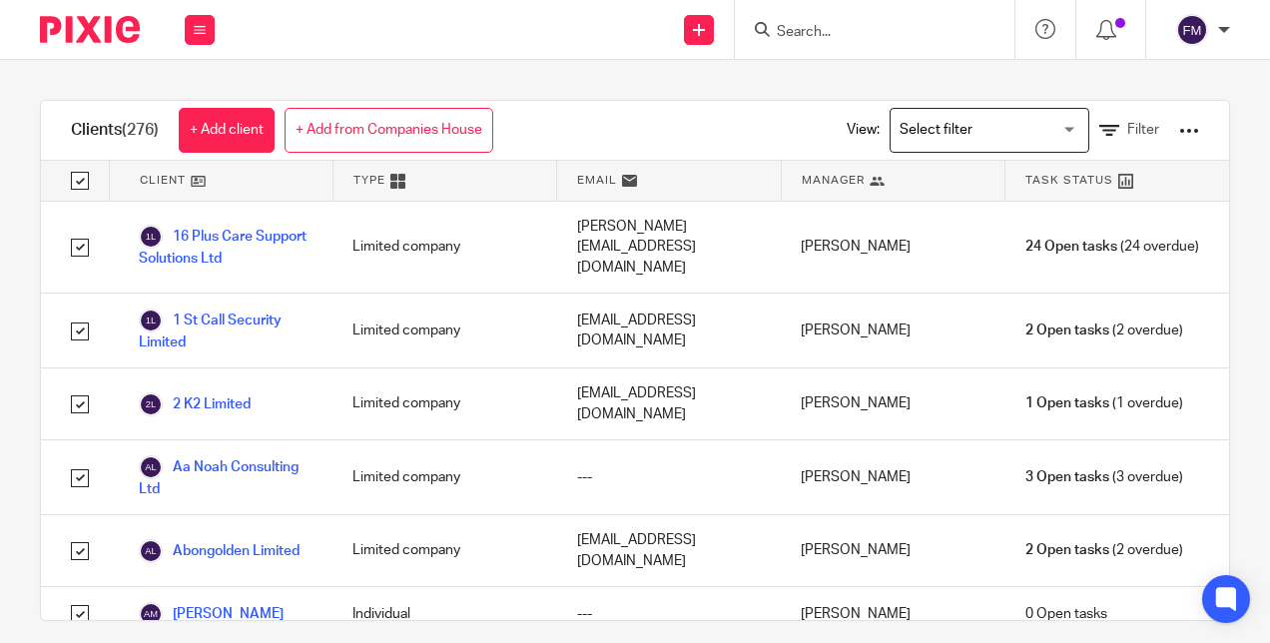
checkbox input "true"
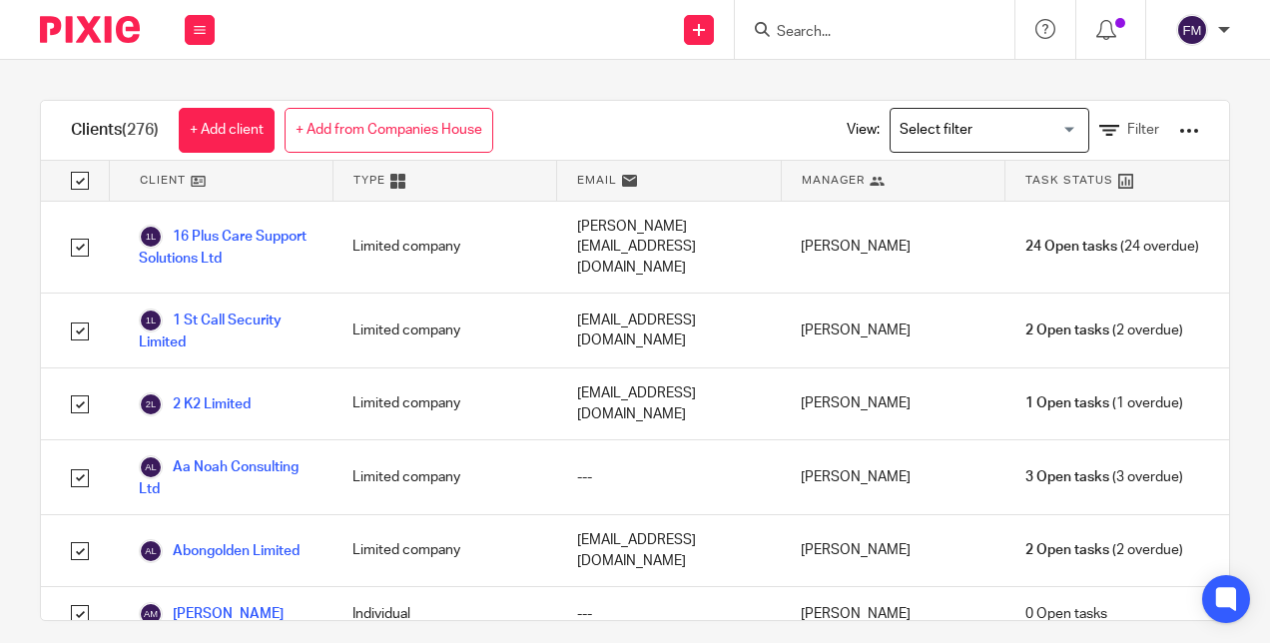
checkbox input "true"
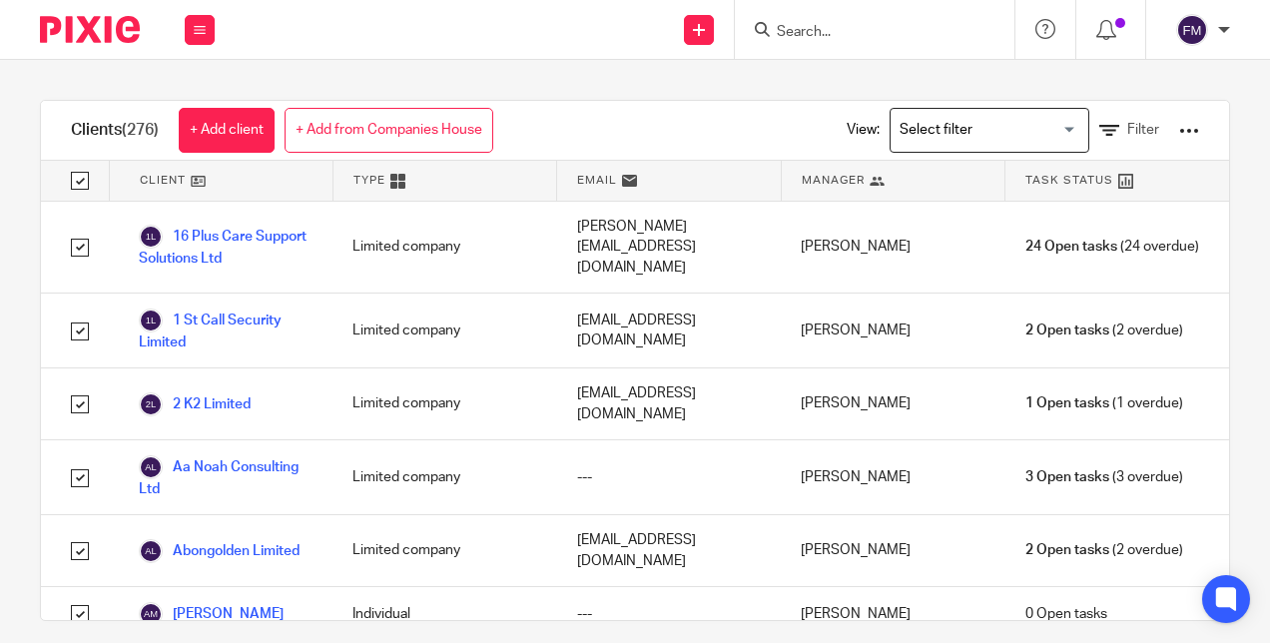
checkbox input "true"
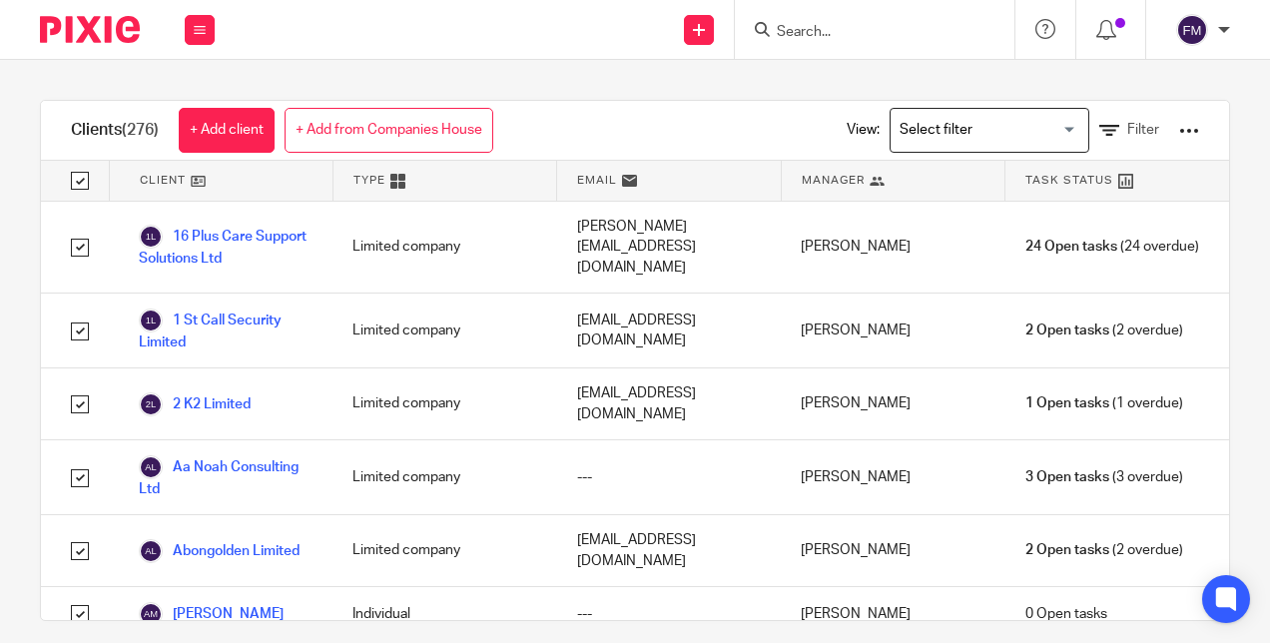
checkbox input "true"
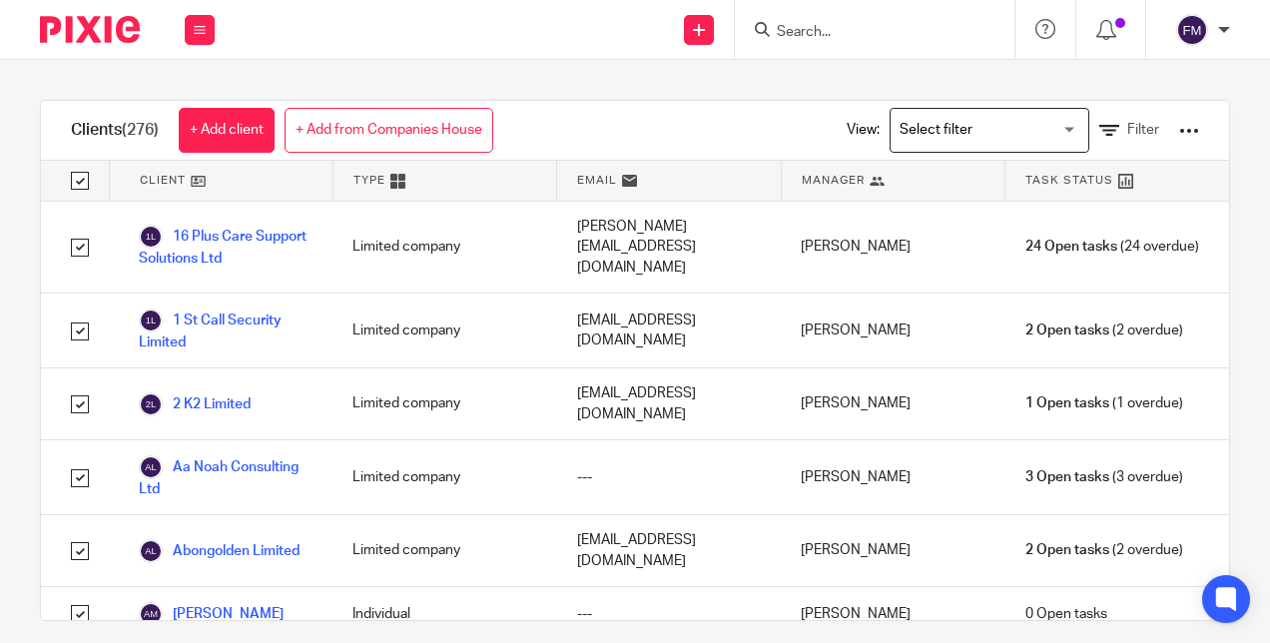
checkbox input "true"
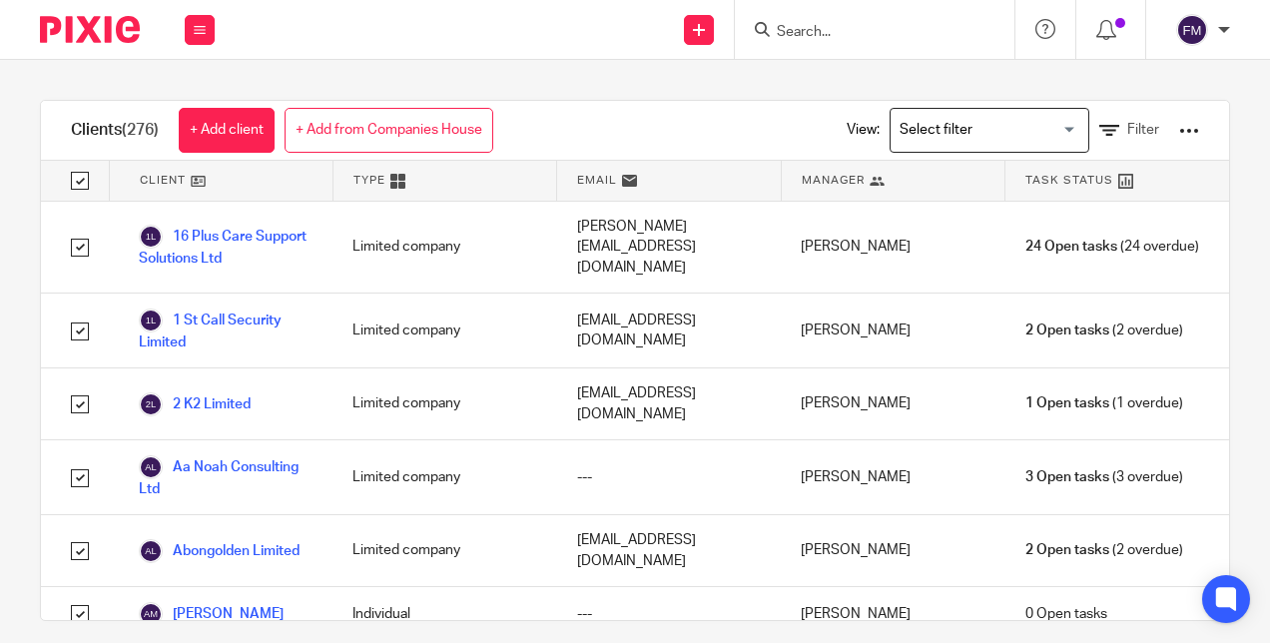
checkbox input "true"
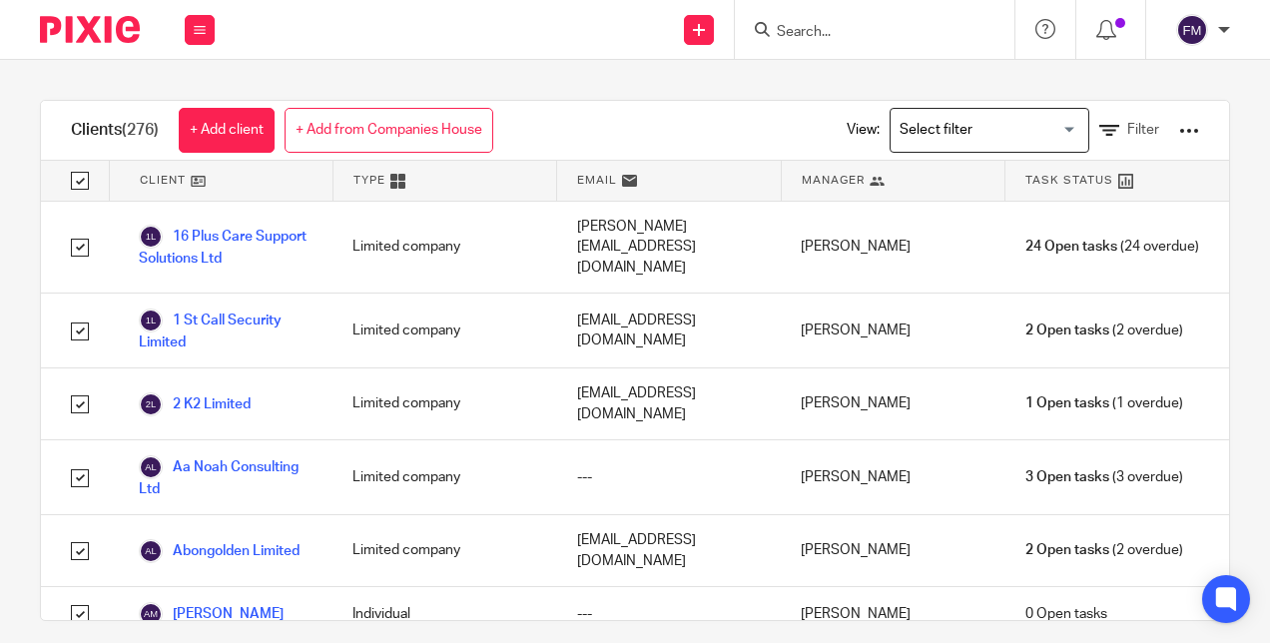
checkbox input "true"
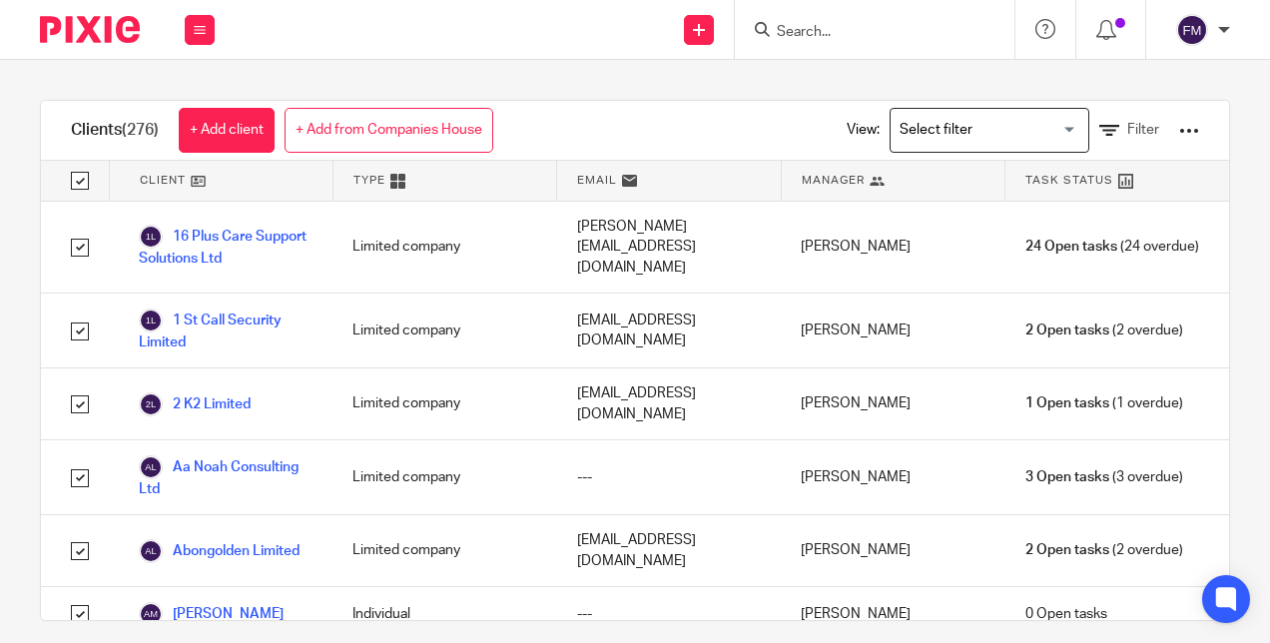
checkbox input "true"
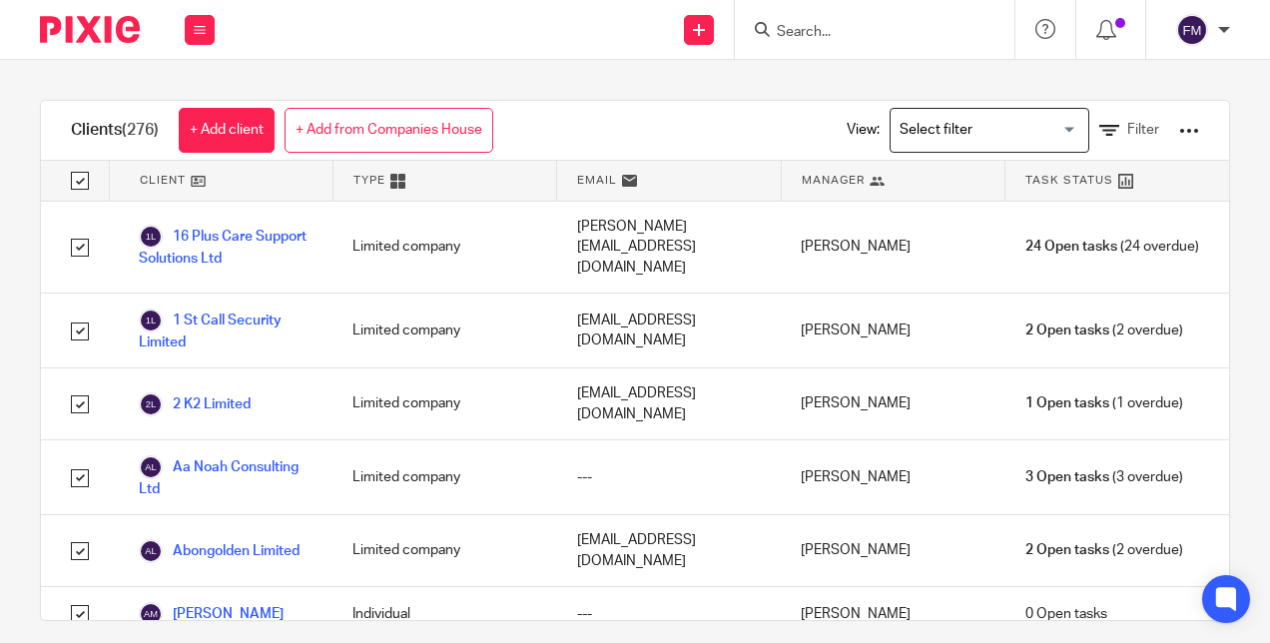
checkbox input "true"
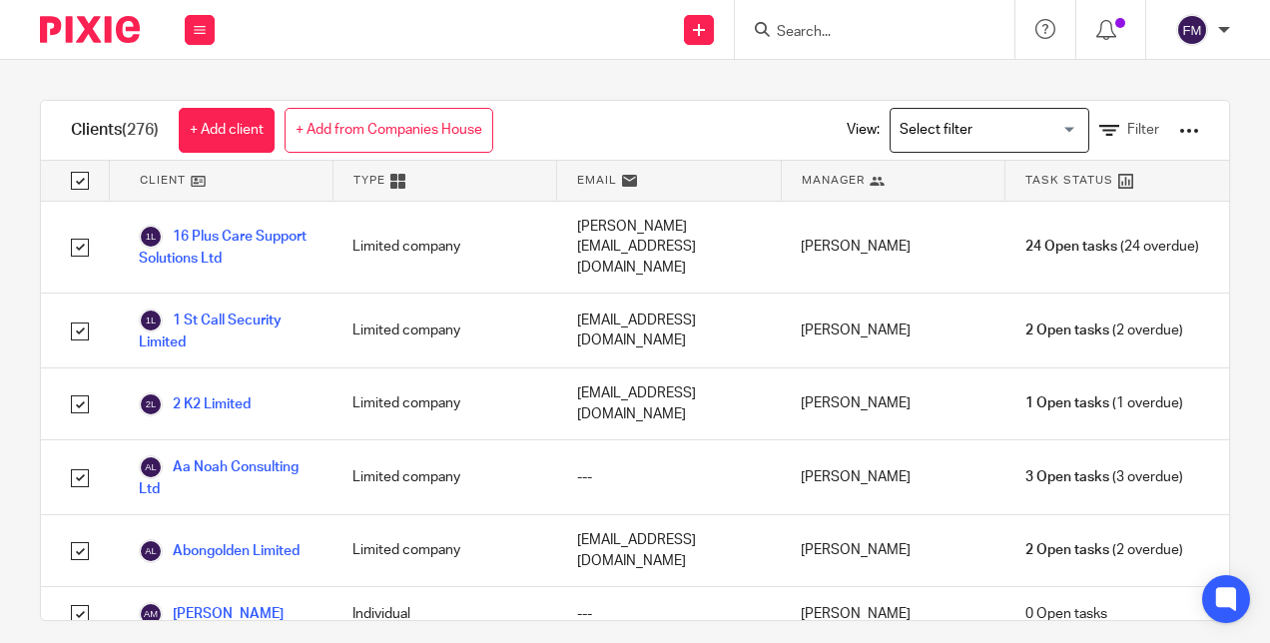
checkbox input "true"
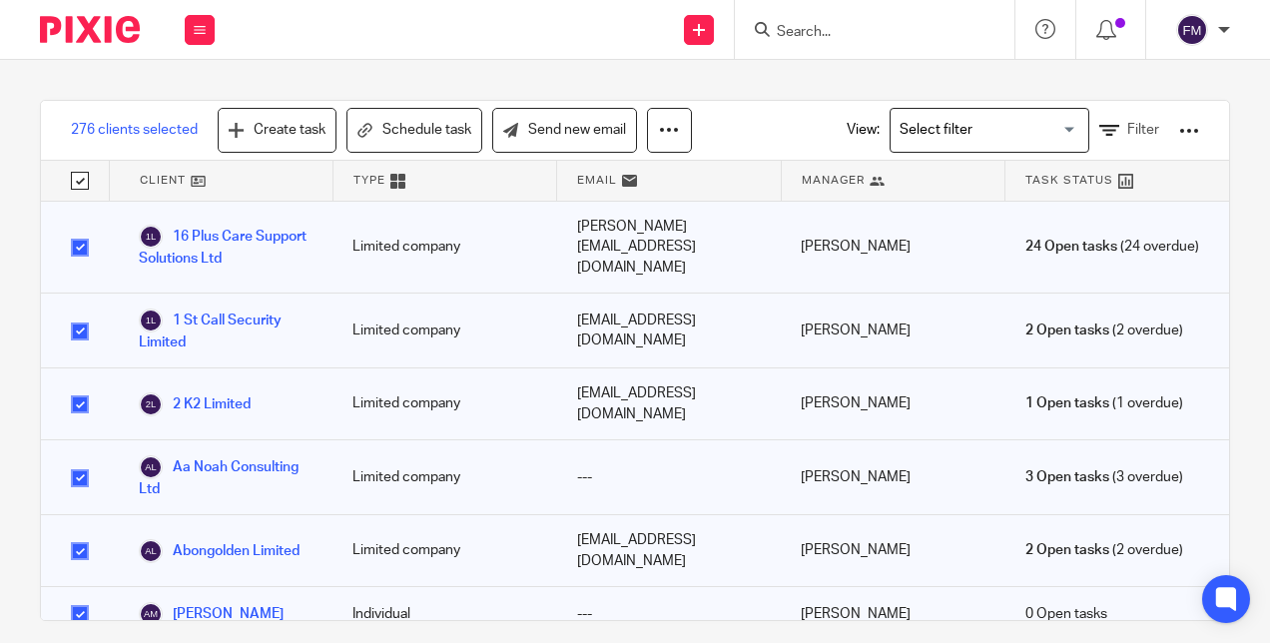
click at [1179, 128] on div at bounding box center [1189, 131] width 20 height 20
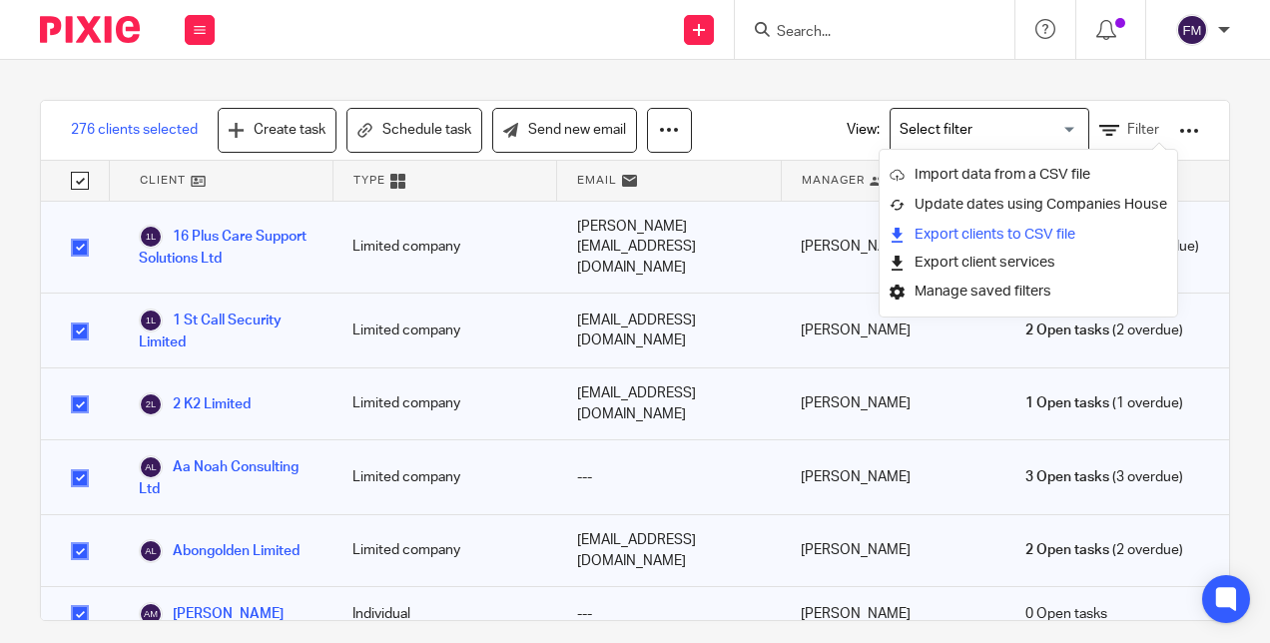
click at [1015, 236] on link "Export clients to CSV file" at bounding box center [1029, 235] width 278 height 30
